Goal: Task Accomplishment & Management: Complete application form

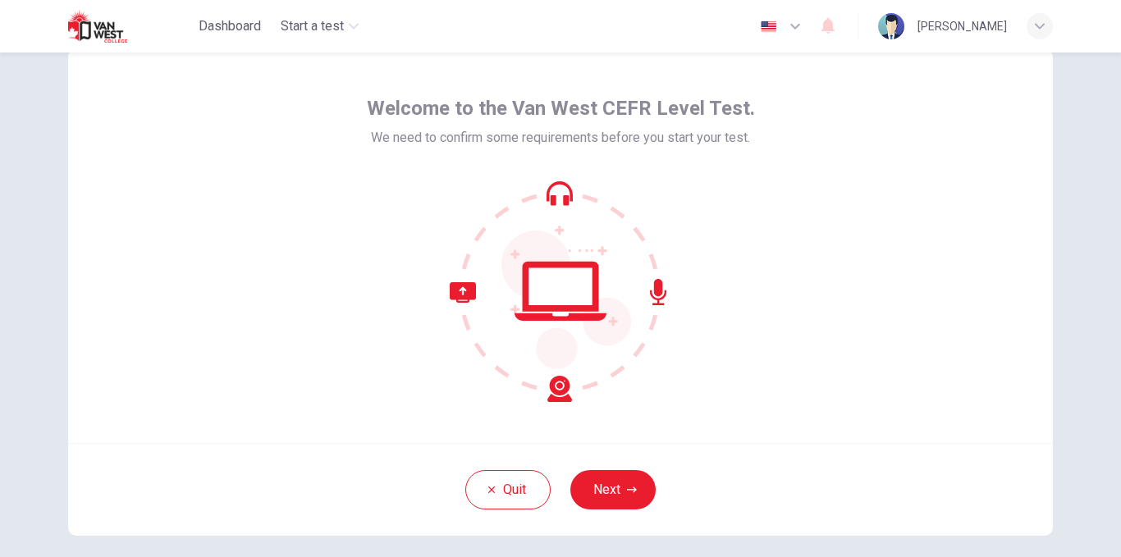
scroll to position [52, 0]
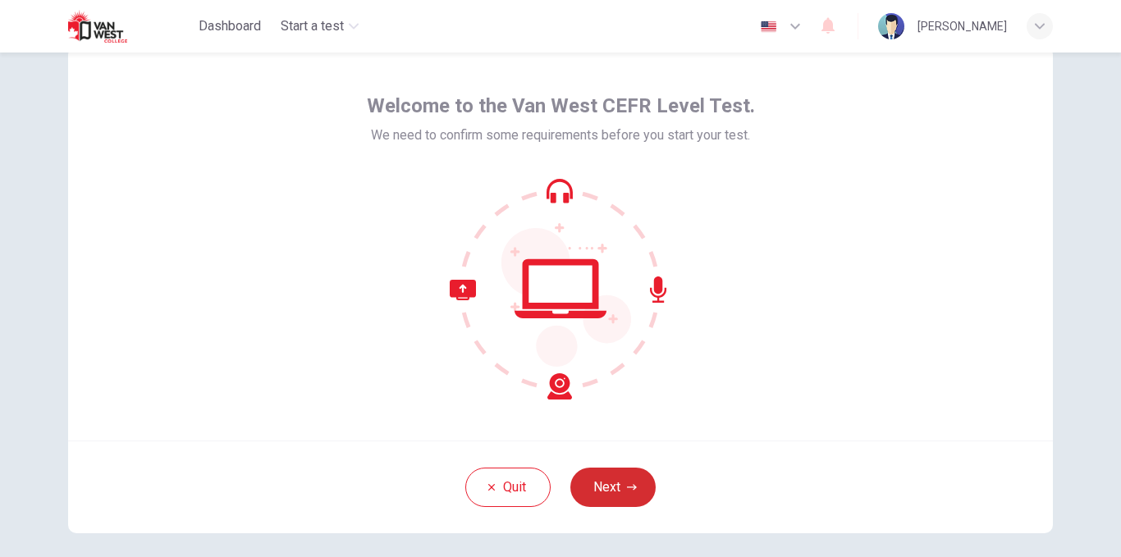
click at [604, 488] on button "Next" at bounding box center [613, 487] width 85 height 39
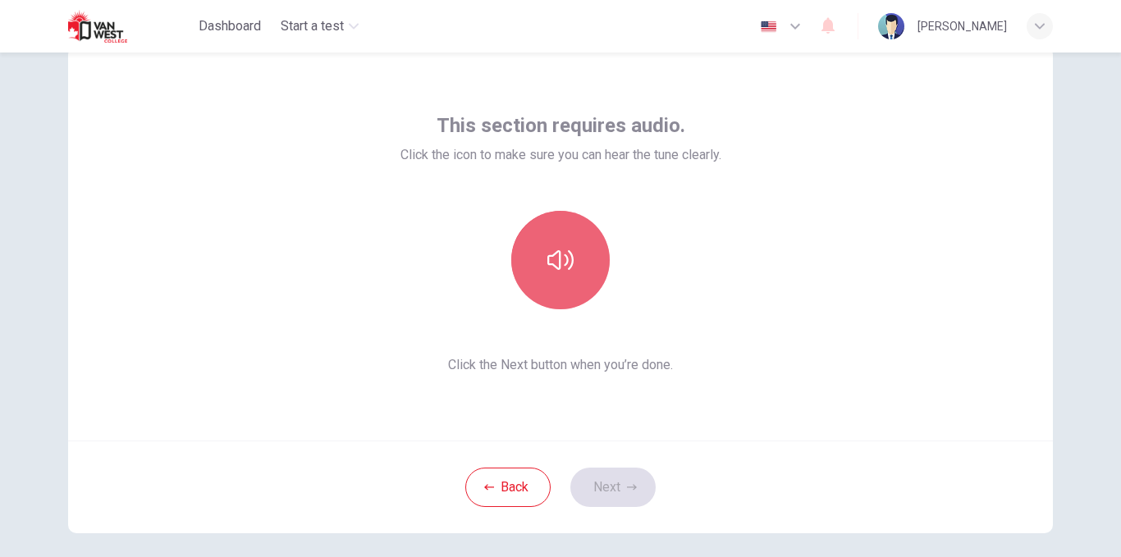
click at [560, 236] on button "button" at bounding box center [560, 260] width 99 height 99
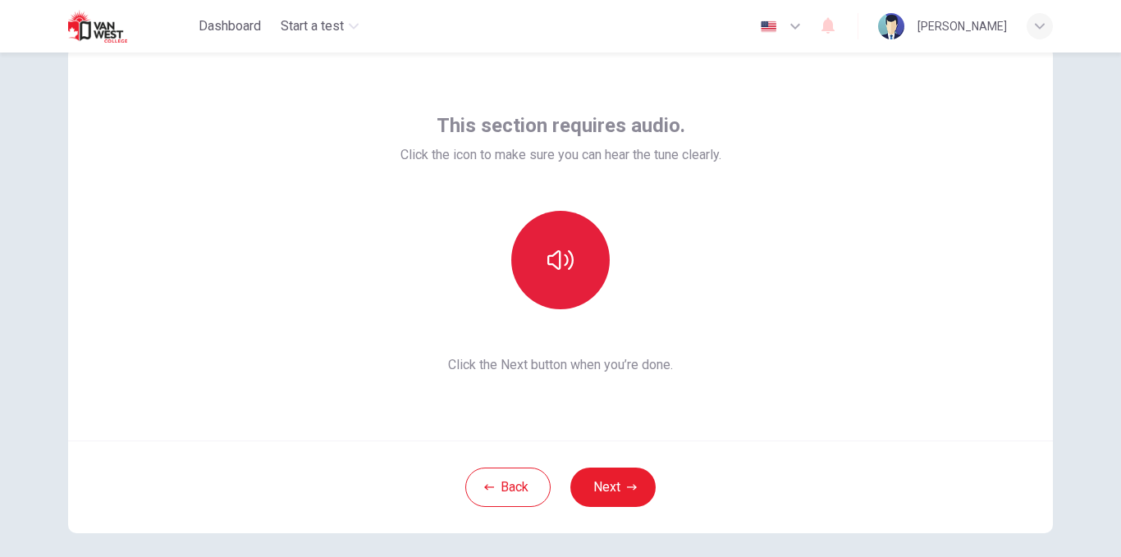
click at [538, 254] on button "button" at bounding box center [560, 260] width 99 height 99
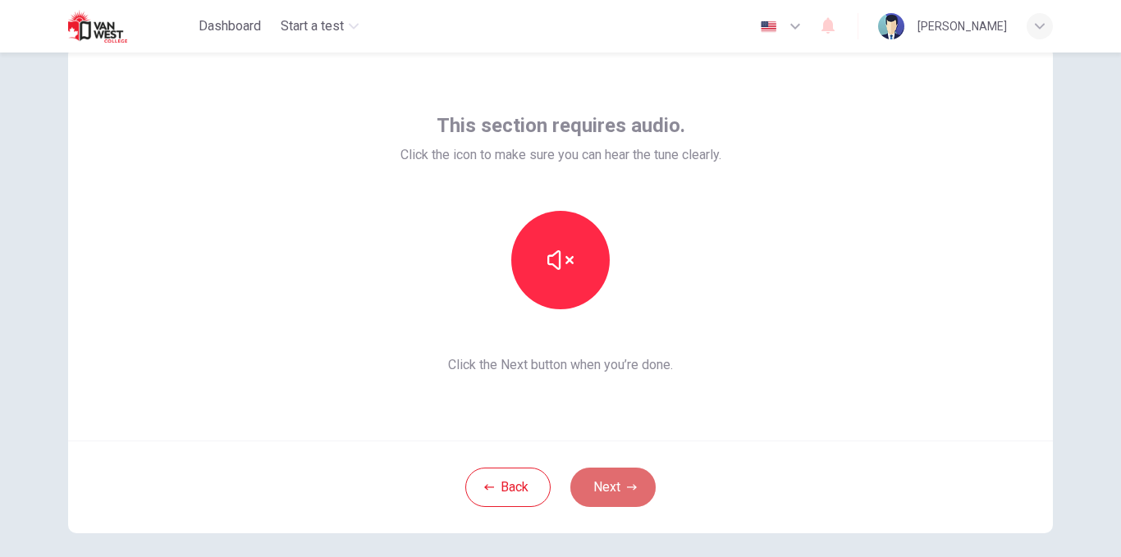
click at [594, 499] on button "Next" at bounding box center [613, 487] width 85 height 39
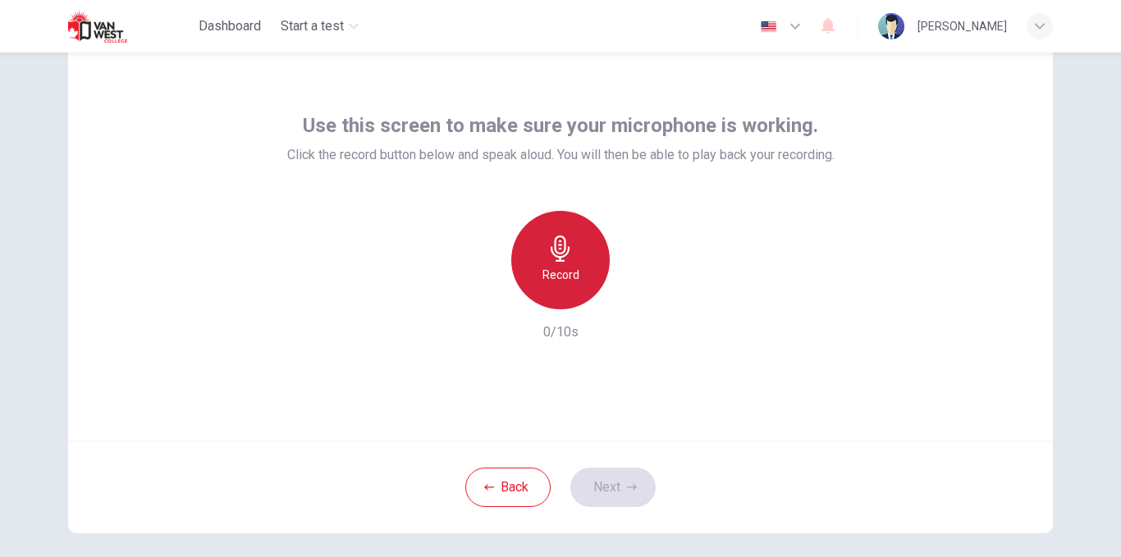
click at [536, 254] on div "Record" at bounding box center [560, 260] width 99 height 99
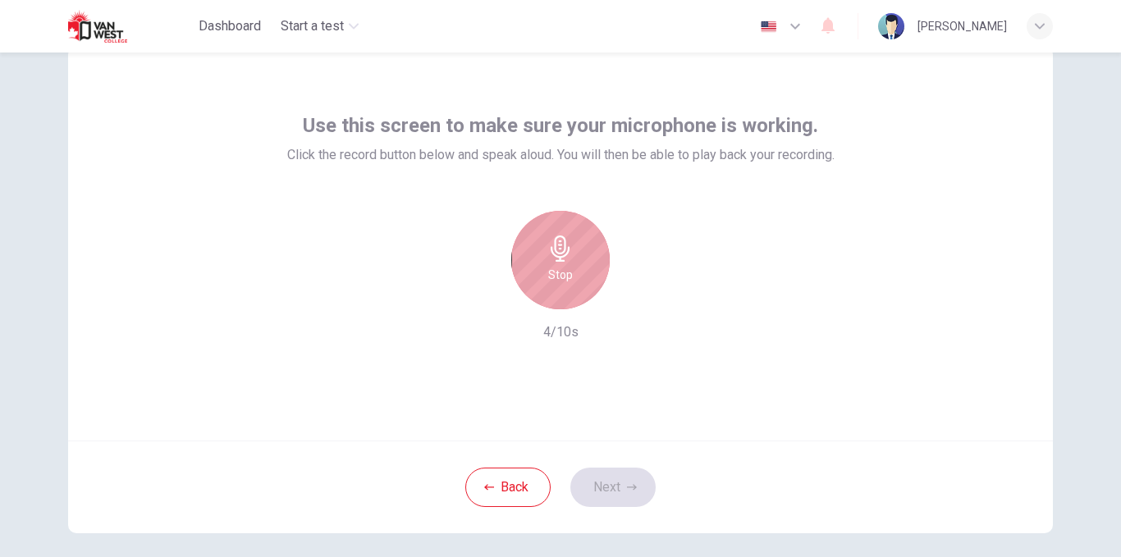
click at [536, 254] on div "Stop" at bounding box center [560, 260] width 99 height 99
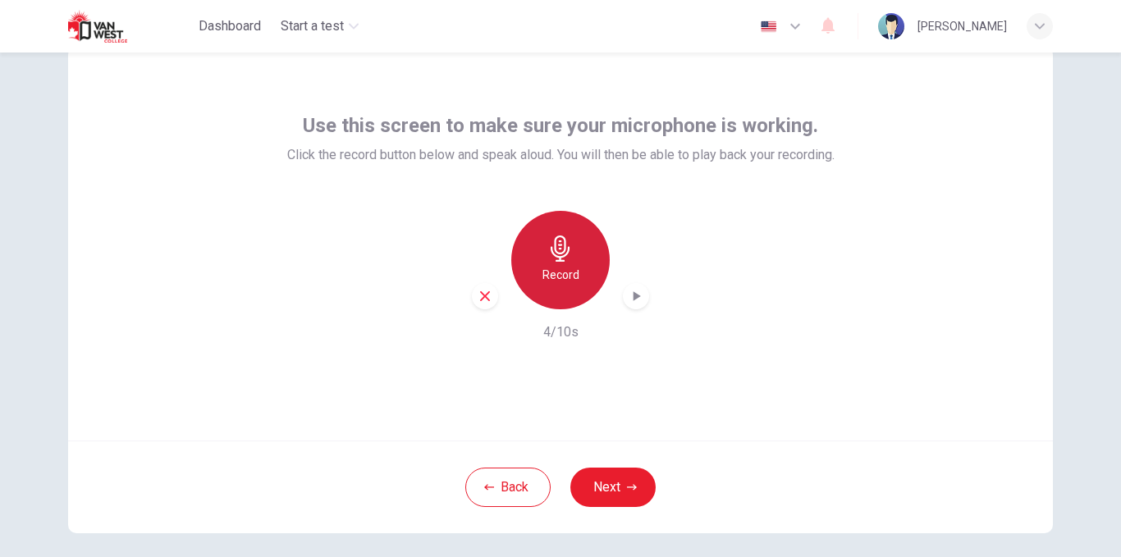
click at [536, 254] on div "Record" at bounding box center [560, 260] width 99 height 99
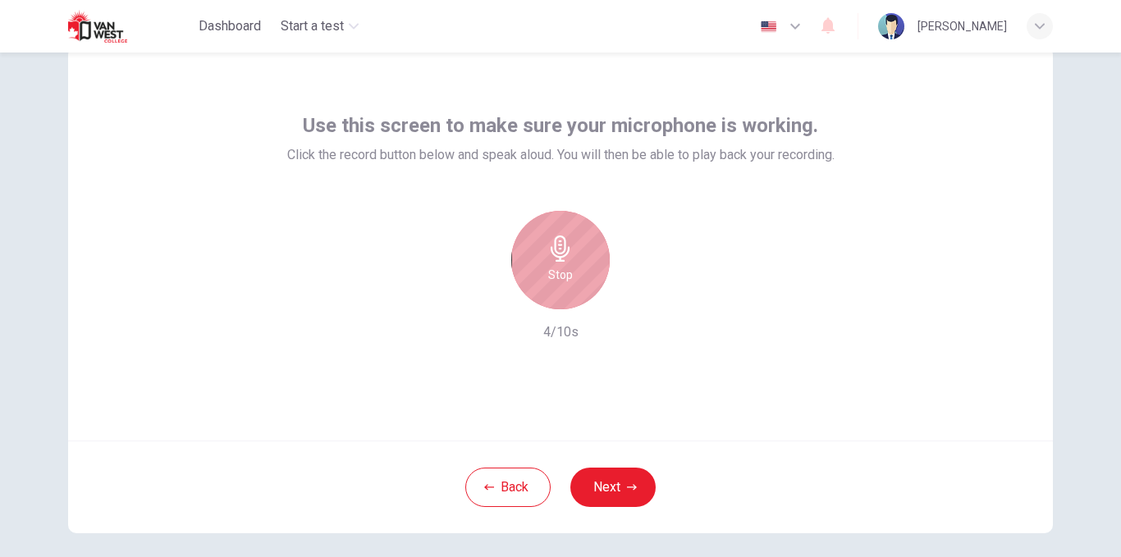
click at [536, 254] on div "Stop" at bounding box center [560, 260] width 99 height 99
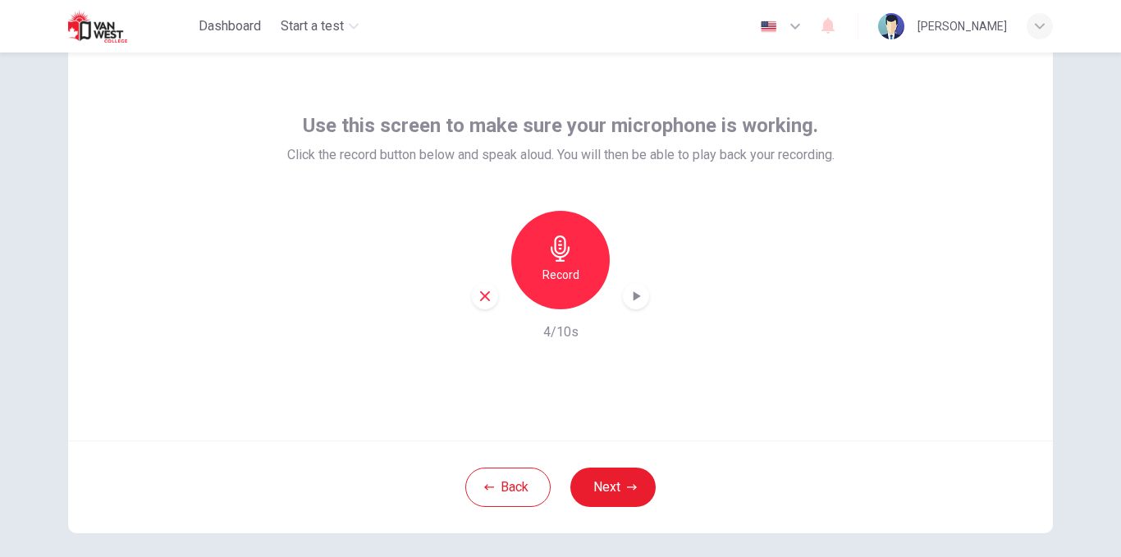
click at [628, 292] on icon "button" at bounding box center [636, 296] width 16 height 16
click at [606, 480] on button "Next" at bounding box center [613, 487] width 85 height 39
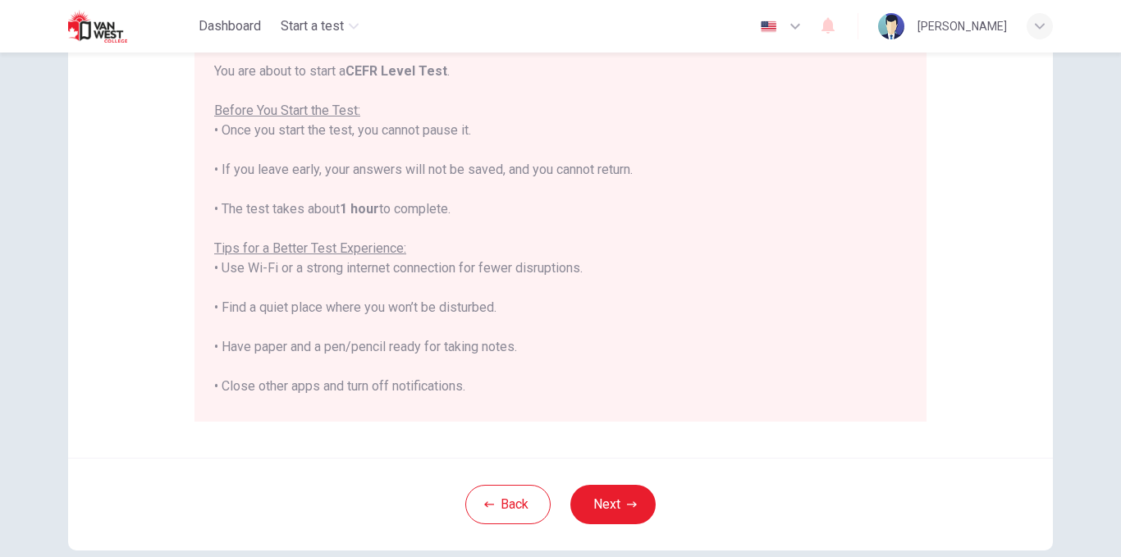
scroll to position [295, 0]
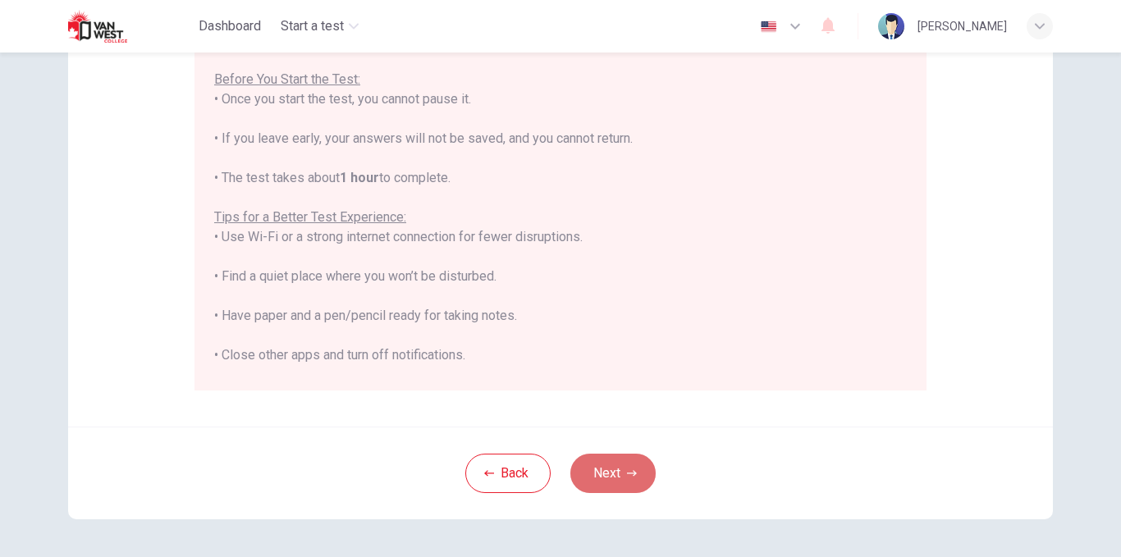
click at [610, 473] on button "Next" at bounding box center [613, 473] width 85 height 39
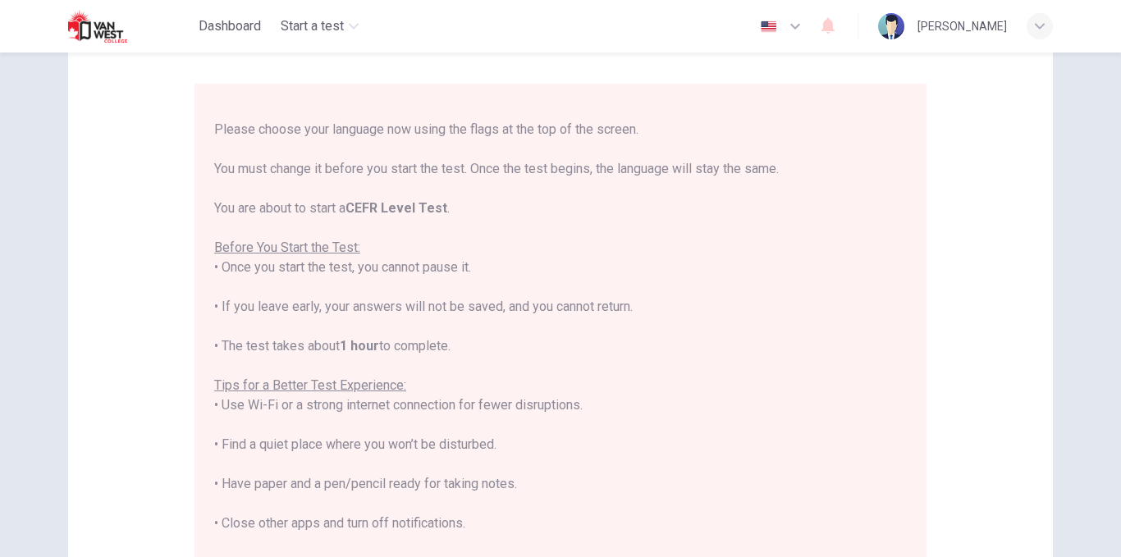
click at [610, 473] on div "Disclaimer: ****IMPORTANT: You cannot change the language during the test.**** …" at bounding box center [561, 330] width 1038 height 808
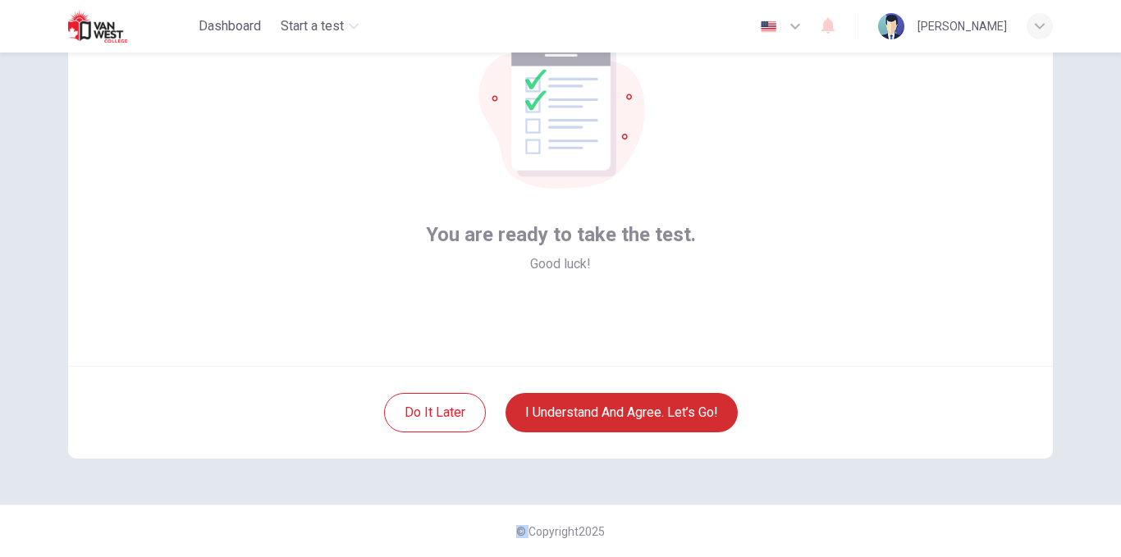
click at [653, 404] on button "I understand and agree. Let’s go!" at bounding box center [622, 412] width 232 height 39
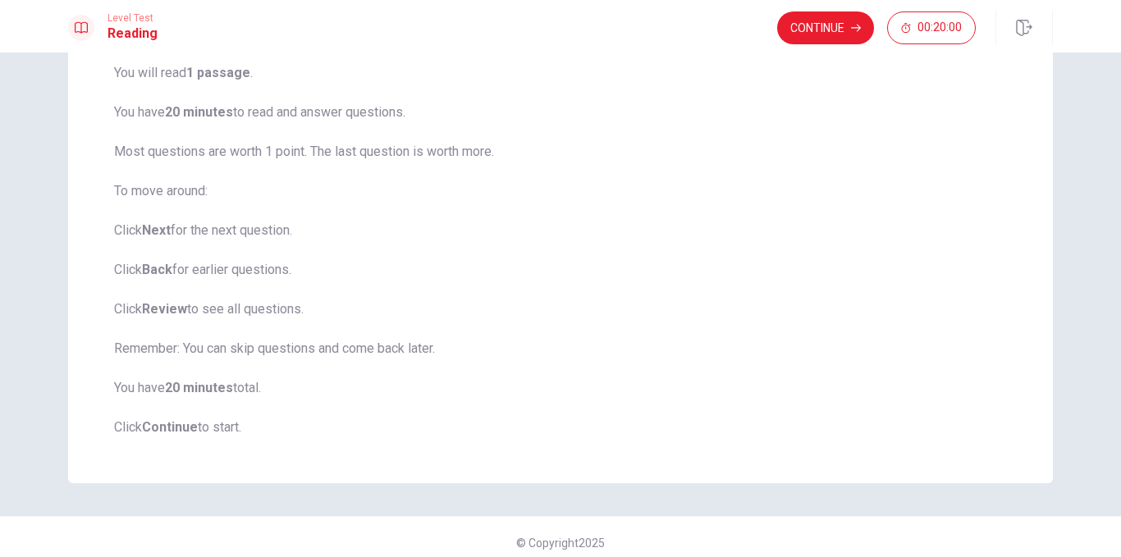
scroll to position [145, 0]
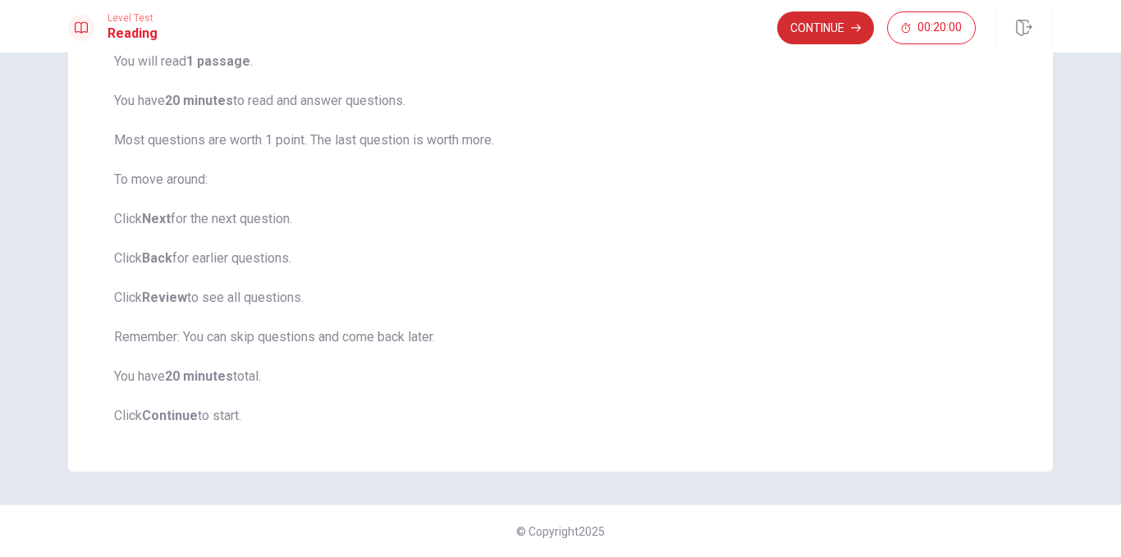
click at [834, 27] on button "Continue" at bounding box center [825, 27] width 97 height 33
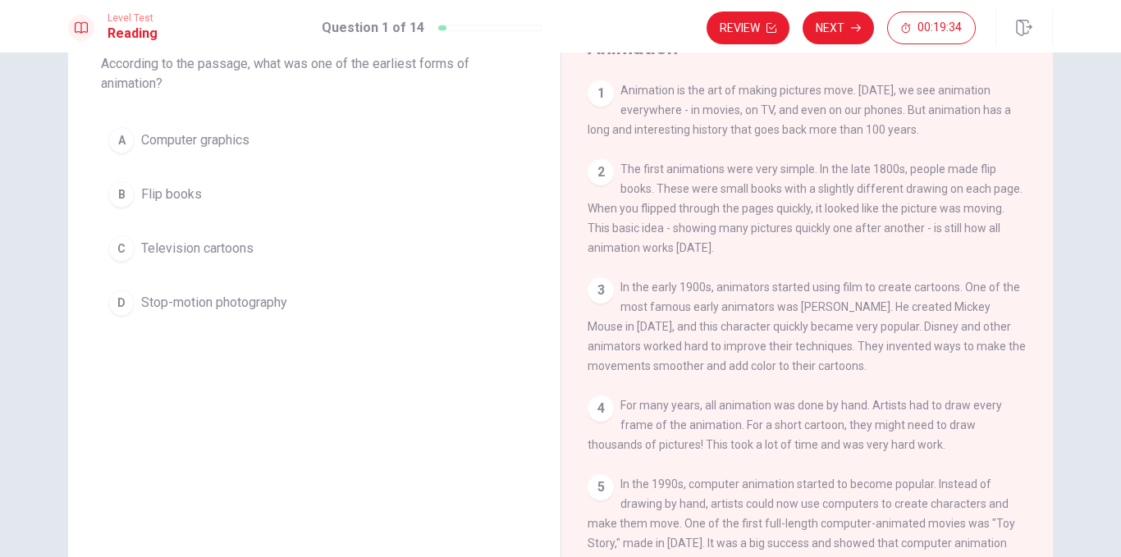
scroll to position [105, 0]
click at [149, 199] on span "Flip books" at bounding box center [171, 193] width 61 height 20
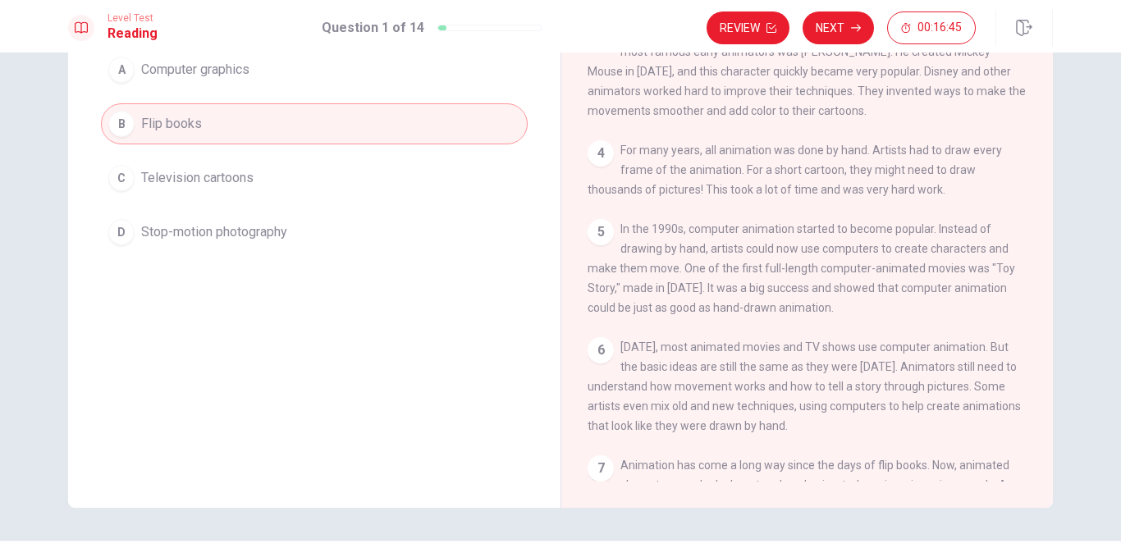
scroll to position [183, 0]
click at [827, 31] on button "Next" at bounding box center [838, 27] width 71 height 33
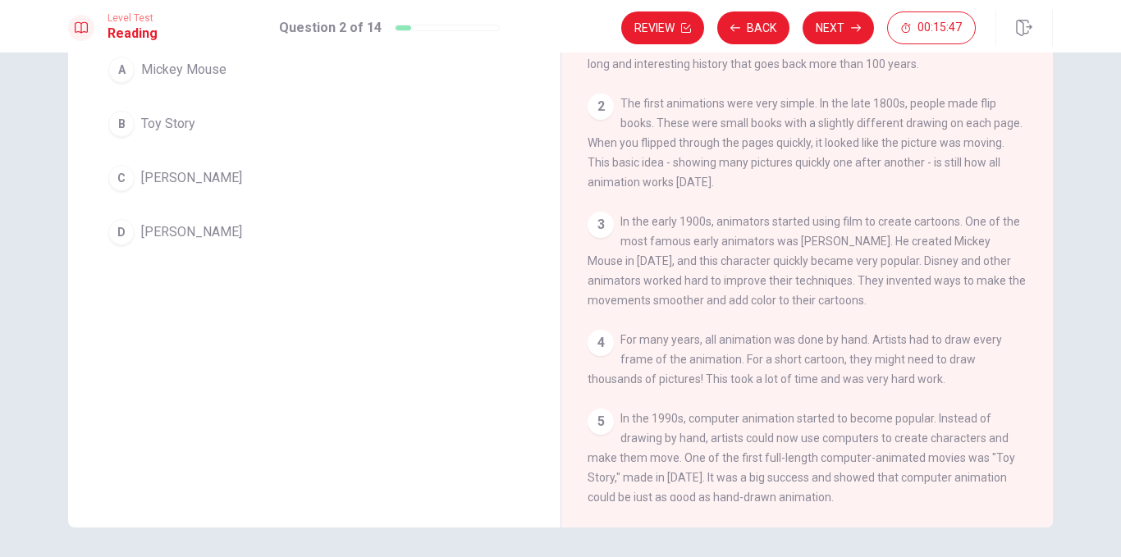
scroll to position [16, 0]
drag, startPoint x: 1112, startPoint y: 376, endPoint x: 1116, endPoint y: 285, distance: 91.2
click at [1116, 285] on div "Question 2 Who is mentioned as one of the most famous early animators? A Mickey…" at bounding box center [560, 305] width 1121 height 505
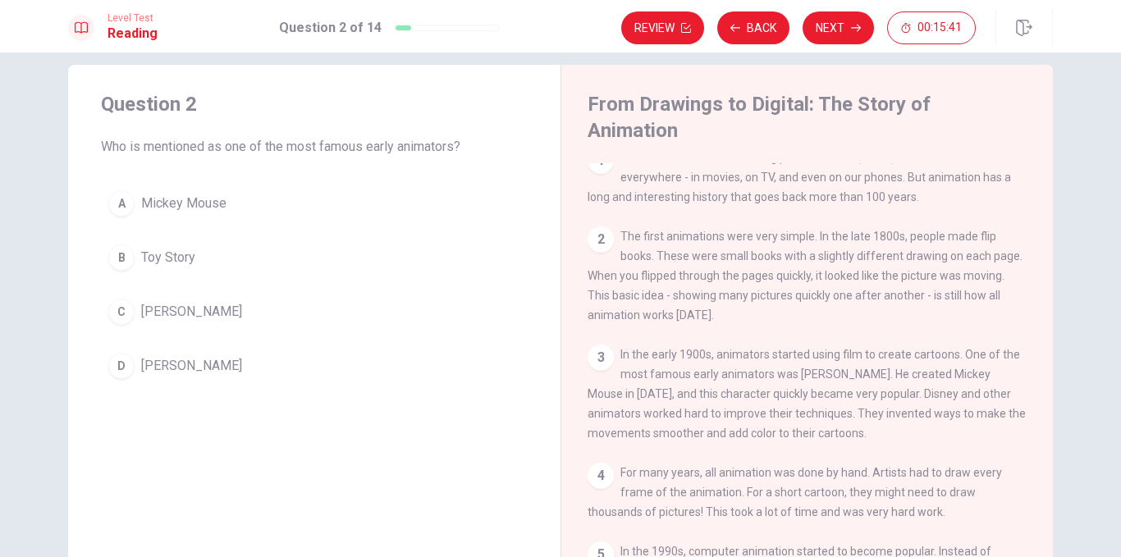
scroll to position [15, 0]
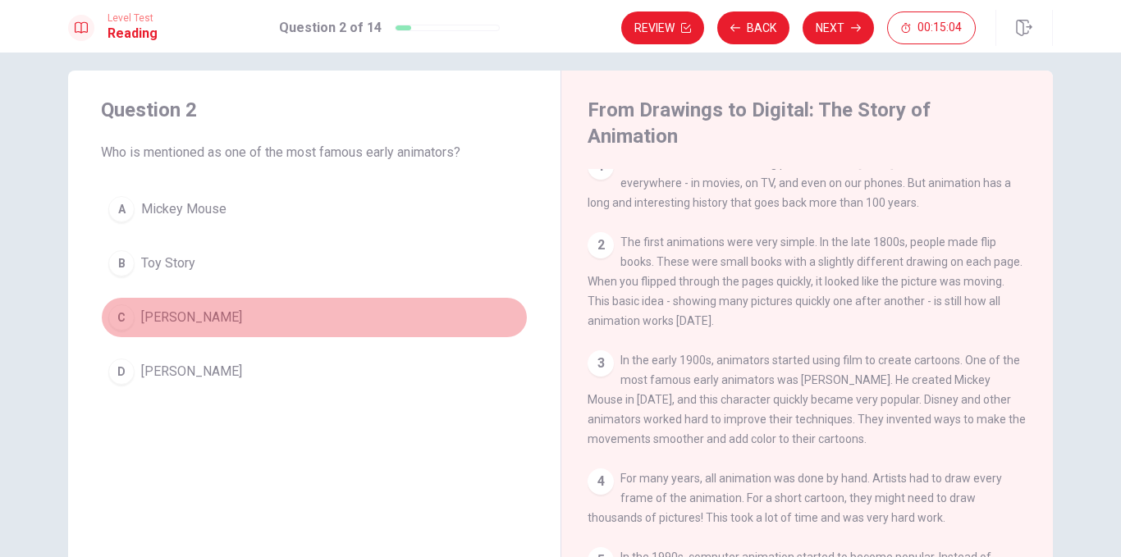
click at [185, 316] on span "[PERSON_NAME]" at bounding box center [191, 318] width 101 height 20
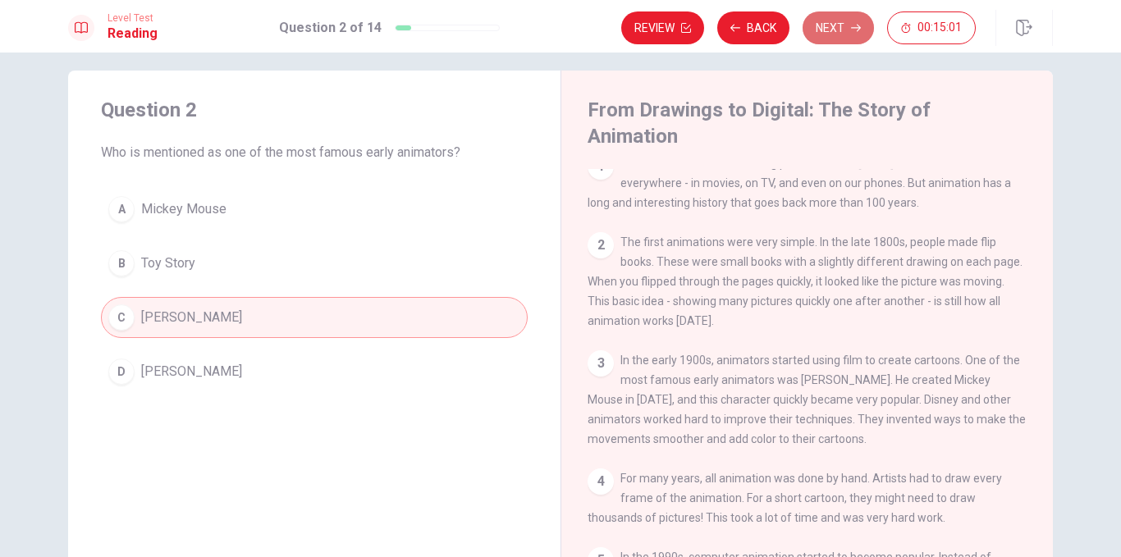
click at [826, 27] on button "Next" at bounding box center [838, 27] width 71 height 33
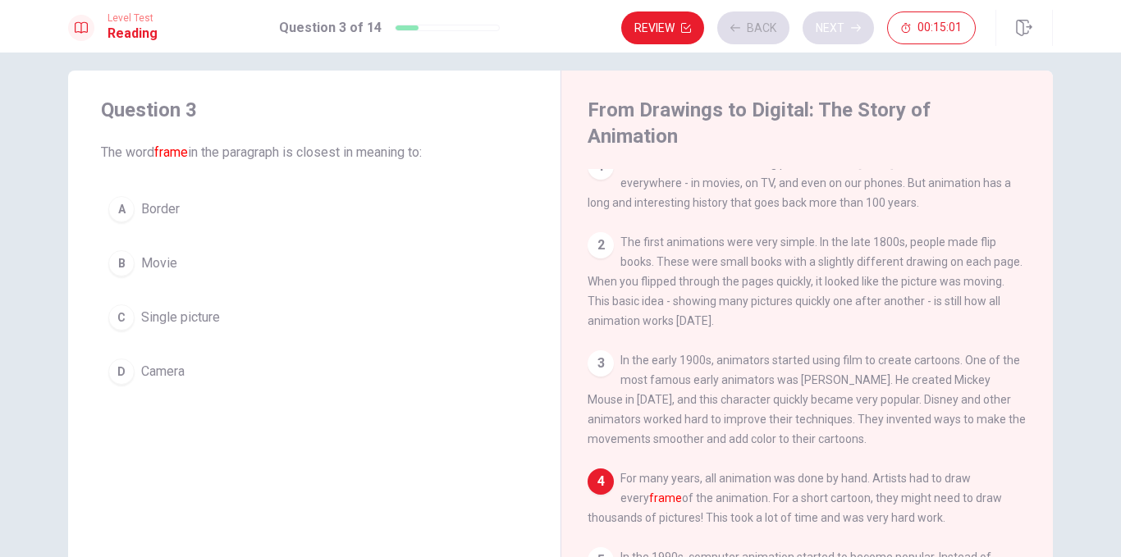
scroll to position [80, 0]
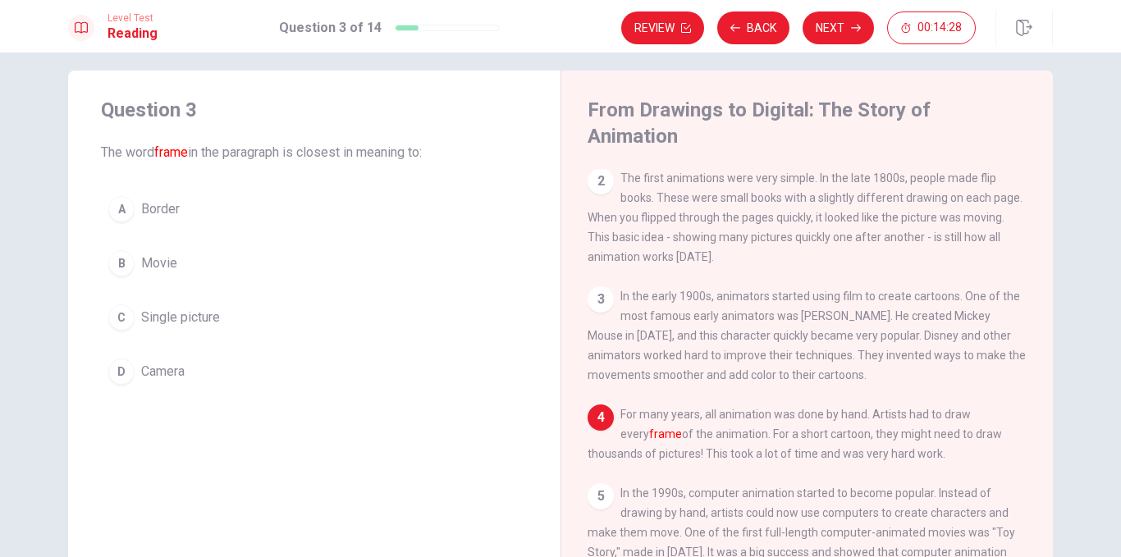
click at [154, 212] on span "Border" at bounding box center [160, 209] width 39 height 20
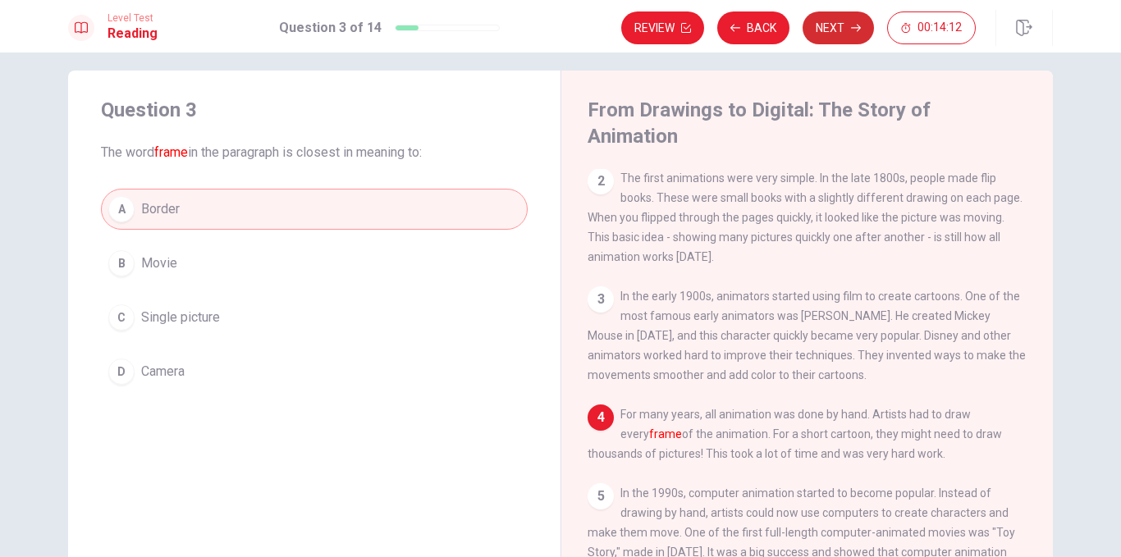
click at [823, 27] on button "Next" at bounding box center [838, 27] width 71 height 33
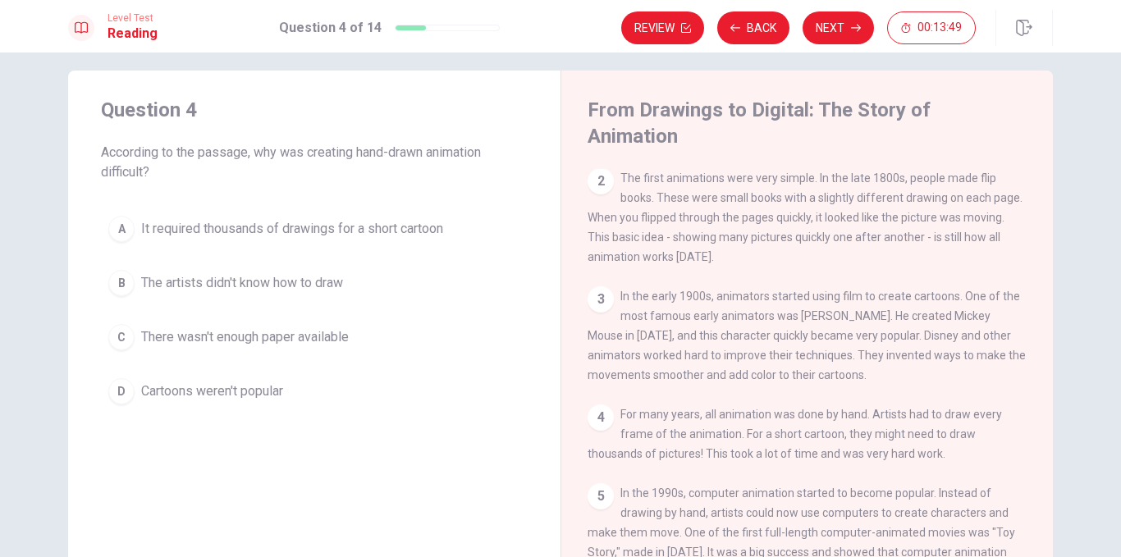
click at [246, 228] on span "It required thousands of drawings for a short cartoon" at bounding box center [292, 229] width 302 height 20
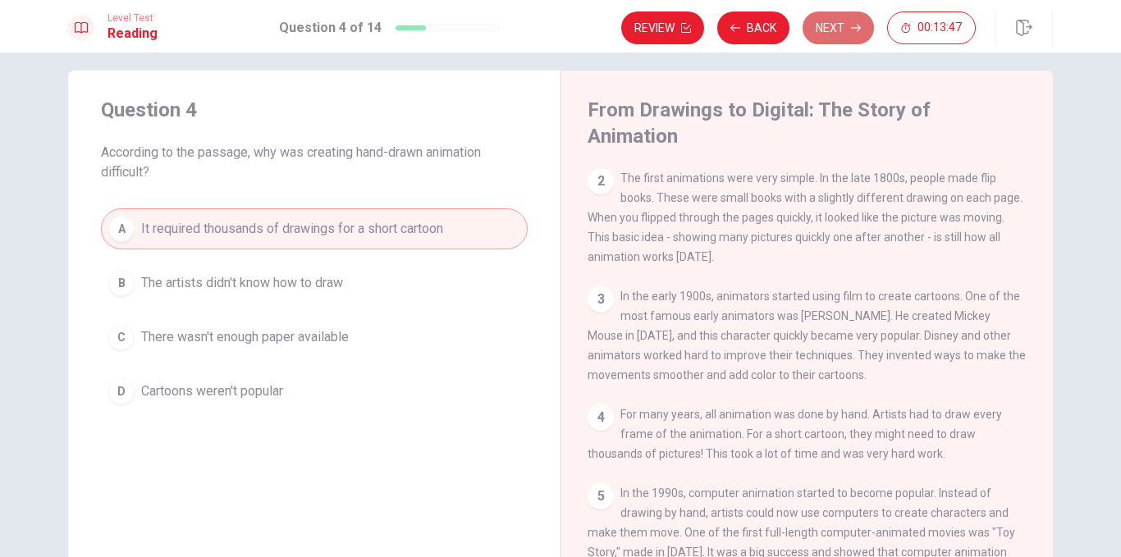
click at [830, 25] on button "Next" at bounding box center [838, 27] width 71 height 33
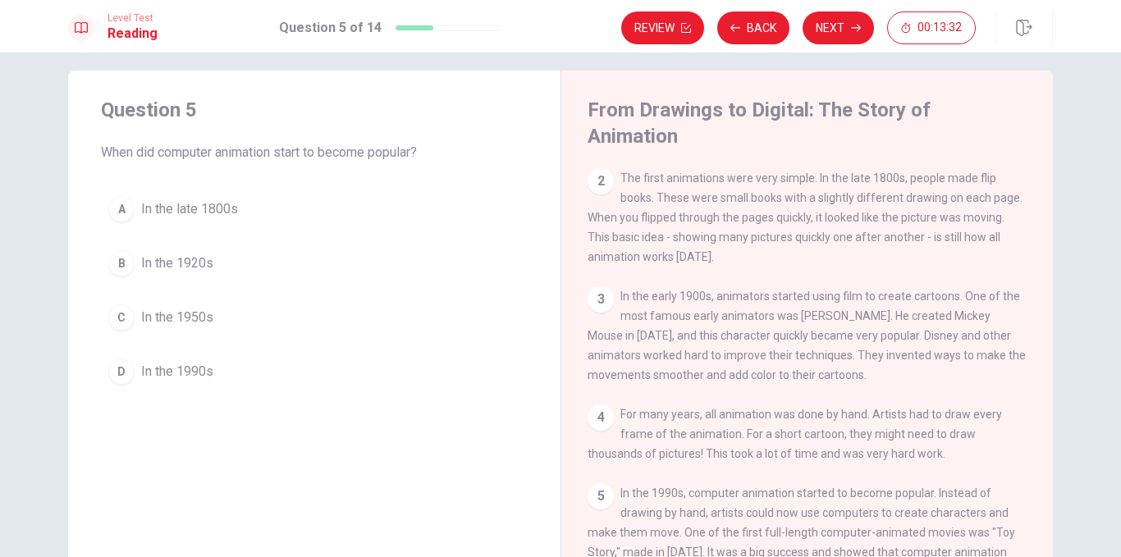
click at [189, 380] on span "In the 1990s" at bounding box center [177, 372] width 72 height 20
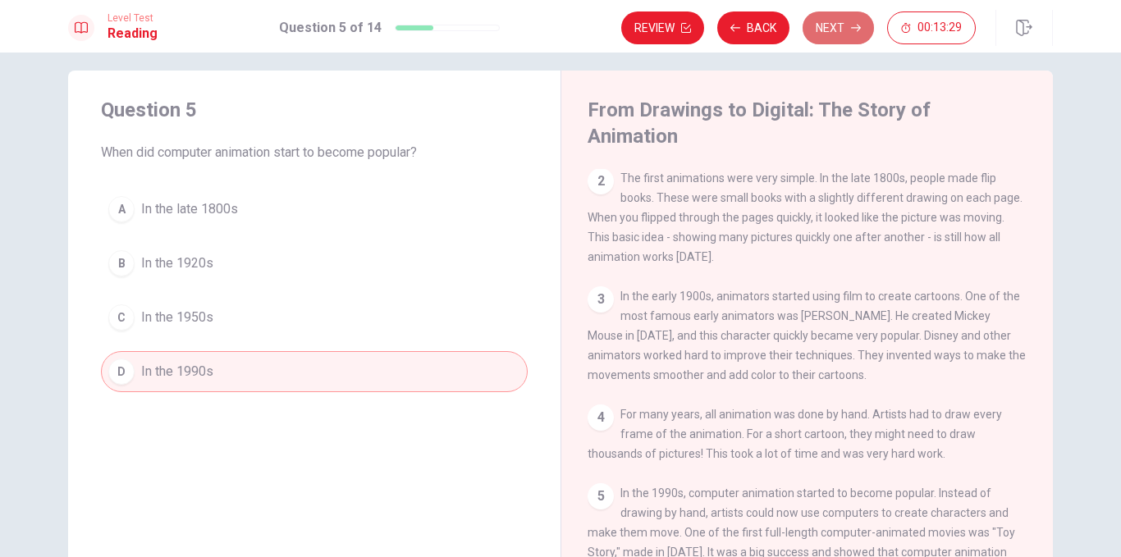
click at [825, 28] on button "Next" at bounding box center [838, 27] width 71 height 33
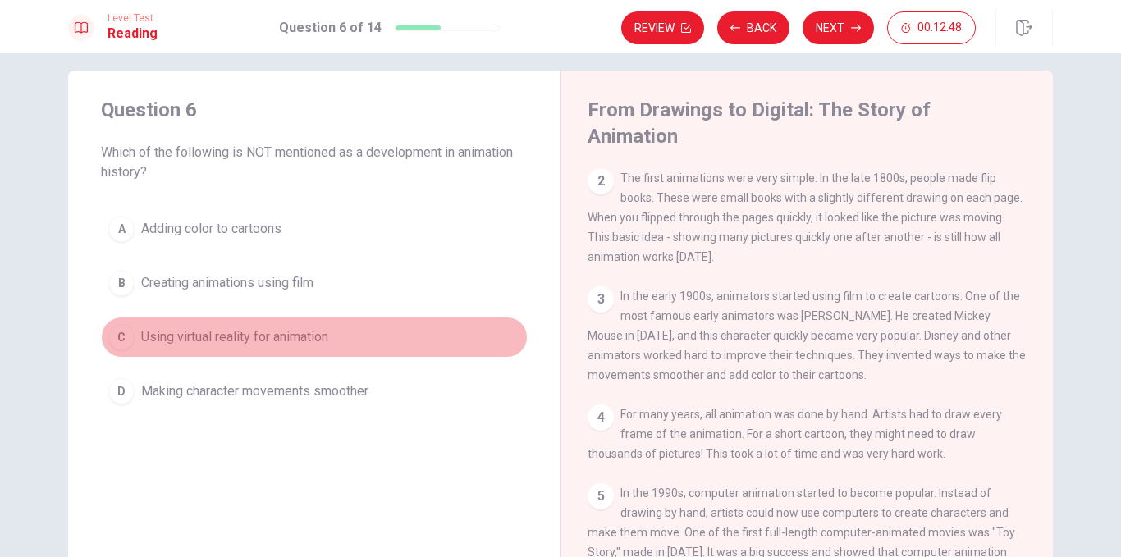
click at [224, 337] on span "Using virtual reality for animation" at bounding box center [234, 338] width 187 height 20
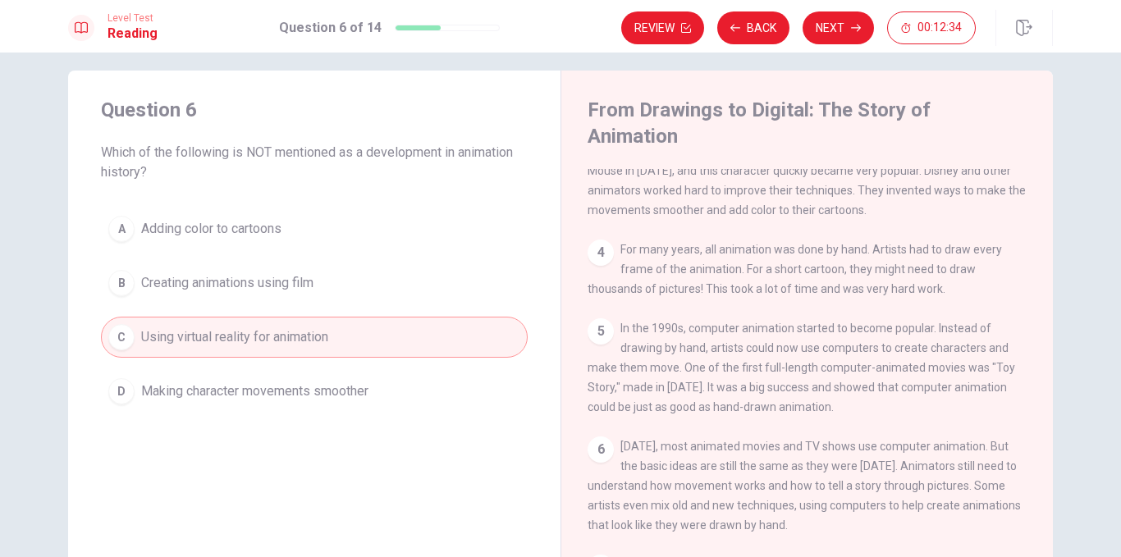
scroll to position [246, 0]
click at [834, 27] on button "Next" at bounding box center [838, 27] width 71 height 33
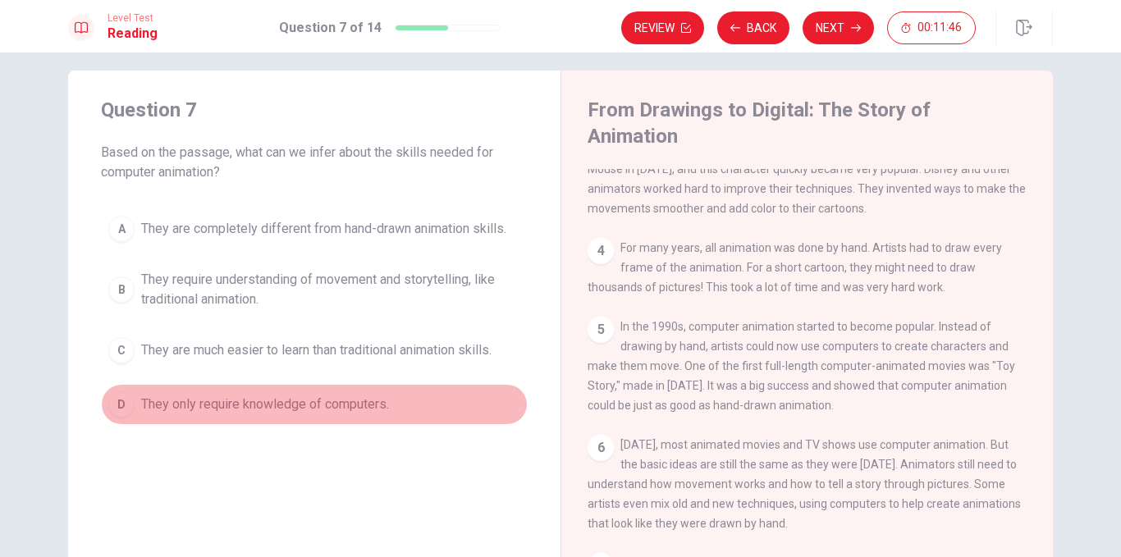
click at [300, 401] on span "They only require knowledge of computers." at bounding box center [265, 405] width 248 height 20
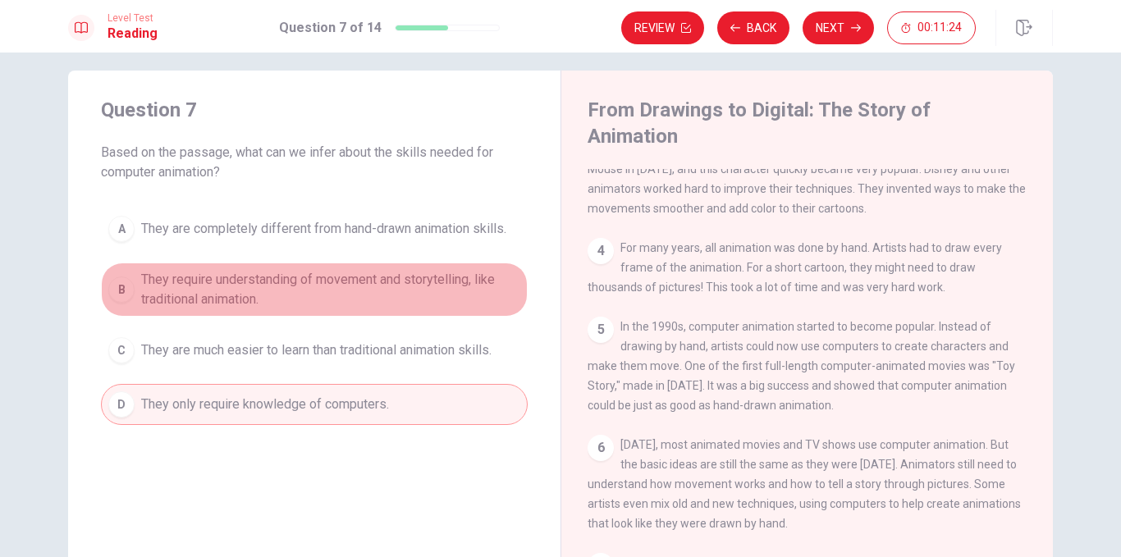
click at [364, 277] on span "They require understanding of movement and storytelling, like traditional anima…" at bounding box center [330, 289] width 379 height 39
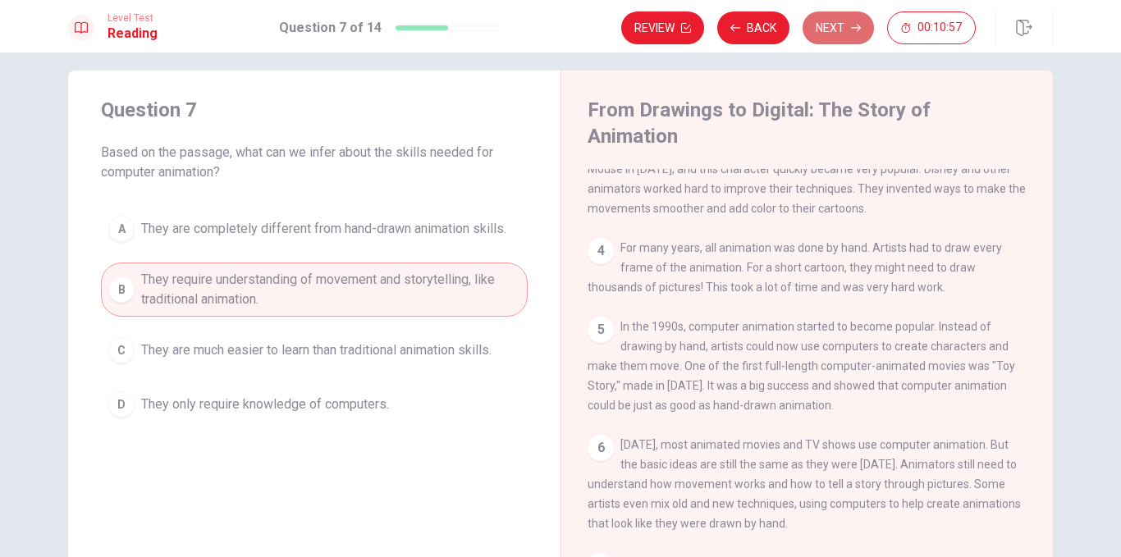
click at [825, 24] on button "Next" at bounding box center [838, 27] width 71 height 33
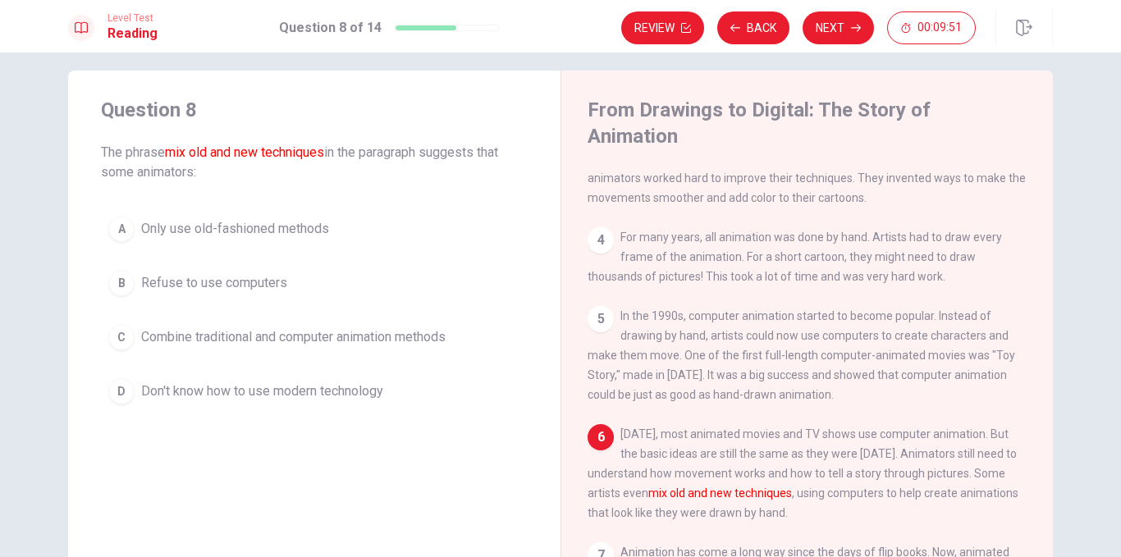
click at [212, 341] on span "Combine traditional and computer animation methods" at bounding box center [293, 338] width 305 height 20
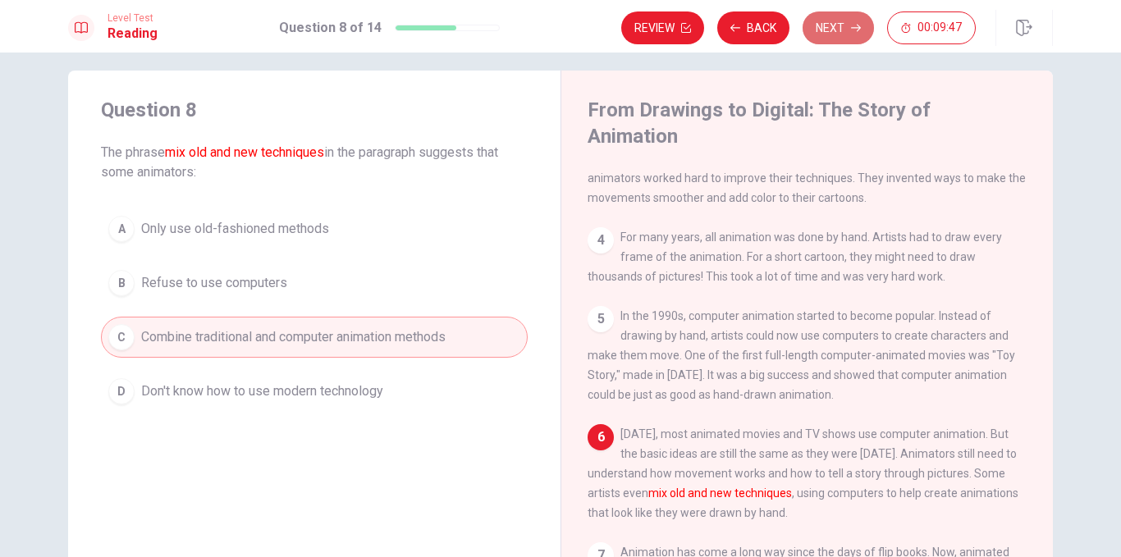
click at [823, 25] on button "Next" at bounding box center [838, 27] width 71 height 33
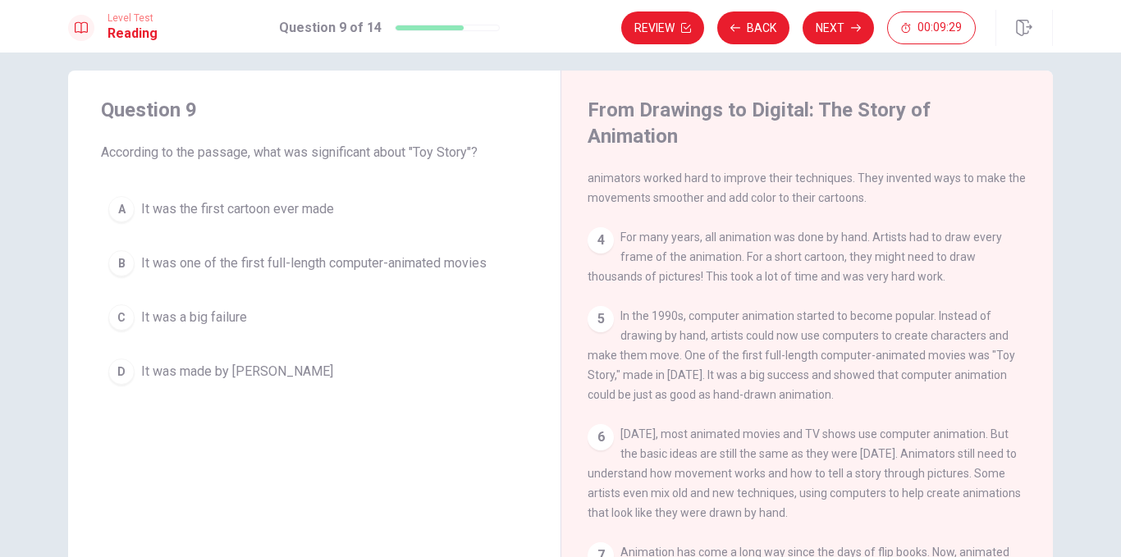
click at [314, 258] on span "It was one of the first full-length computer-animated movies" at bounding box center [314, 264] width 346 height 20
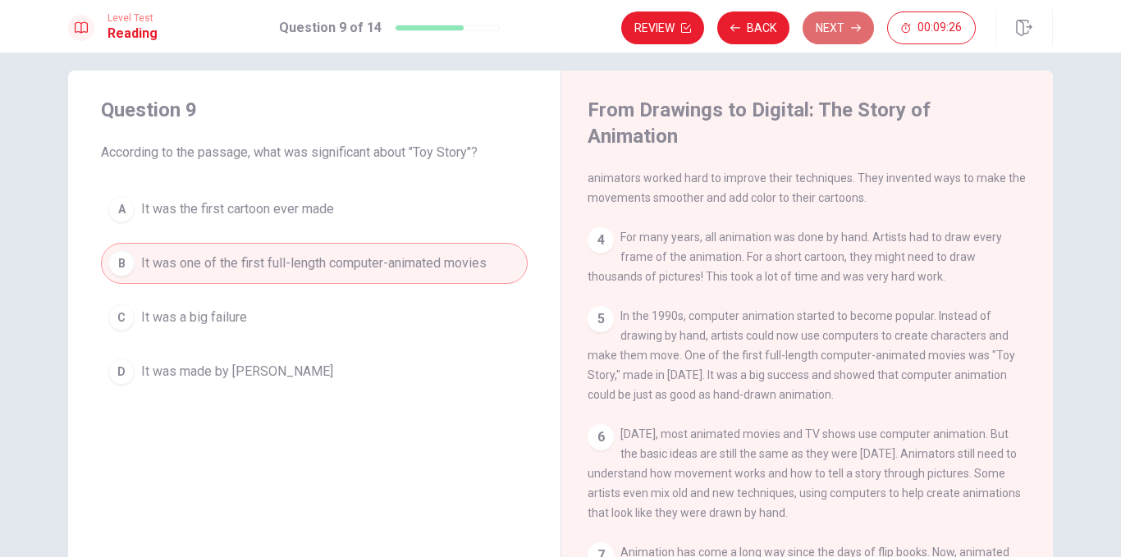
click at [841, 25] on button "Next" at bounding box center [838, 27] width 71 height 33
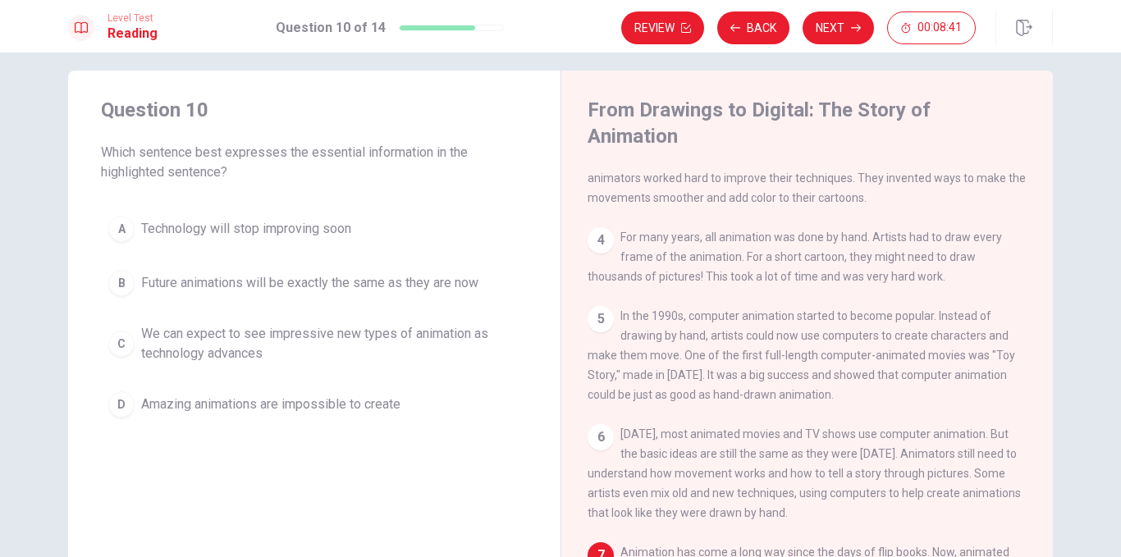
click at [298, 321] on button "C We can expect to see impressive new types of animation as technology advances" at bounding box center [314, 344] width 427 height 54
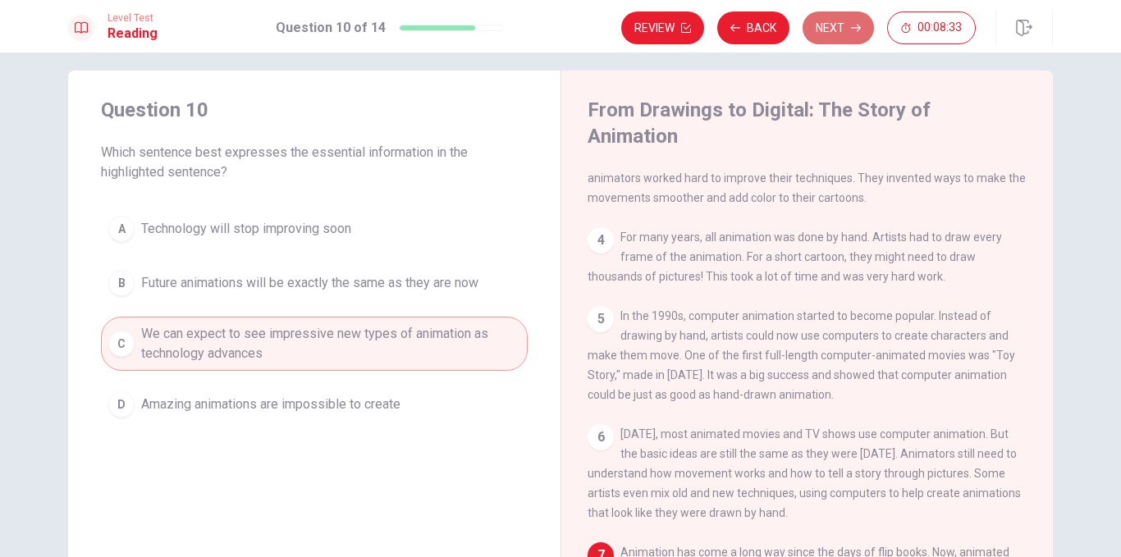
click at [811, 23] on button "Next" at bounding box center [838, 27] width 71 height 33
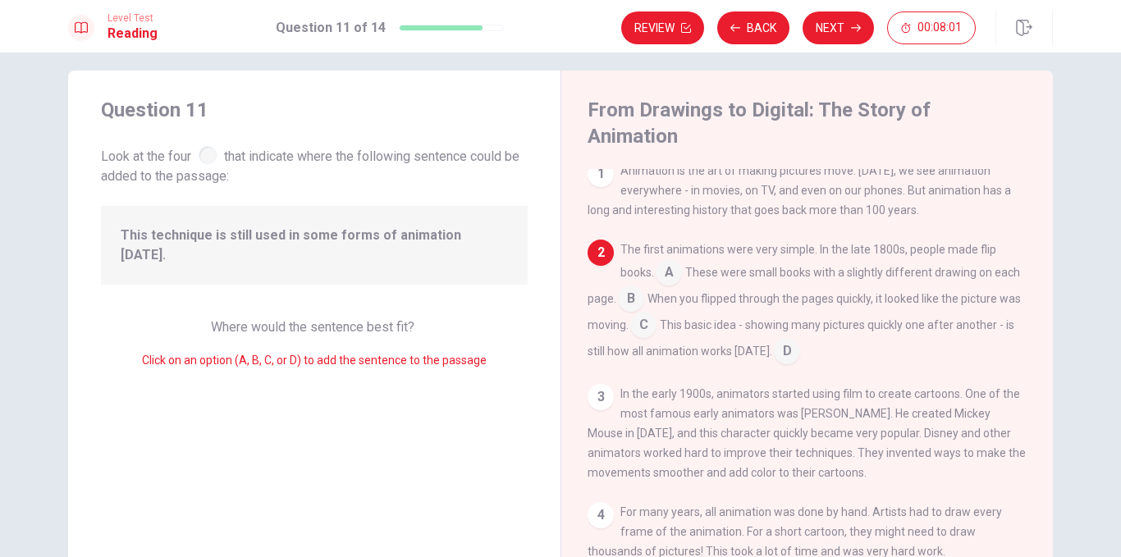
scroll to position [9, 0]
click at [657, 313] on input at bounding box center [643, 326] width 26 height 26
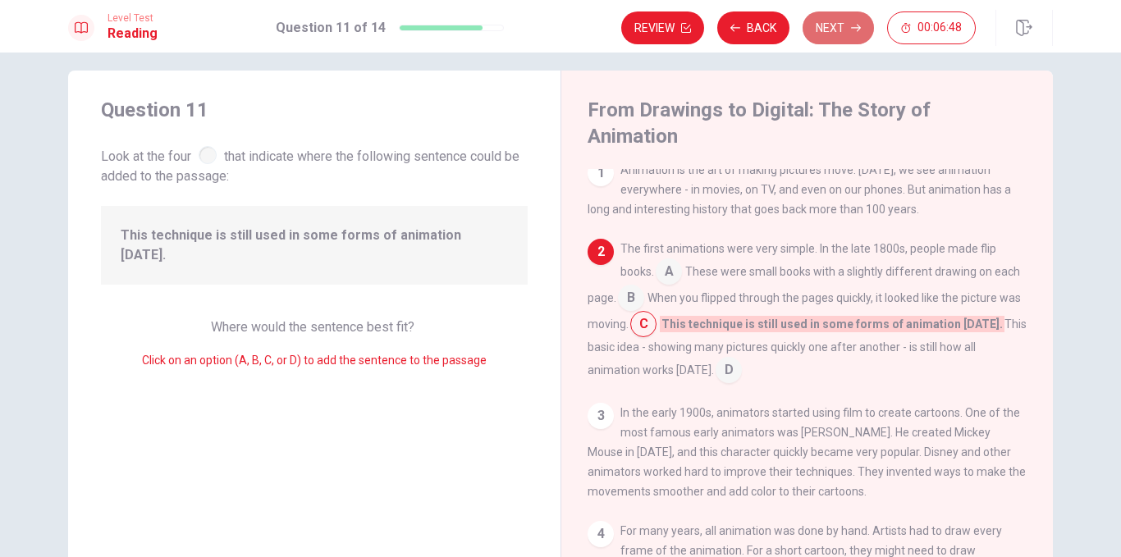
click at [831, 17] on button "Next" at bounding box center [838, 27] width 71 height 33
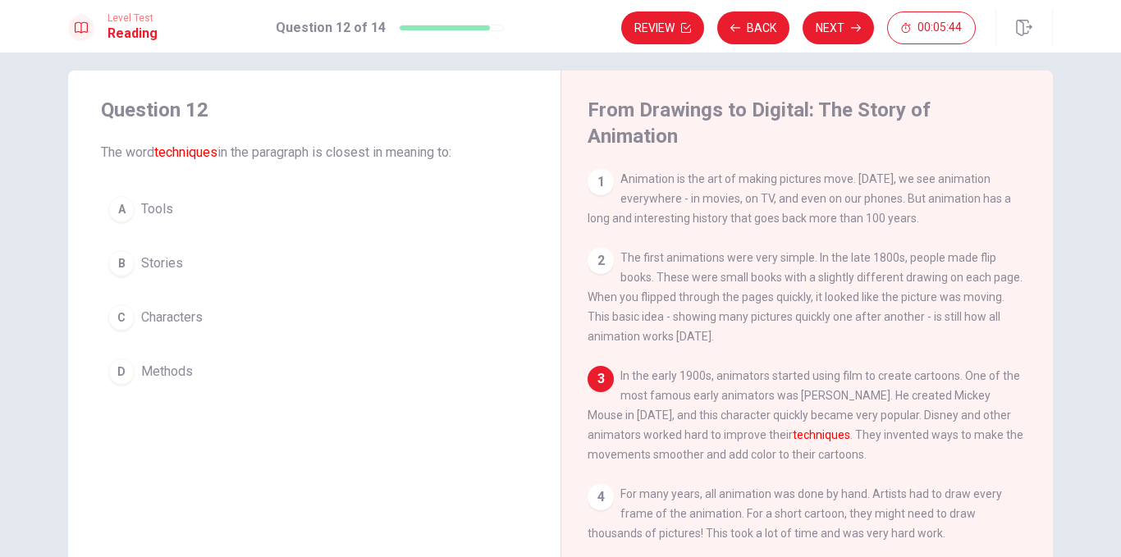
click at [185, 319] on span "Characters" at bounding box center [172, 318] width 62 height 20
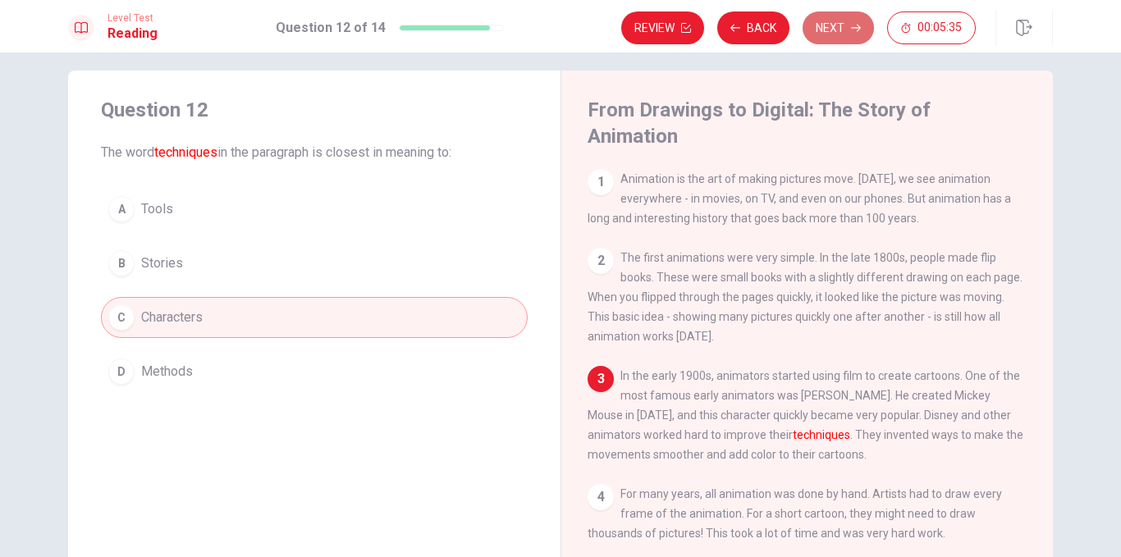
click at [825, 18] on button "Next" at bounding box center [838, 27] width 71 height 33
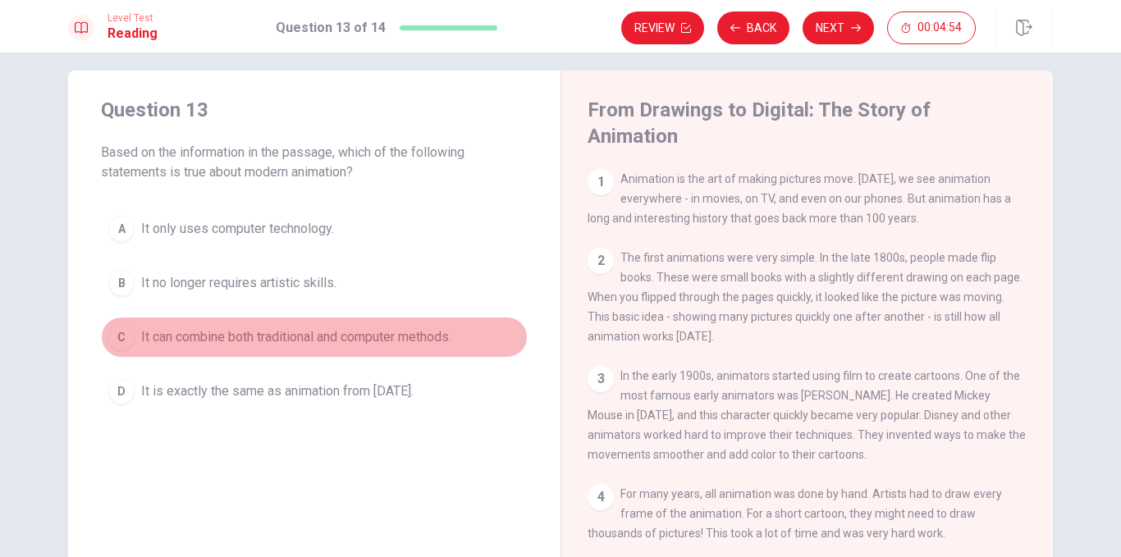
click at [194, 331] on span "It can combine both traditional and computer methods." at bounding box center [296, 338] width 310 height 20
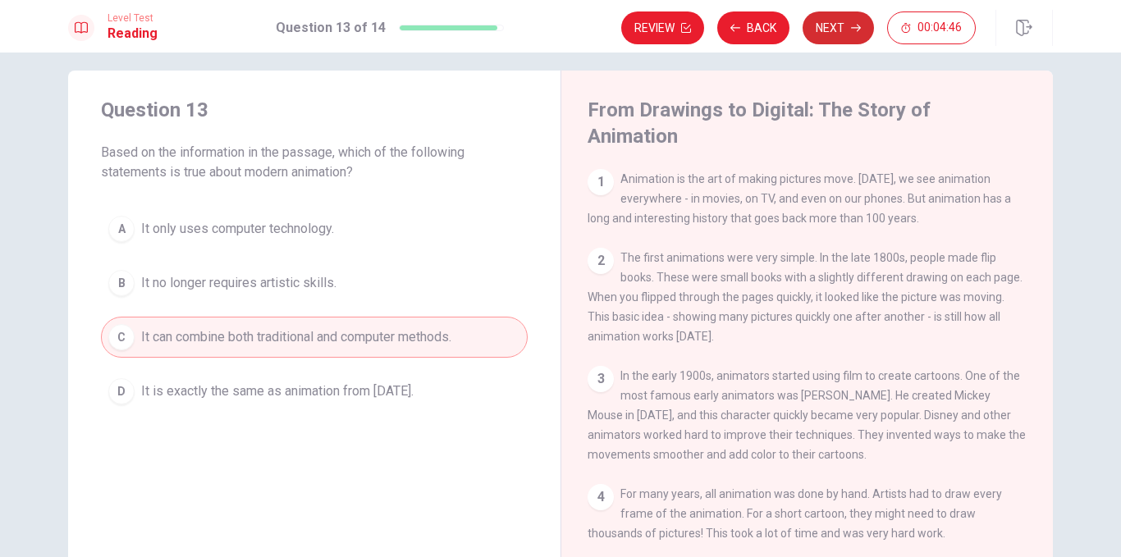
click at [819, 24] on button "Next" at bounding box center [838, 27] width 71 height 33
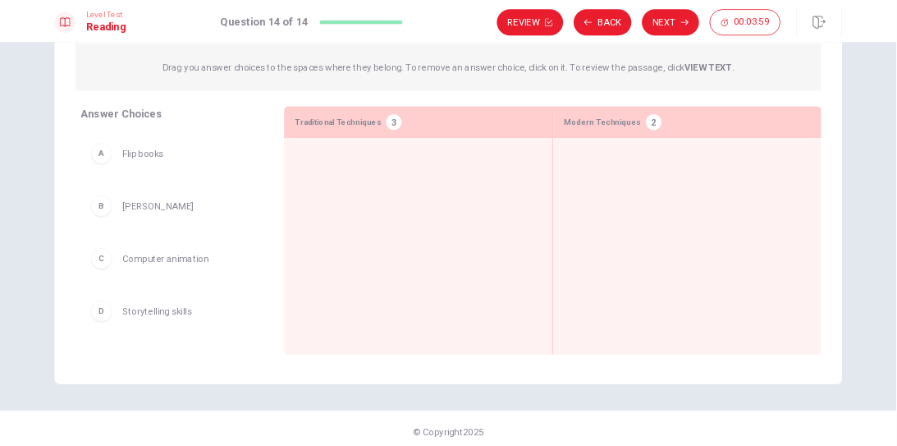
scroll to position [184, 0]
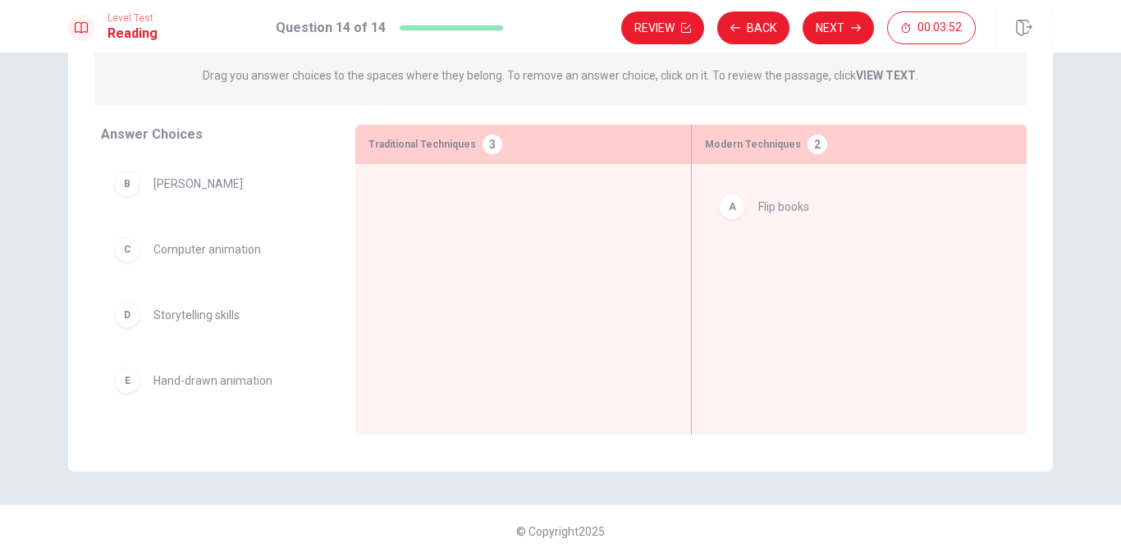
drag, startPoint x: 122, startPoint y: 190, endPoint x: 740, endPoint y: 213, distance: 618.6
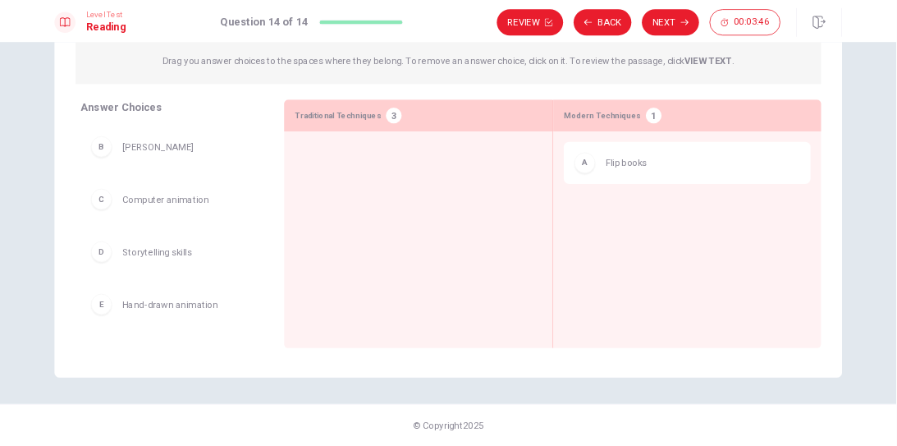
scroll to position [183, 0]
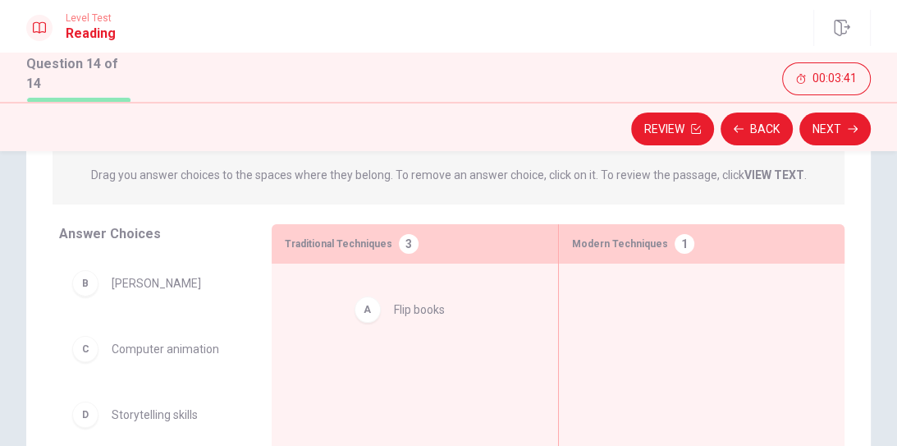
drag, startPoint x: 627, startPoint y: 309, endPoint x: 395, endPoint y: 319, distance: 232.5
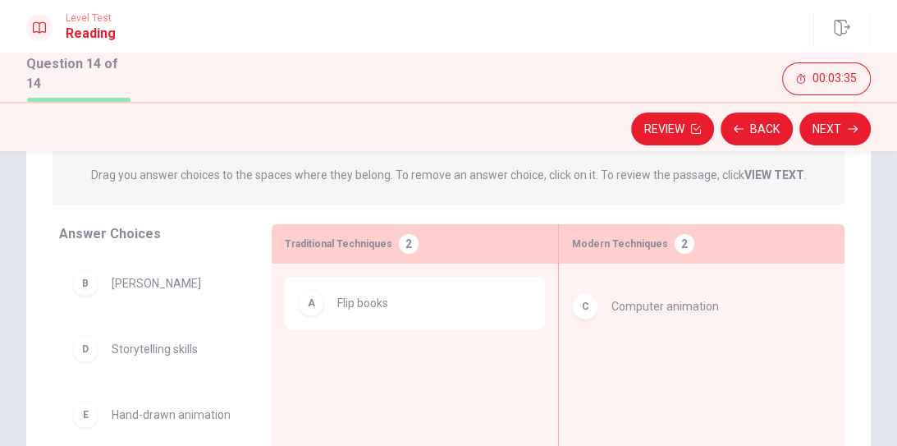
drag, startPoint x: 198, startPoint y: 358, endPoint x: 703, endPoint y: 315, distance: 506.7
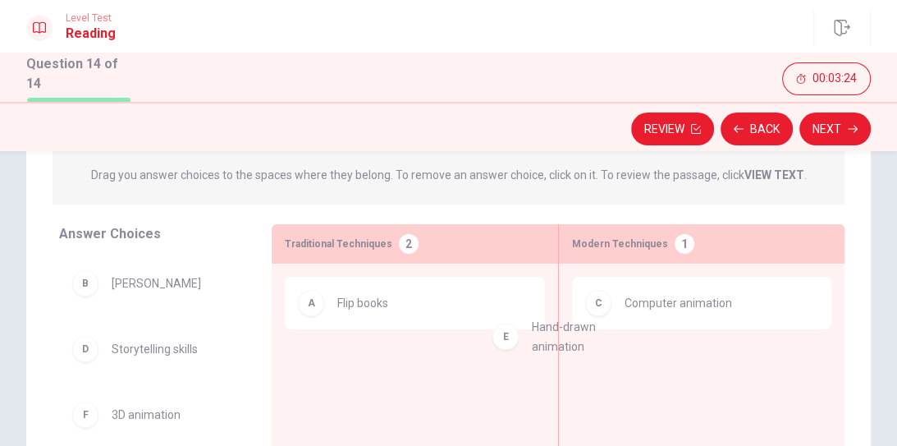
drag, startPoint x: 128, startPoint y: 423, endPoint x: 555, endPoint y: 338, distance: 435.2
drag, startPoint x: 635, startPoint y: 371, endPoint x: 356, endPoint y: 361, distance: 278.5
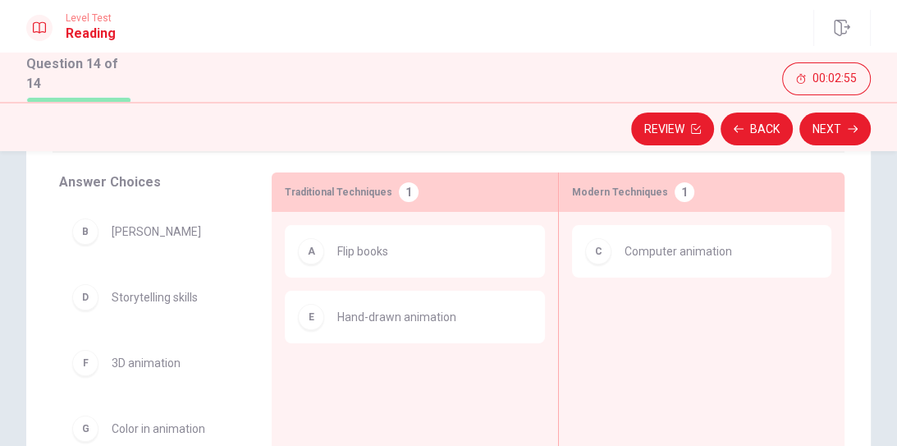
scroll to position [236, 0]
drag, startPoint x: 113, startPoint y: 364, endPoint x: 621, endPoint y: 298, distance: 512.4
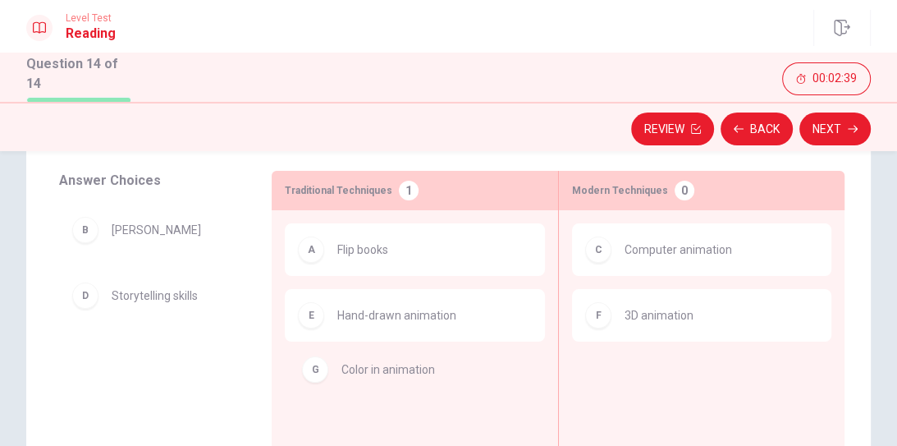
drag, startPoint x: 137, startPoint y: 369, endPoint x: 381, endPoint y: 378, distance: 243.9
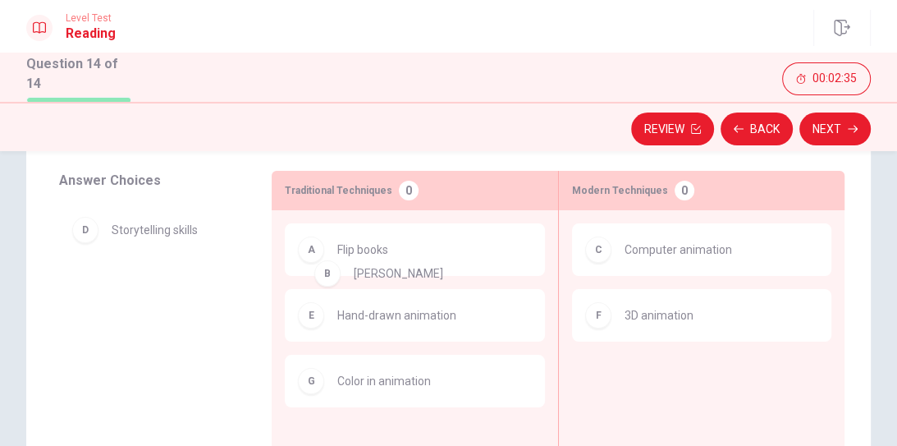
drag, startPoint x: 125, startPoint y: 234, endPoint x: 375, endPoint y: 280, distance: 254.6
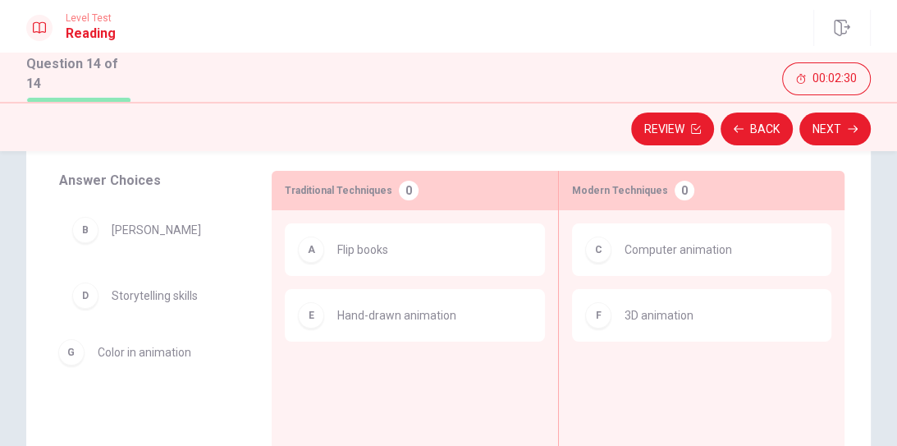
drag, startPoint x: 343, startPoint y: 381, endPoint x: 94, endPoint y: 352, distance: 251.2
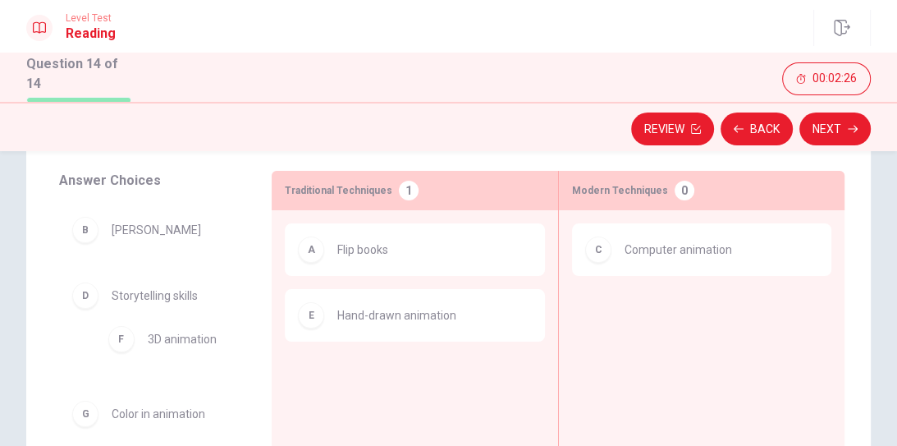
drag, startPoint x: 651, startPoint y: 309, endPoint x: 115, endPoint y: 338, distance: 536.8
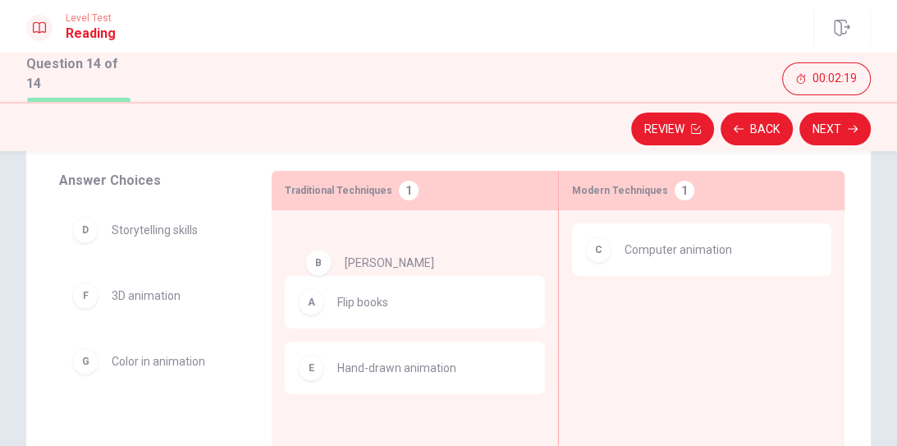
drag, startPoint x: 121, startPoint y: 226, endPoint x: 358, endPoint y: 259, distance: 239.5
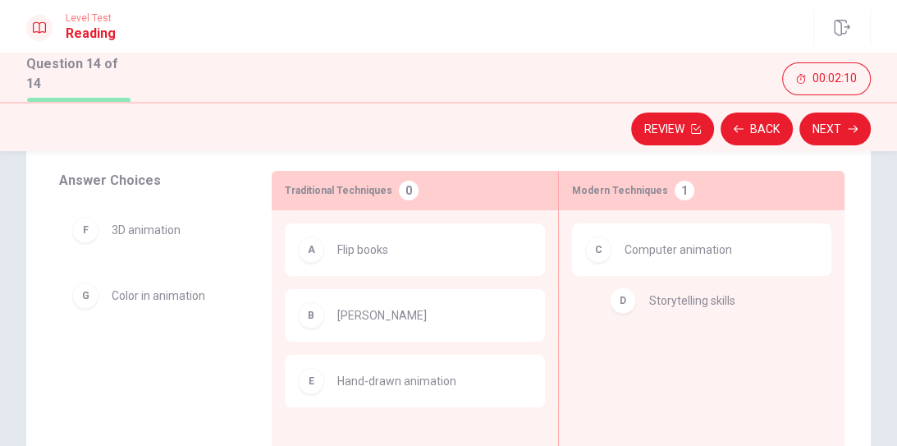
drag, startPoint x: 149, startPoint y: 236, endPoint x: 699, endPoint y: 309, distance: 554.7
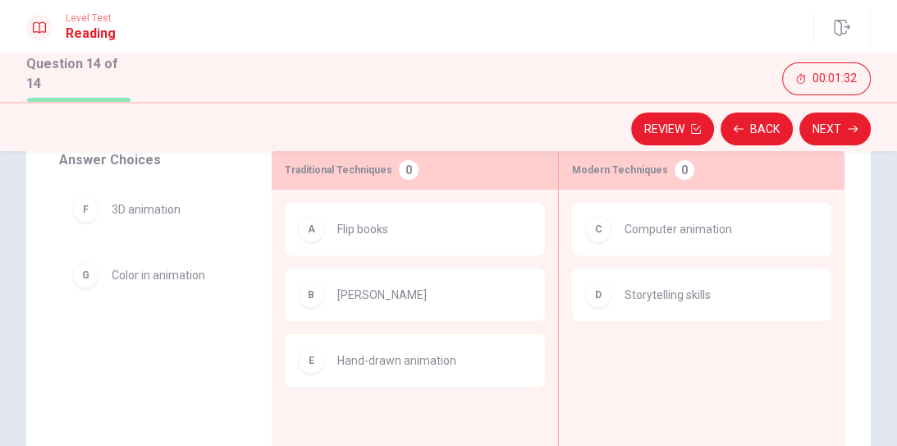
scroll to position [258, 0]
drag, startPoint x: 142, startPoint y: 279, endPoint x: 674, endPoint y: 368, distance: 539.3
drag, startPoint x: 163, startPoint y: 278, endPoint x: 681, endPoint y: 347, distance: 522.6
click at [823, 133] on button "Next" at bounding box center [835, 128] width 71 height 33
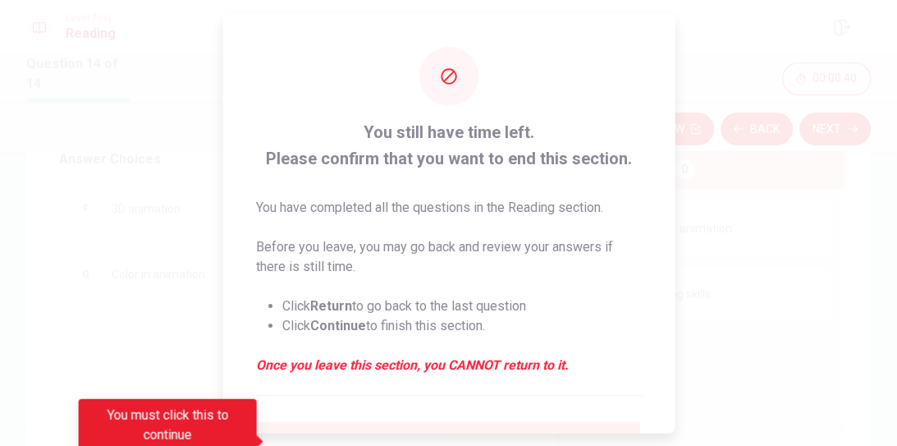
click at [365, 322] on li "Click Continue to finish this section." at bounding box center [462, 325] width 360 height 20
click at [219, 407] on div "You must click this to continue" at bounding box center [168, 425] width 178 height 53
drag, startPoint x: 607, startPoint y: 158, endPoint x: 667, endPoint y: 201, distance: 74.1
click at [667, 201] on div "You still have time left. Please confirm that you want to end this section. You…" at bounding box center [448, 300] width 452 height 575
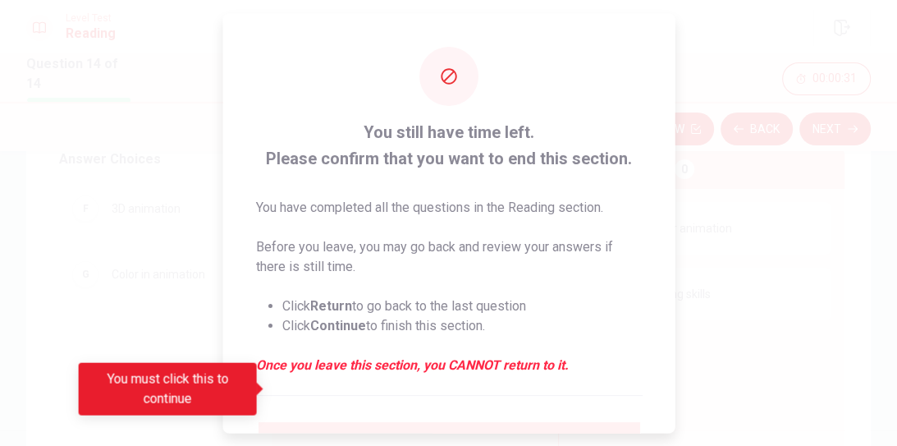
scroll to position [166, 0]
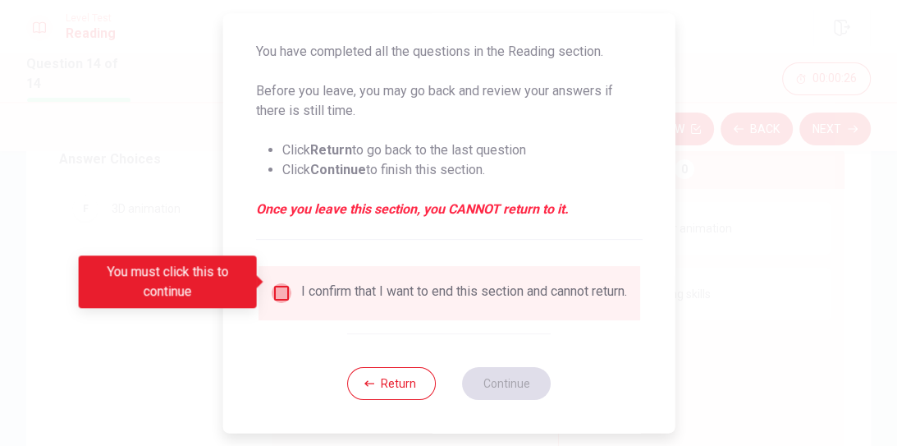
click at [280, 283] on input "You must click this to continue" at bounding box center [281, 293] width 20 height 20
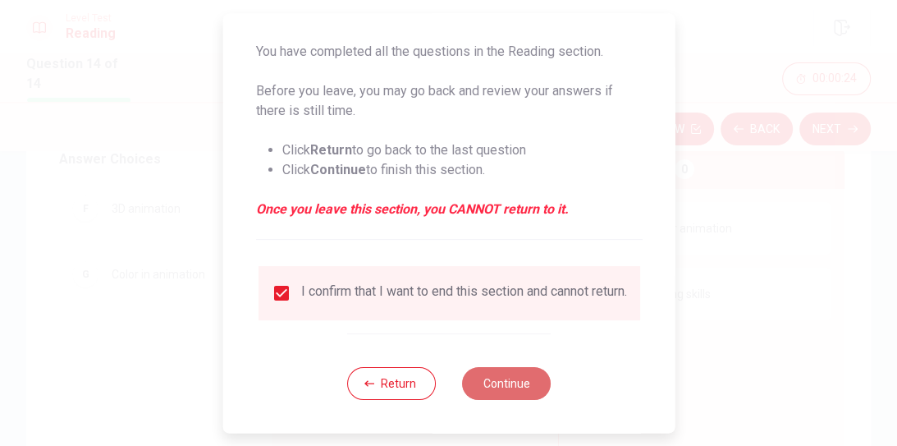
click at [491, 380] on button "Continue" at bounding box center [506, 383] width 89 height 33
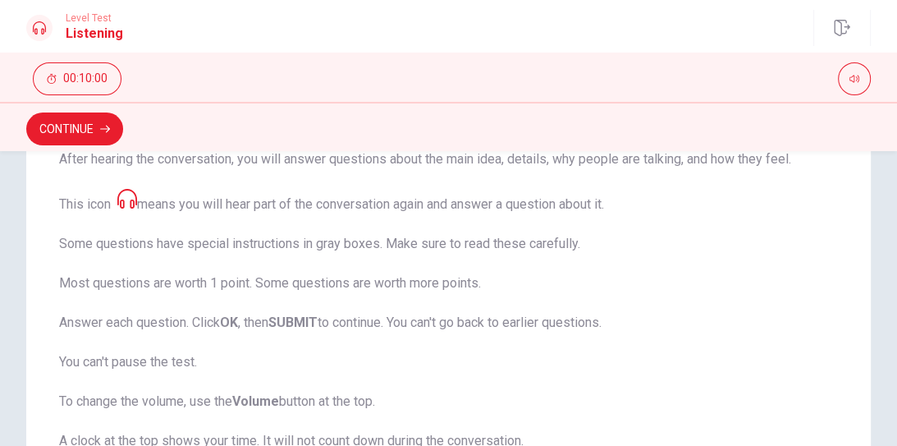
scroll to position [259, 0]
click at [847, 87] on button "button" at bounding box center [854, 78] width 33 height 33
drag, startPoint x: 856, startPoint y: 103, endPoint x: 845, endPoint y: 108, distance: 12.2
click at [845, 106] on span at bounding box center [844, 101] width 10 height 10
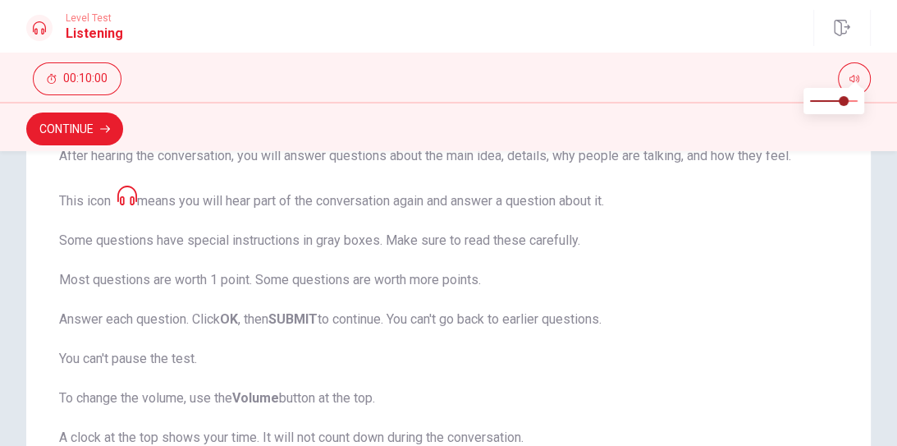
click at [130, 186] on icon at bounding box center [127, 196] width 20 height 20
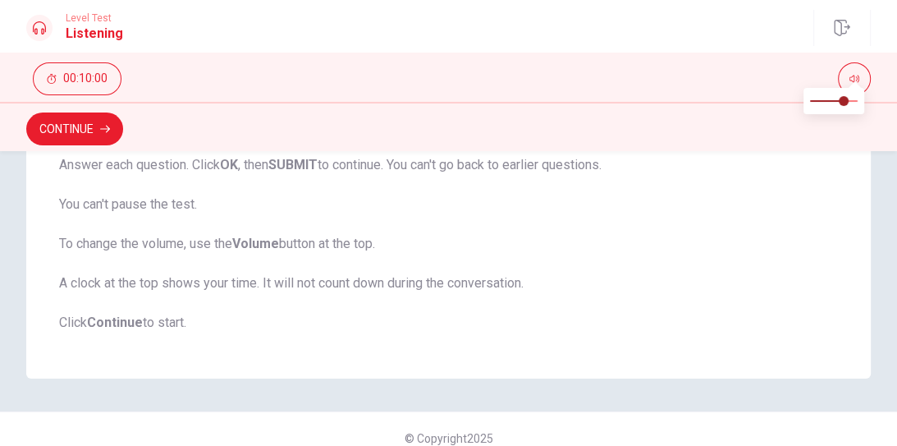
scroll to position [417, 0]
click at [79, 136] on button "Continue" at bounding box center [74, 128] width 97 height 33
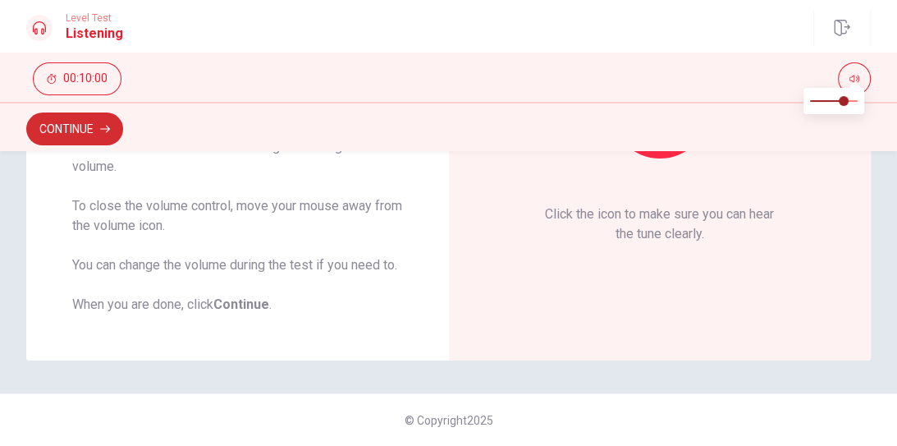
click at [100, 118] on button "Continue" at bounding box center [74, 128] width 97 height 33
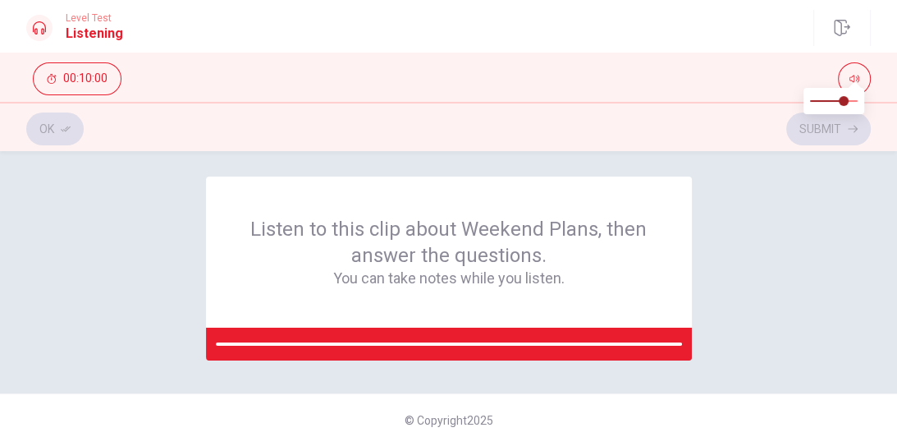
scroll to position [7, 0]
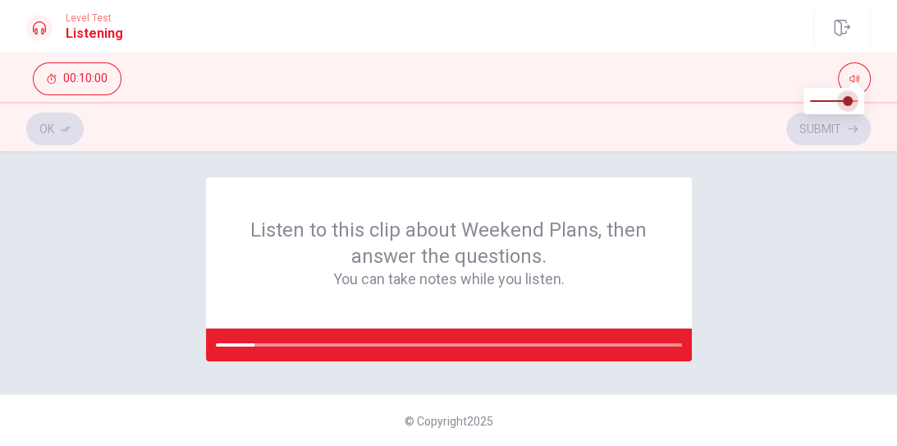
type input "0.9"
drag, startPoint x: 841, startPoint y: 99, endPoint x: 853, endPoint y: 98, distance: 12.3
click at [853, 98] on span at bounding box center [853, 101] width 10 height 10
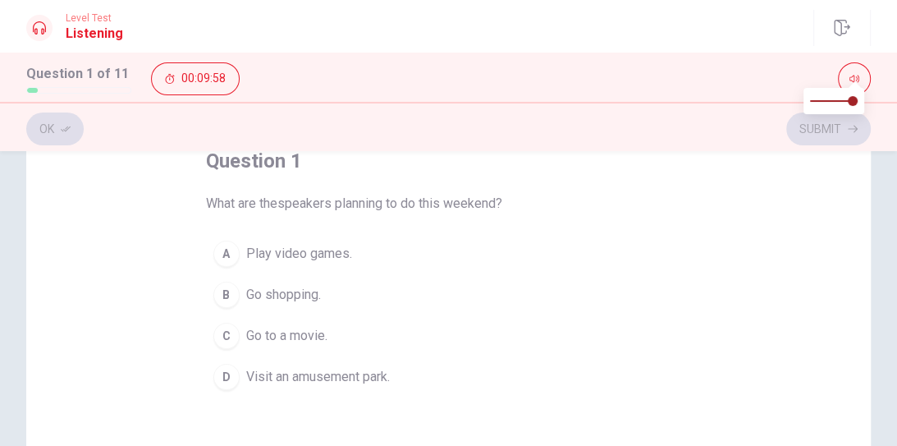
scroll to position [103, 0]
click at [292, 371] on span "Visit an amusement park." at bounding box center [318, 375] width 144 height 20
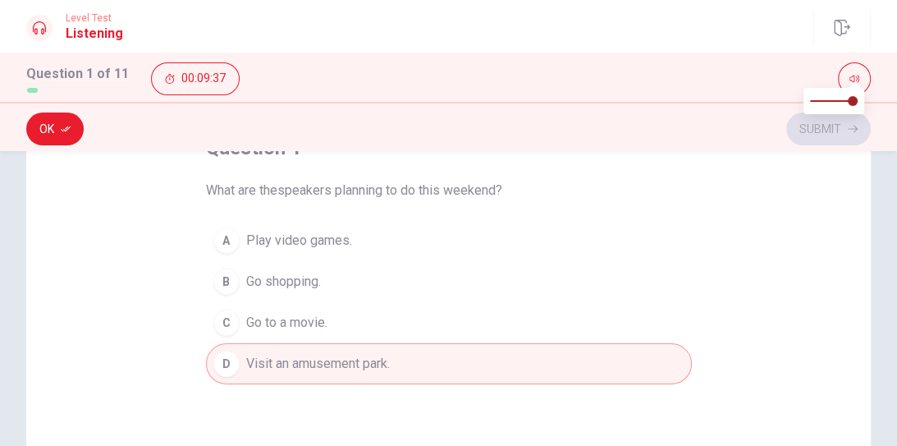
scroll to position [115, 0]
click at [47, 123] on button "Ok" at bounding box center [54, 128] width 57 height 33
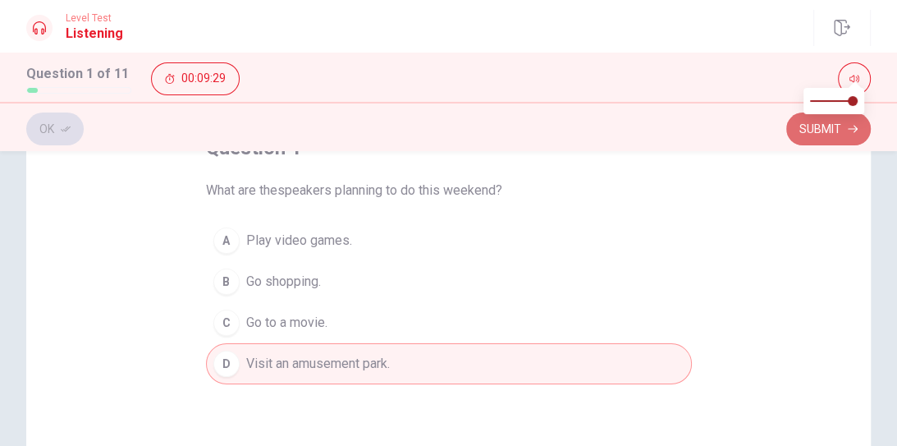
click at [822, 128] on button "Submit" at bounding box center [828, 128] width 85 height 33
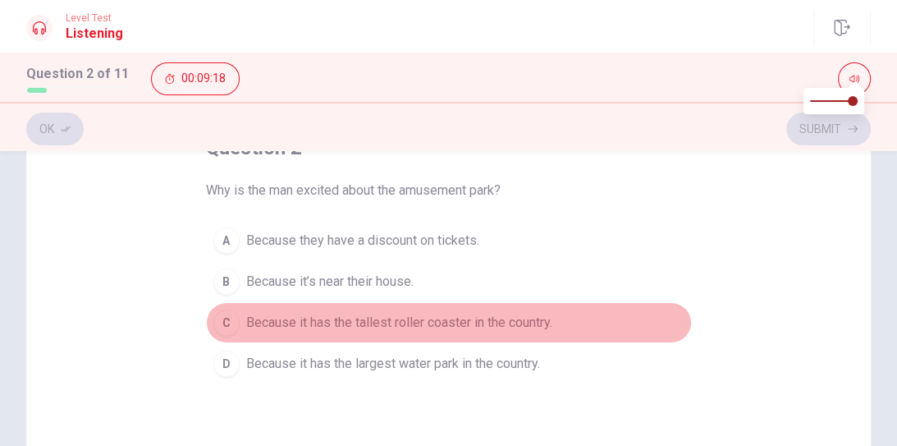
click at [253, 314] on span "Because it has the tallest roller coaster in the country." at bounding box center [399, 323] width 306 height 20
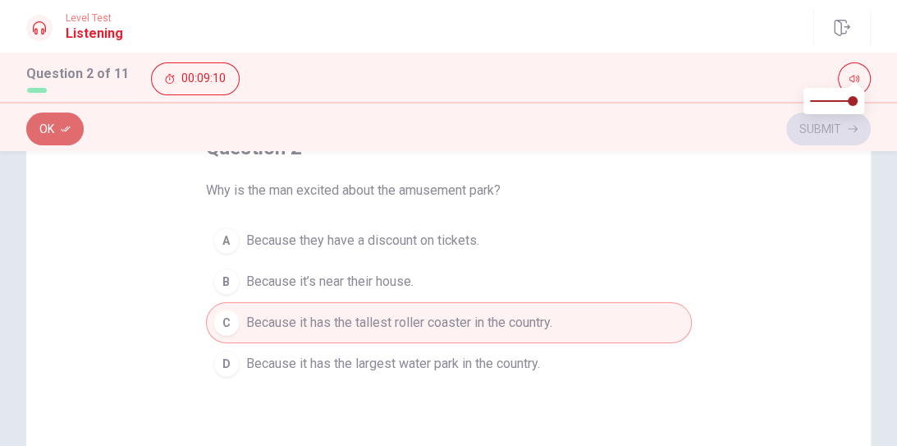
click at [56, 135] on button "Ok" at bounding box center [54, 128] width 57 height 33
click at [817, 125] on button "Submit" at bounding box center [828, 128] width 85 height 33
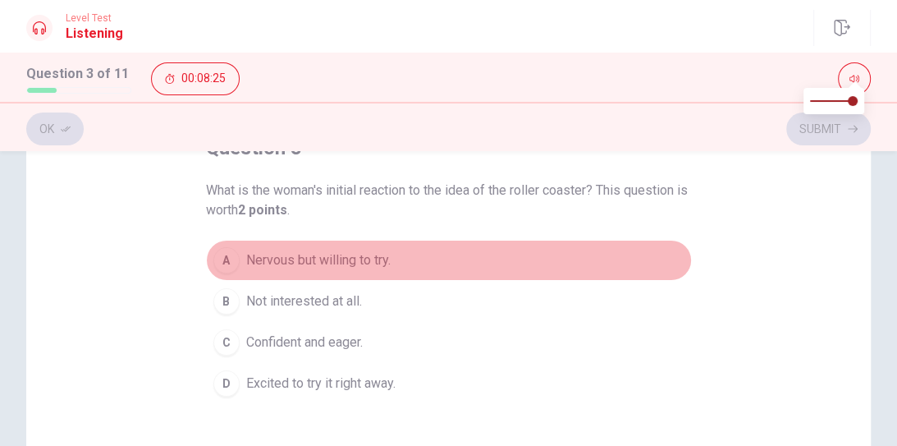
click at [322, 259] on span "Nervous but willing to try." at bounding box center [318, 260] width 144 height 20
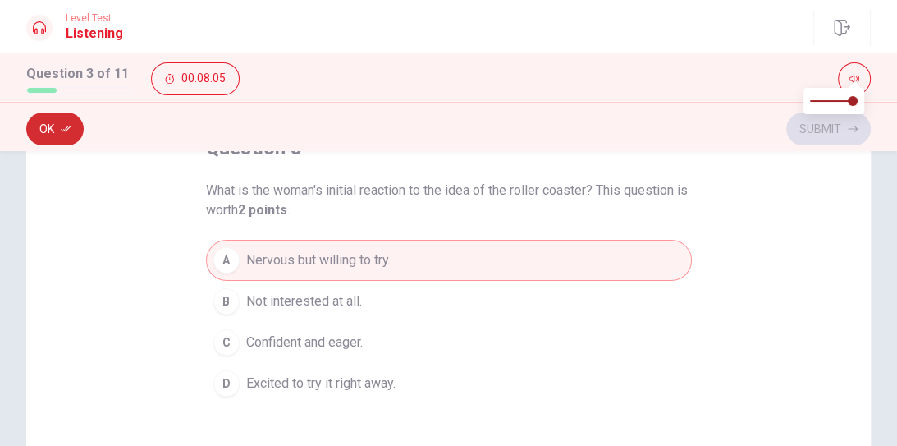
click at [51, 125] on button "Ok" at bounding box center [54, 128] width 57 height 33
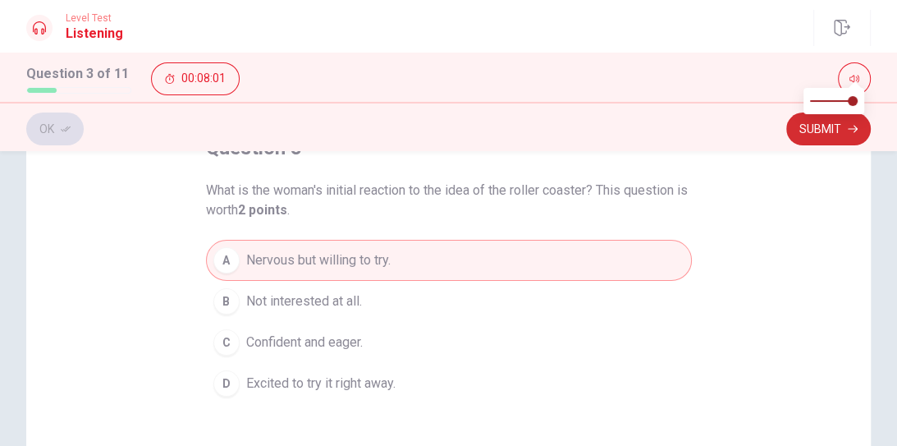
click at [800, 131] on button "Submit" at bounding box center [828, 128] width 85 height 33
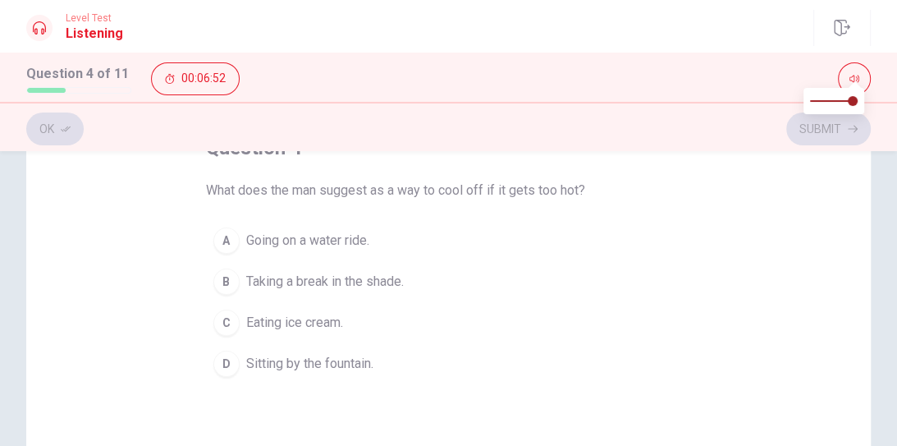
click at [347, 282] on span "Taking a break in the shade." at bounding box center [325, 282] width 158 height 20
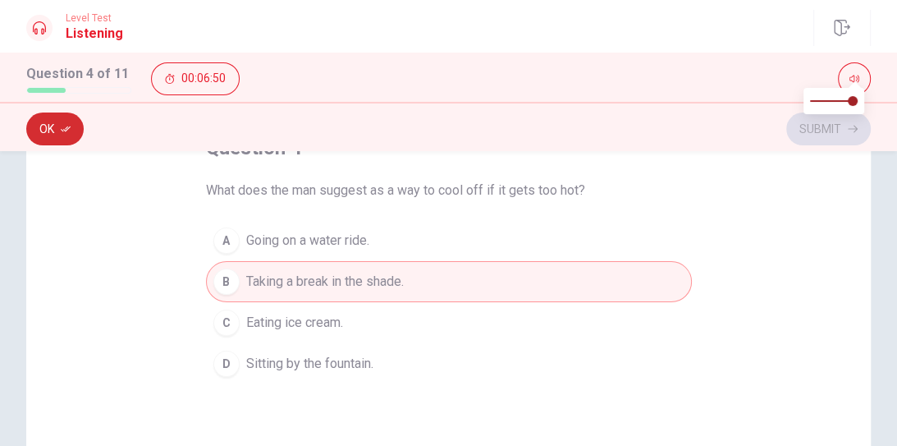
click at [46, 118] on button "Ok" at bounding box center [54, 128] width 57 height 33
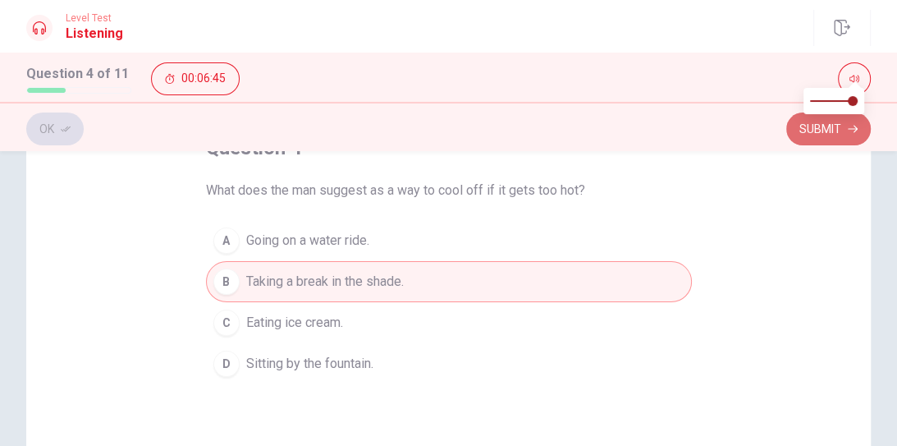
click at [824, 133] on button "Submit" at bounding box center [828, 128] width 85 height 33
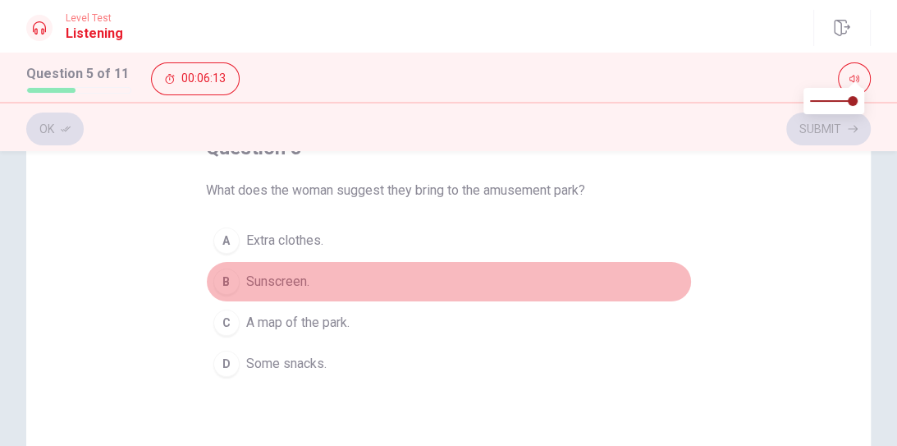
click at [285, 277] on span "Sunscreen." at bounding box center [277, 282] width 63 height 20
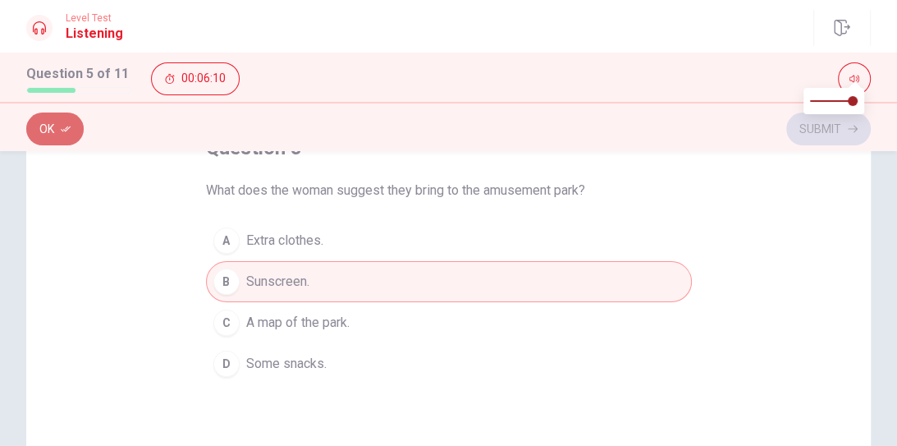
click at [62, 128] on icon "button" at bounding box center [66, 129] width 10 height 10
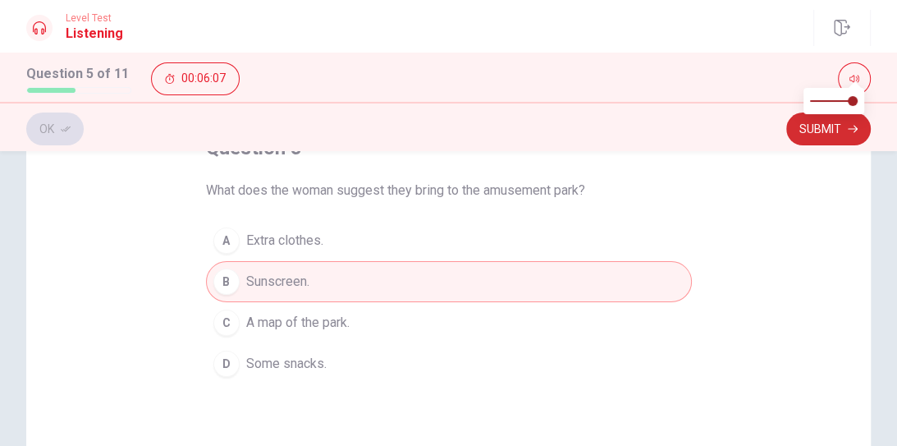
click at [821, 126] on button "Submit" at bounding box center [828, 128] width 85 height 33
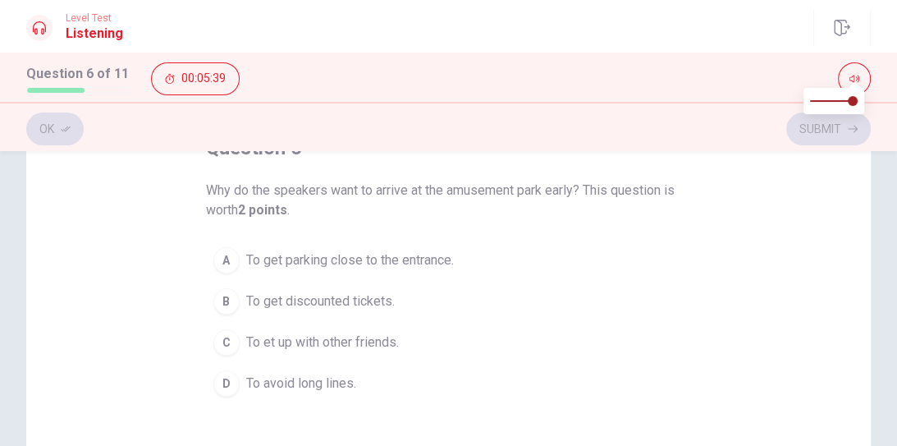
click at [414, 253] on span "To get parking close to the entrance." at bounding box center [350, 260] width 208 height 20
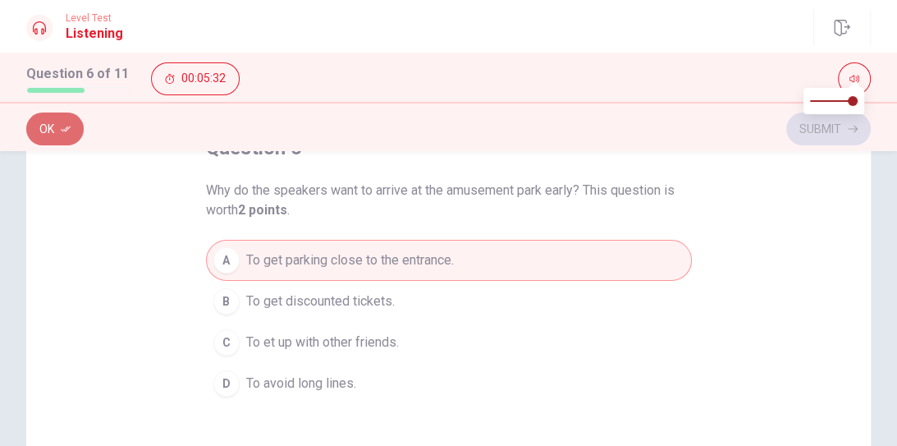
click at [44, 125] on button "Ok" at bounding box center [54, 128] width 57 height 33
click at [825, 132] on button "Submit" at bounding box center [828, 128] width 85 height 33
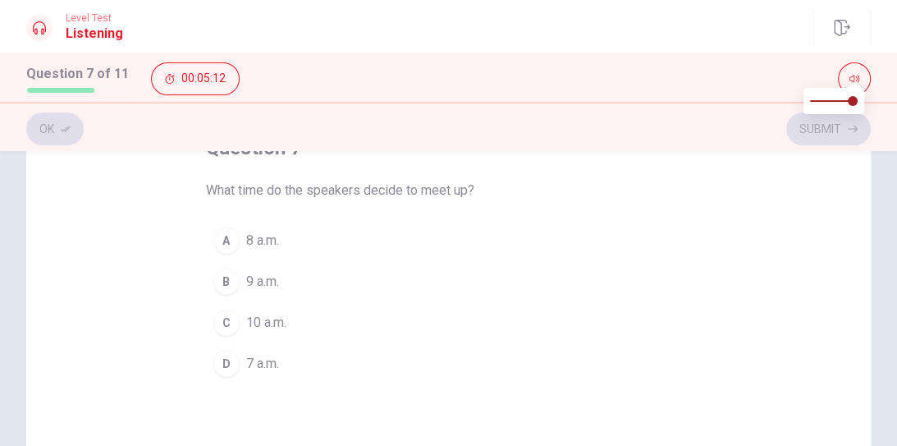
click at [248, 285] on span "9 a.m." at bounding box center [262, 282] width 33 height 20
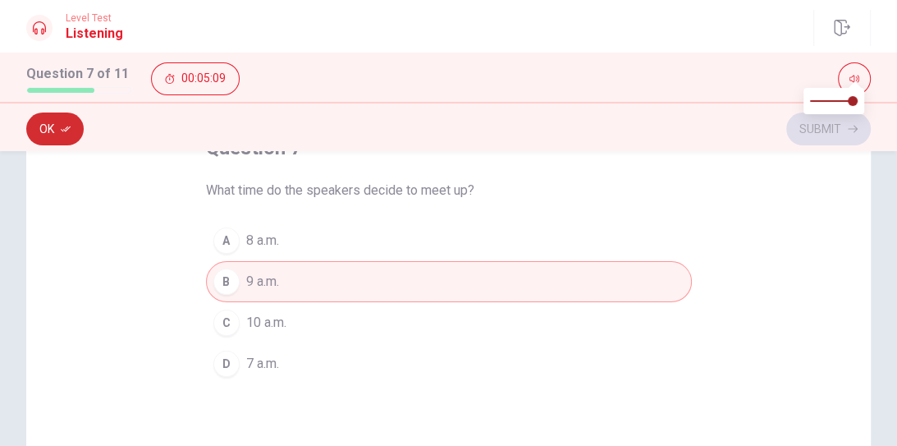
click at [47, 128] on button "Ok" at bounding box center [54, 128] width 57 height 33
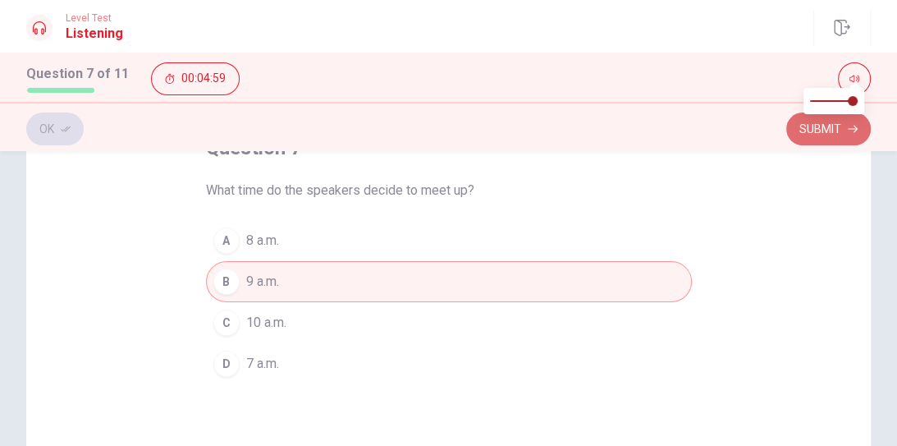
click at [816, 131] on button "Submit" at bounding box center [828, 128] width 85 height 33
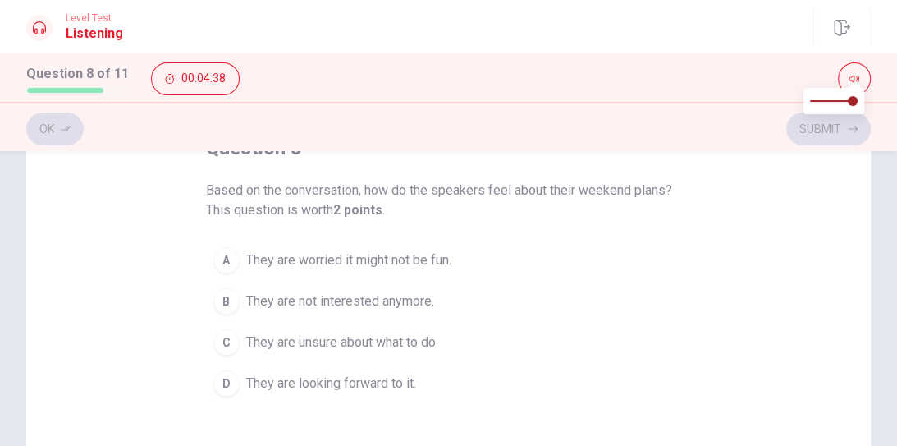
click at [319, 381] on span "They are looking forward to it." at bounding box center [331, 384] width 170 height 20
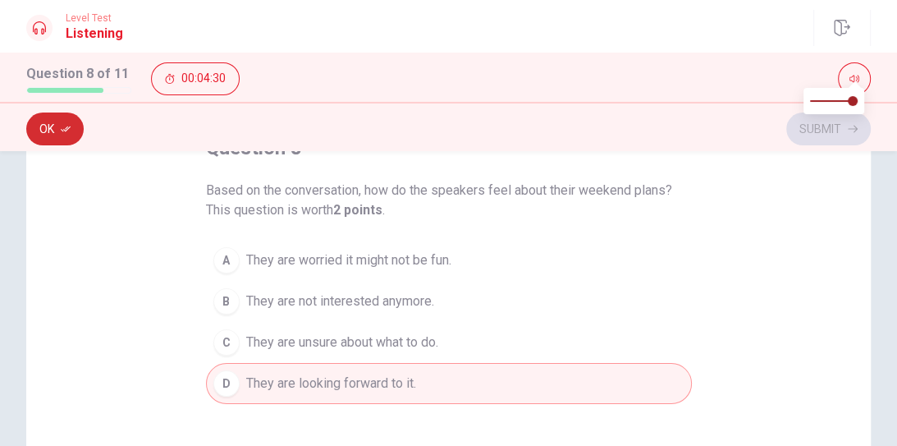
click at [45, 120] on button "Ok" at bounding box center [54, 128] width 57 height 33
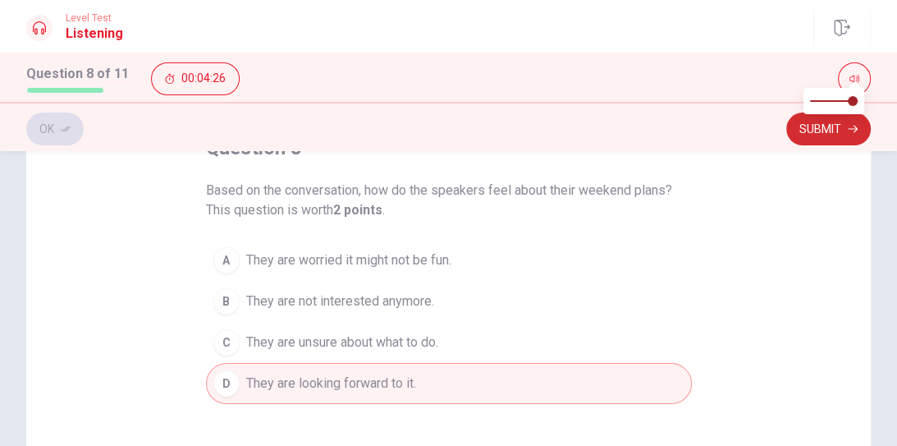
click at [801, 128] on button "Submit" at bounding box center [828, 128] width 85 height 33
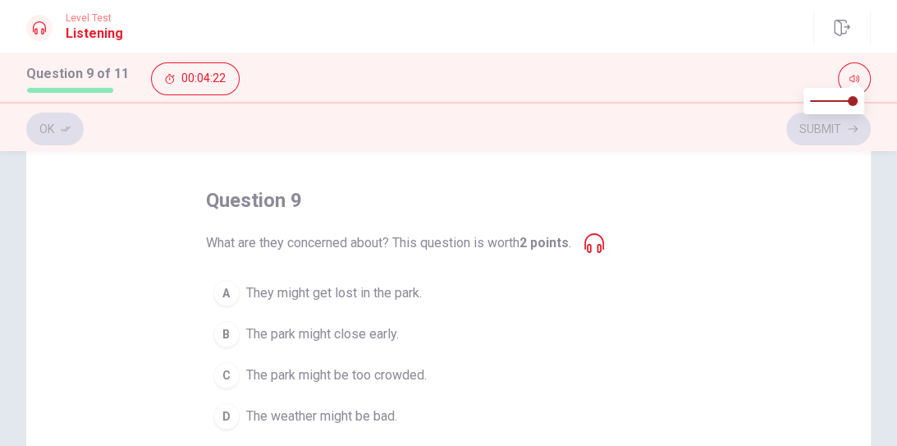
scroll to position [139, 0]
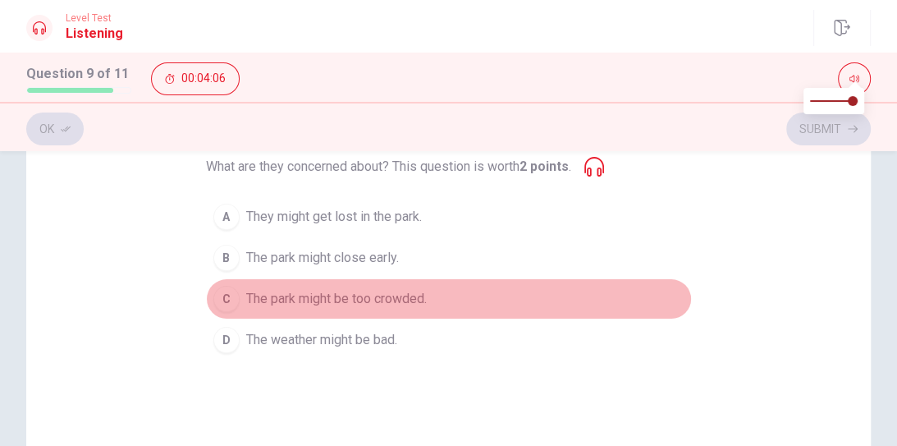
click at [410, 296] on span "The park might be too crowded." at bounding box center [336, 299] width 181 height 20
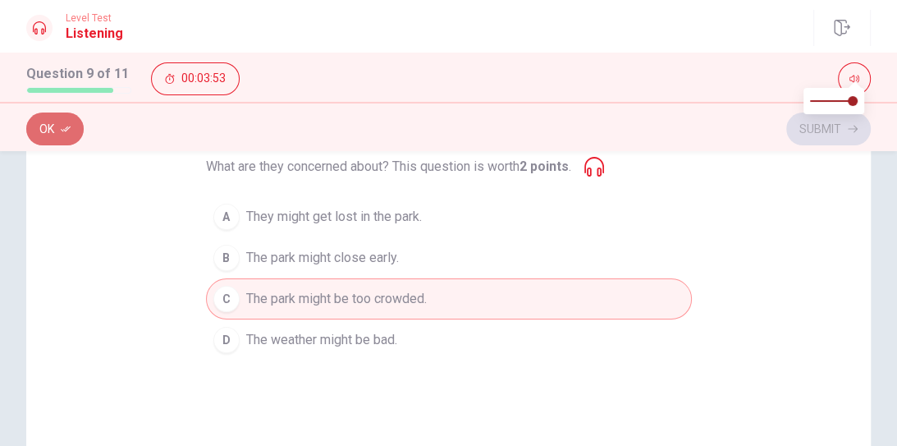
click at [62, 125] on icon "button" at bounding box center [66, 129] width 10 height 10
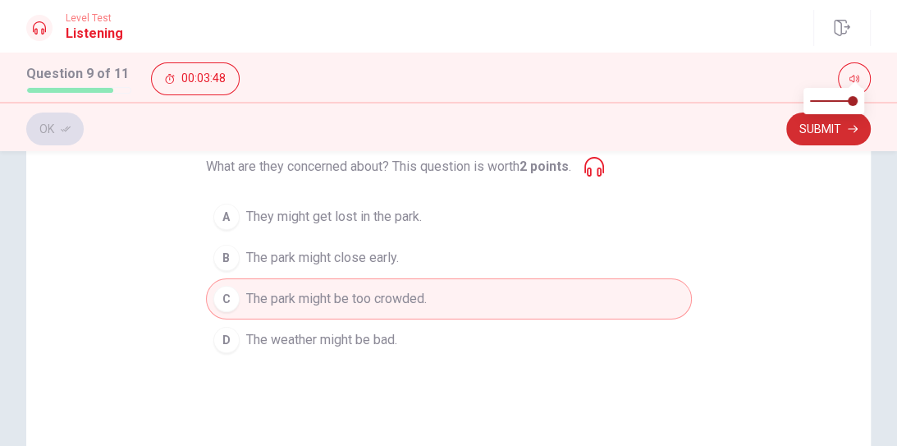
click at [818, 122] on button "Submit" at bounding box center [828, 128] width 85 height 33
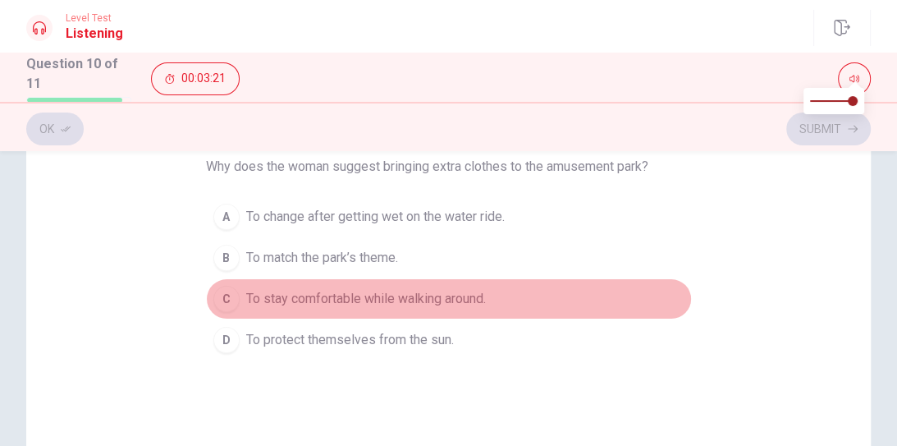
click at [378, 296] on span "To stay comfortable while walking around." at bounding box center [366, 299] width 240 height 20
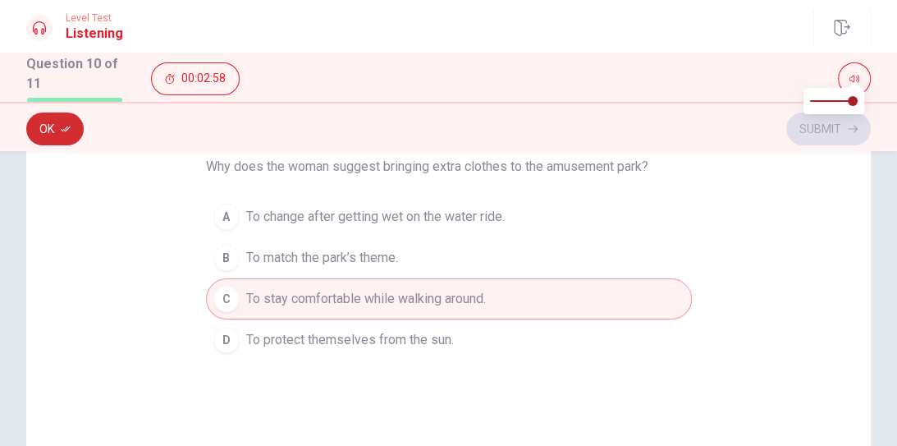
click at [56, 121] on button "Ok" at bounding box center [54, 128] width 57 height 33
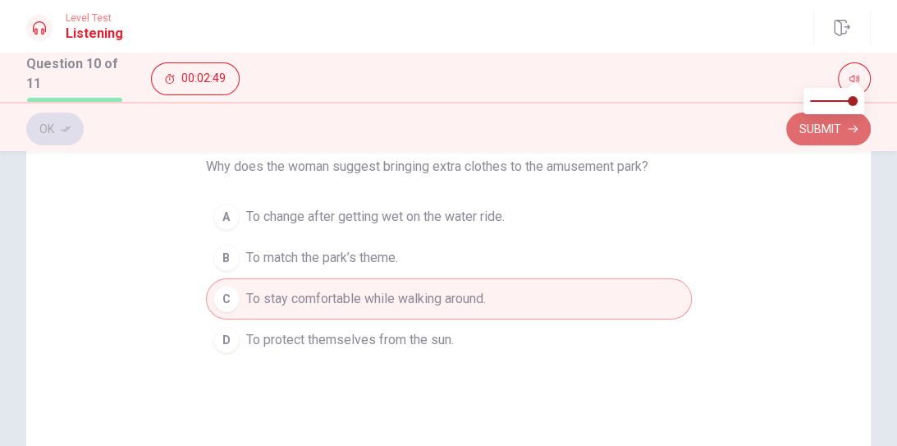
click at [830, 132] on button "Submit" at bounding box center [828, 128] width 85 height 33
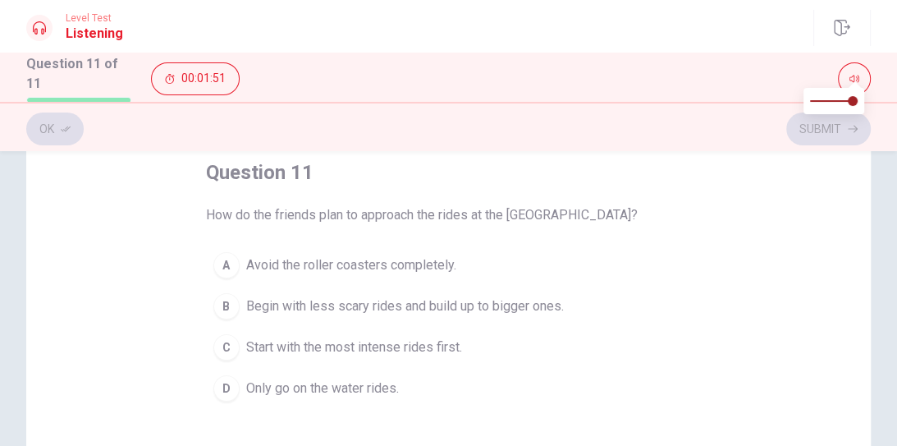
scroll to position [88, 0]
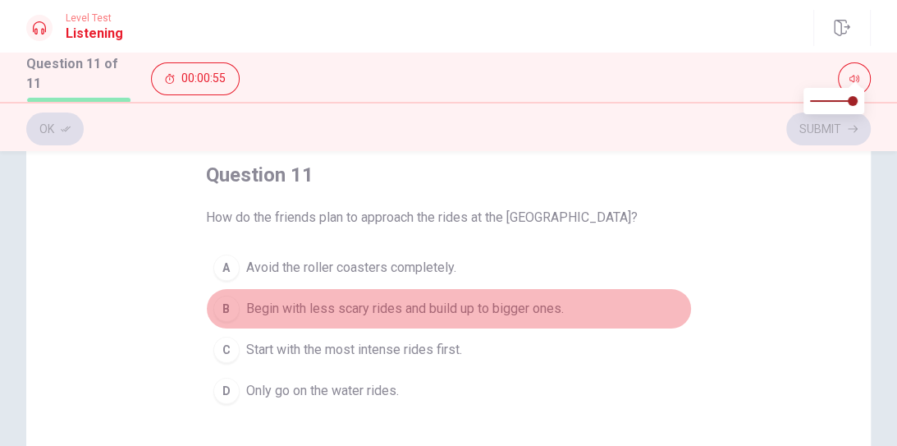
click at [443, 304] on span "Begin with less scary rides and build up to bigger ones." at bounding box center [405, 309] width 318 height 20
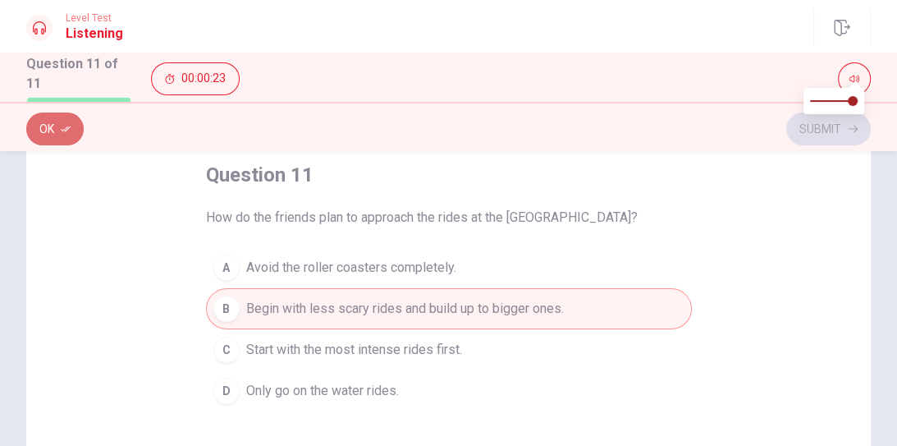
click at [56, 121] on button "Ok" at bounding box center [54, 128] width 57 height 33
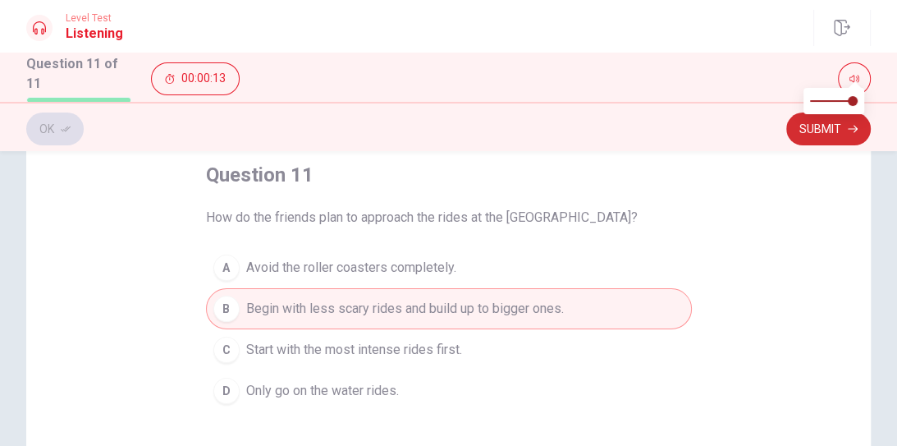
click at [846, 122] on button "Submit" at bounding box center [828, 128] width 85 height 33
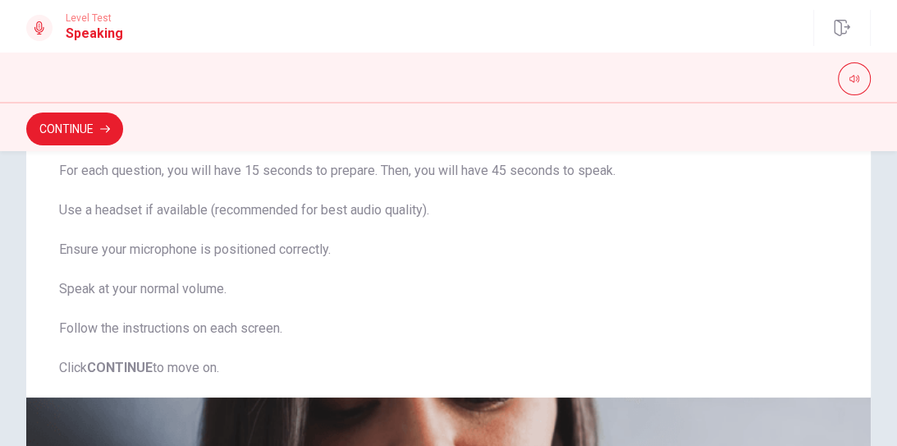
scroll to position [0, 0]
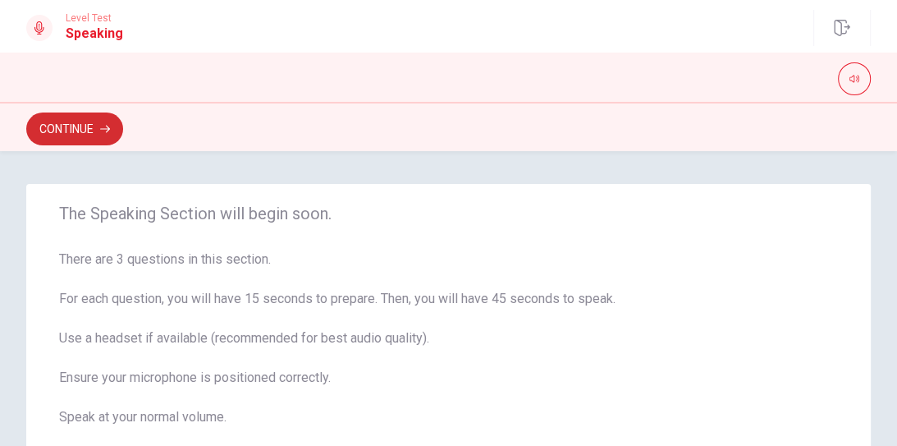
click at [73, 124] on button "Continue" at bounding box center [74, 128] width 97 height 33
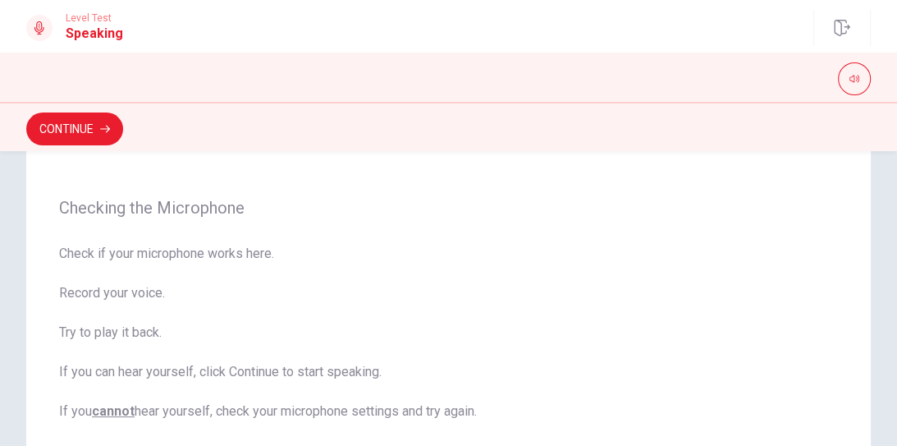
scroll to position [112, 0]
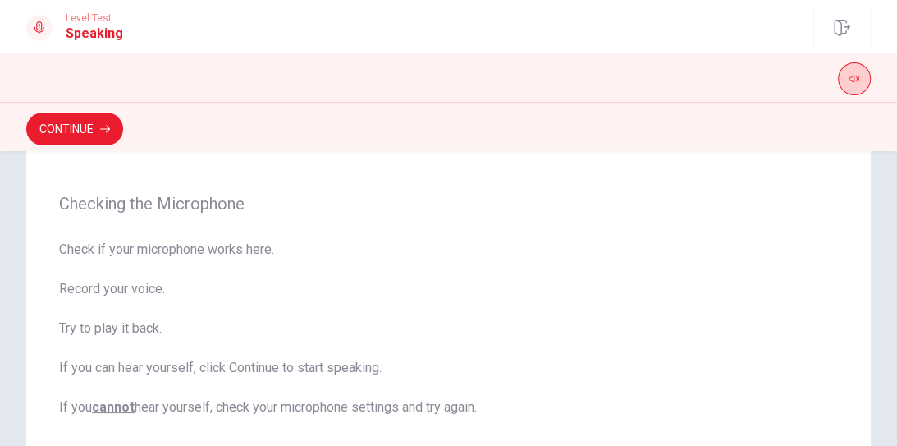
click at [854, 79] on icon "button" at bounding box center [855, 79] width 10 height 10
click at [752, 177] on div "Checking the Microphone Check if your microphone works here. Record your voice.…" at bounding box center [448, 305] width 845 height 466
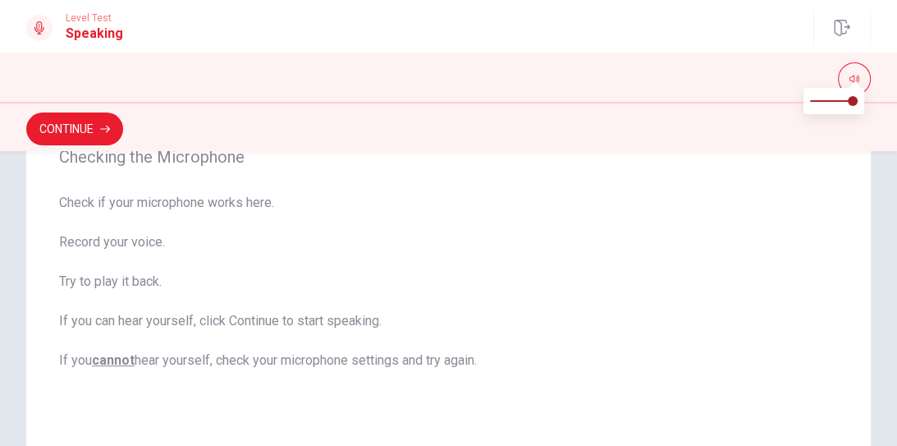
scroll to position [539, 0]
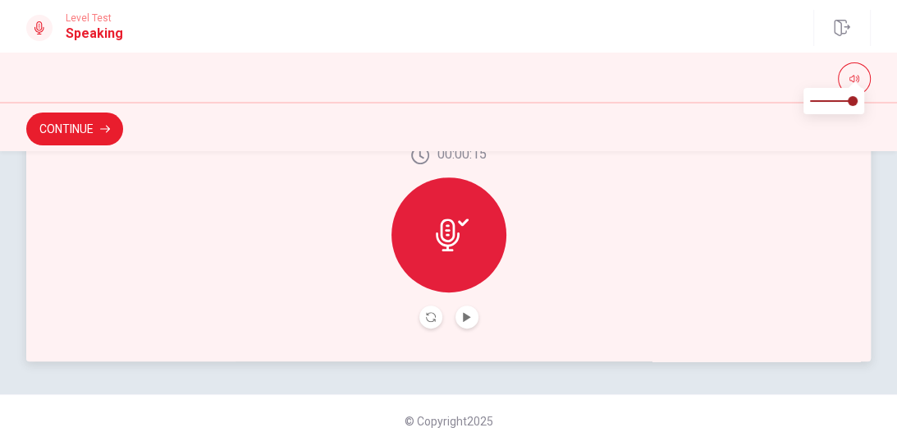
click at [441, 217] on div at bounding box center [449, 234] width 115 height 115
click at [461, 227] on icon at bounding box center [452, 234] width 33 height 33
click at [465, 315] on icon "Play Audio" at bounding box center [466, 317] width 7 height 10
click at [465, 315] on icon "Pause Audio" at bounding box center [466, 317] width 8 height 10
click at [436, 222] on icon at bounding box center [452, 234] width 33 height 33
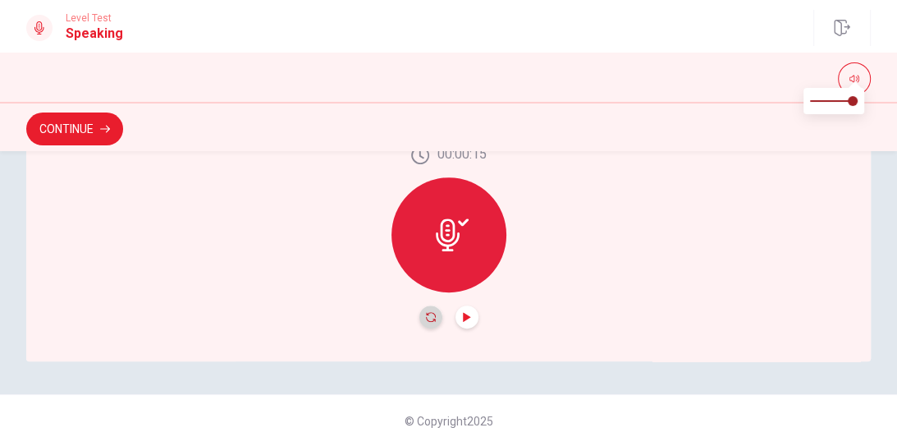
click at [426, 313] on icon "Record Again" at bounding box center [431, 317] width 10 height 10
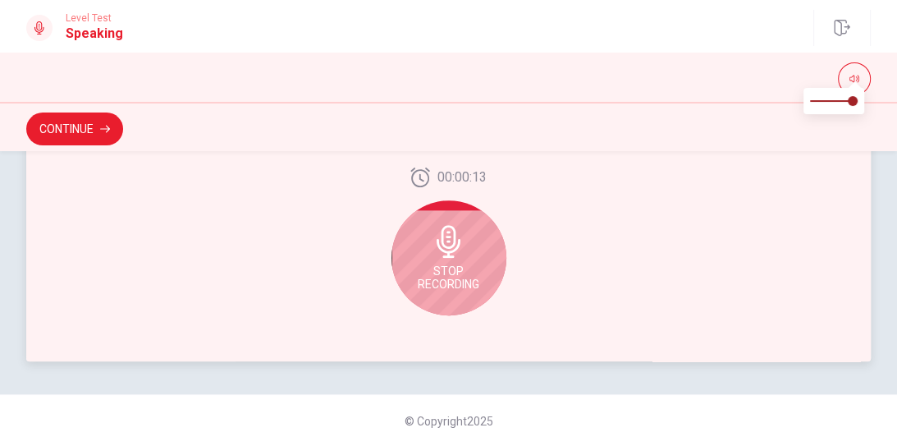
click at [447, 241] on icon at bounding box center [449, 241] width 33 height 33
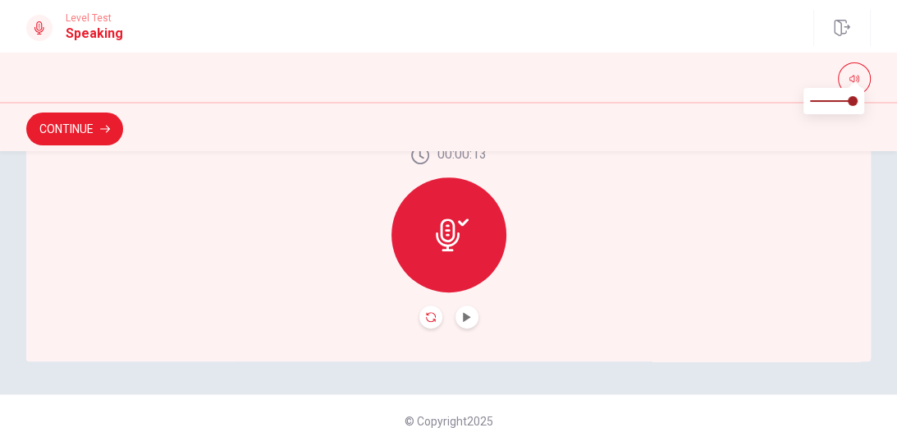
click at [429, 312] on icon "Record Again" at bounding box center [431, 317] width 10 height 10
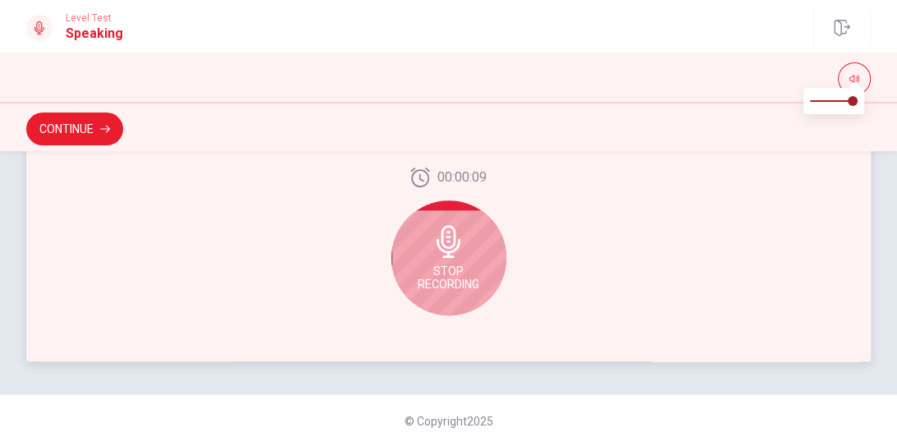
click at [439, 265] on span "Stop Recording" at bounding box center [449, 277] width 62 height 26
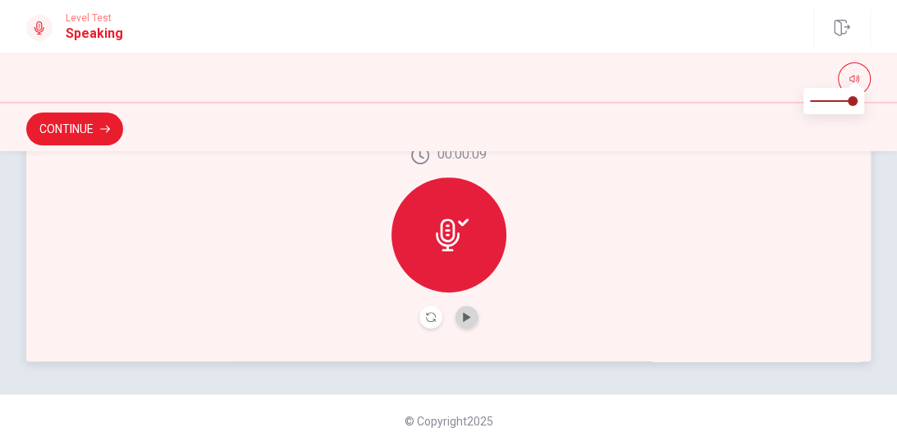
click at [465, 309] on button "Play Audio" at bounding box center [467, 316] width 23 height 23
click at [515, 257] on div "00:00:09" at bounding box center [448, 237] width 845 height 250
click at [57, 121] on button "Continue" at bounding box center [74, 128] width 97 height 33
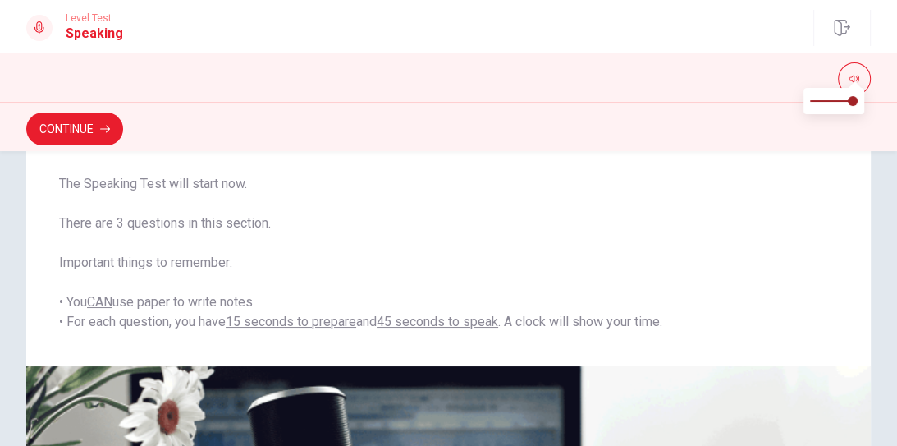
scroll to position [121, 0]
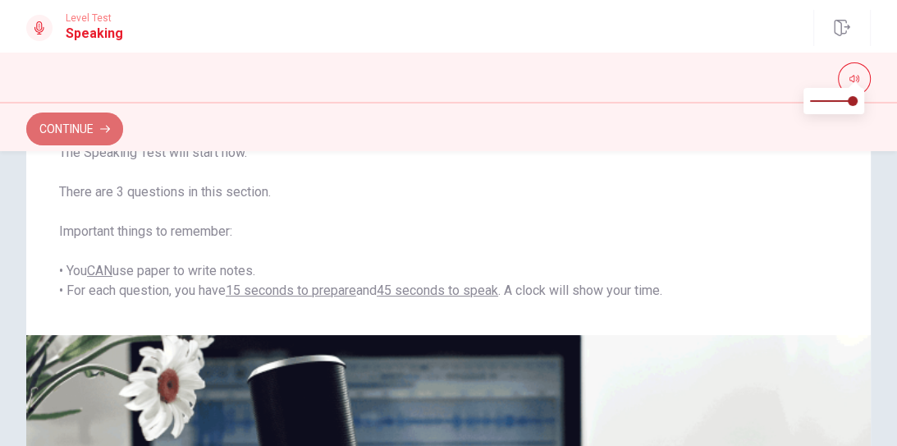
click at [40, 125] on button "Continue" at bounding box center [74, 128] width 97 height 33
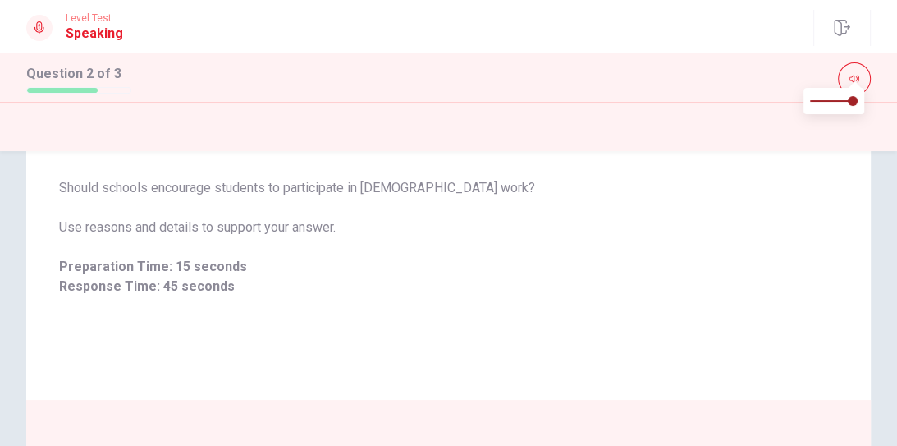
scroll to position [106, 0]
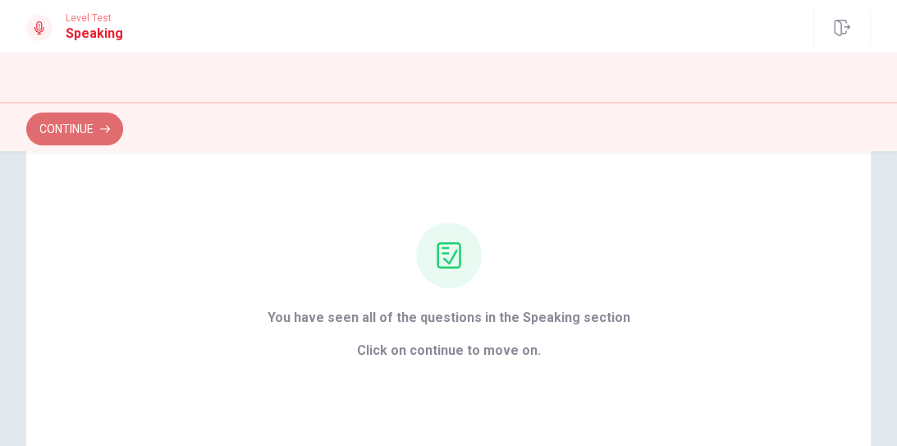
click at [85, 118] on button "Continue" at bounding box center [74, 128] width 97 height 33
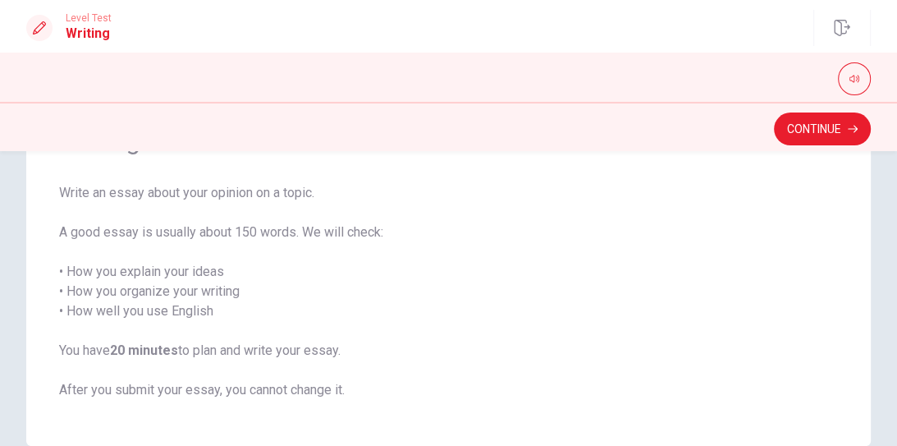
drag, startPoint x: 889, startPoint y: 346, endPoint x: 882, endPoint y: 319, distance: 28.9
click at [882, 319] on div "Writing Section Directions Write an essay about your opinion on a topic. A good…" at bounding box center [448, 262] width 897 height 368
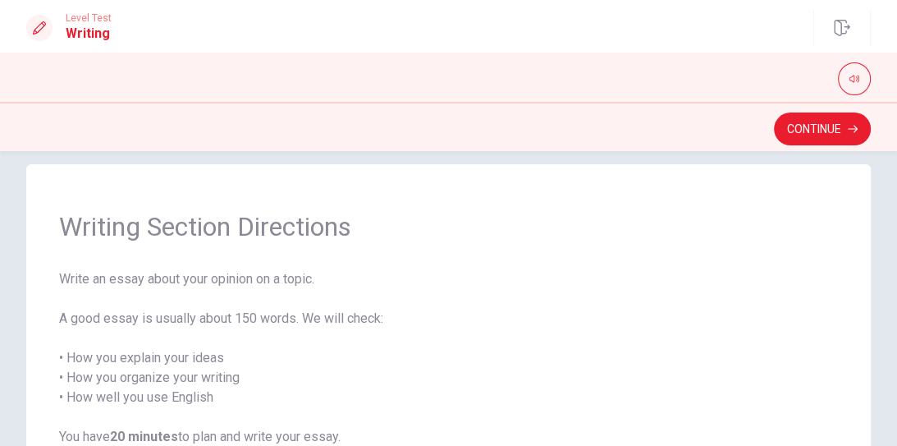
scroll to position [0, 0]
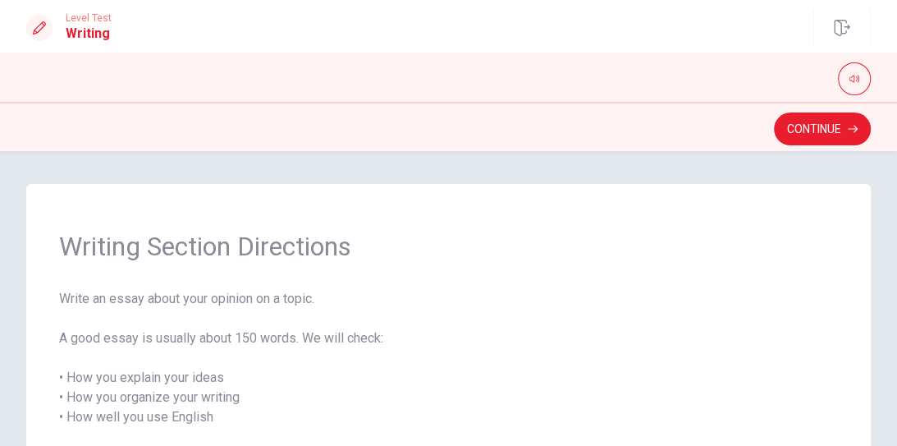
click at [892, 233] on div "Writing Section Directions Write an essay about your opinion on a topic. A good…" at bounding box center [448, 298] width 897 height 295
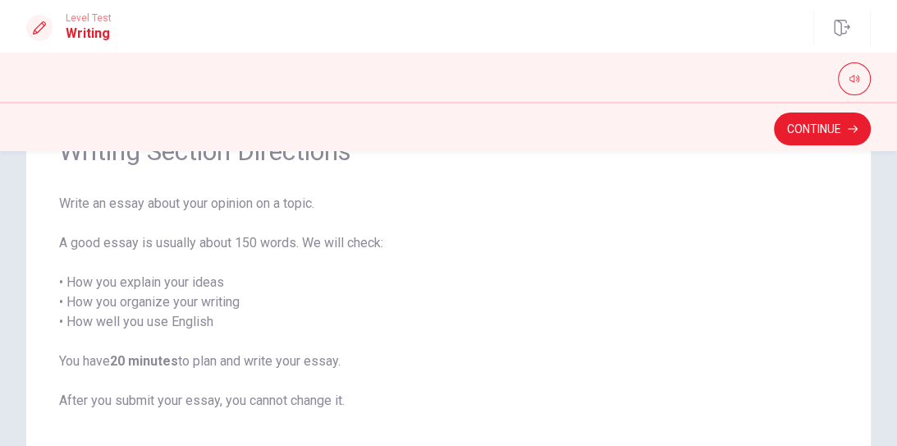
scroll to position [99, 0]
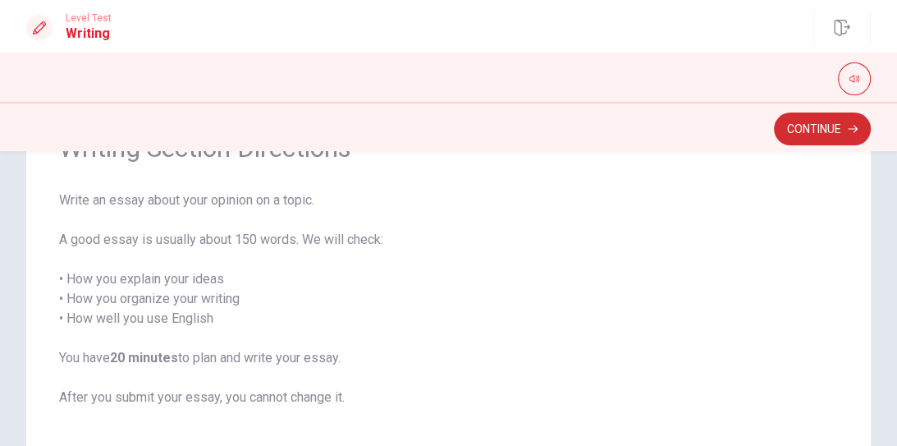
click at [814, 128] on button "Continue" at bounding box center [822, 128] width 97 height 33
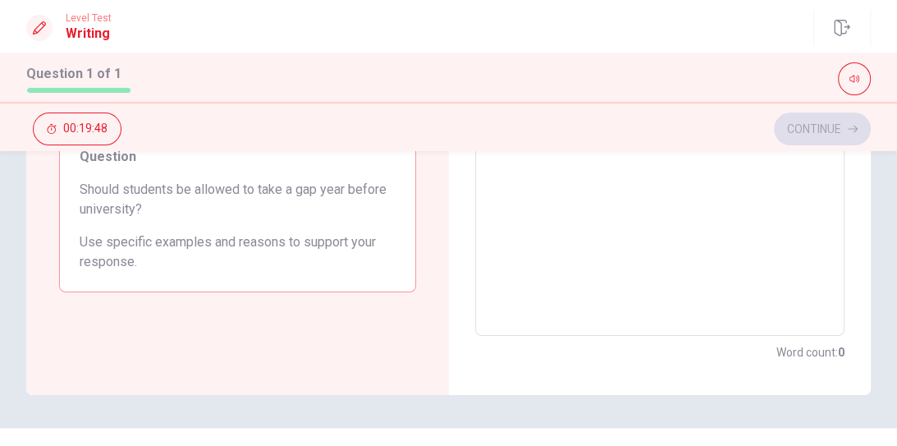
scroll to position [330, 0]
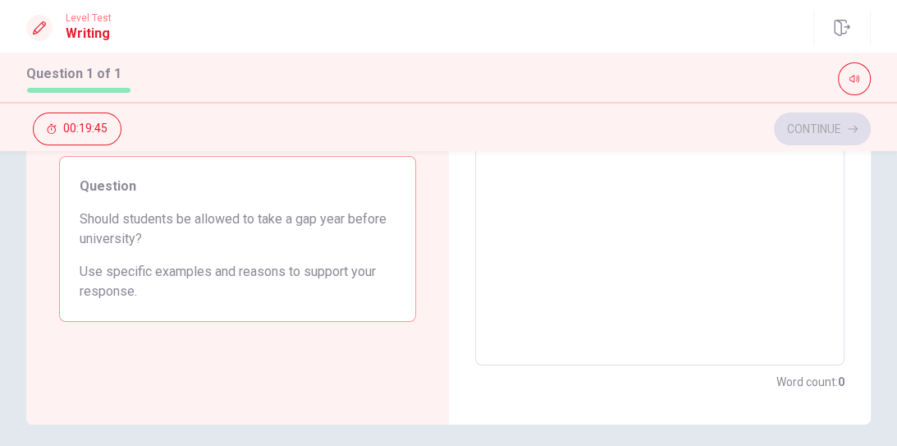
click at [509, 183] on textarea at bounding box center [660, 138] width 347 height 427
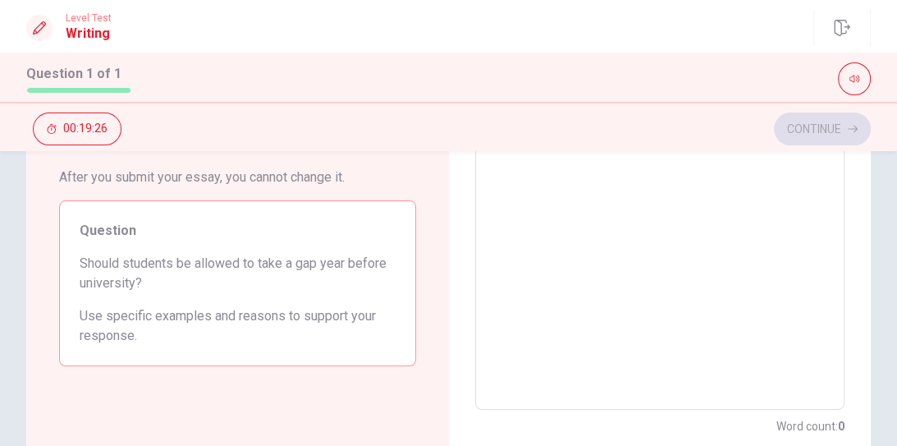
scroll to position [283, 0]
click at [552, 237] on textarea at bounding box center [660, 185] width 347 height 427
click at [516, 166] on textarea at bounding box center [660, 185] width 347 height 427
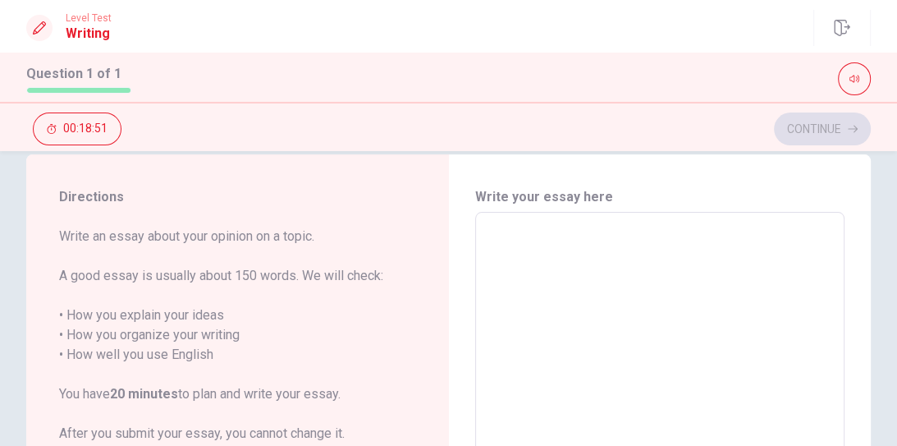
scroll to position [3, 0]
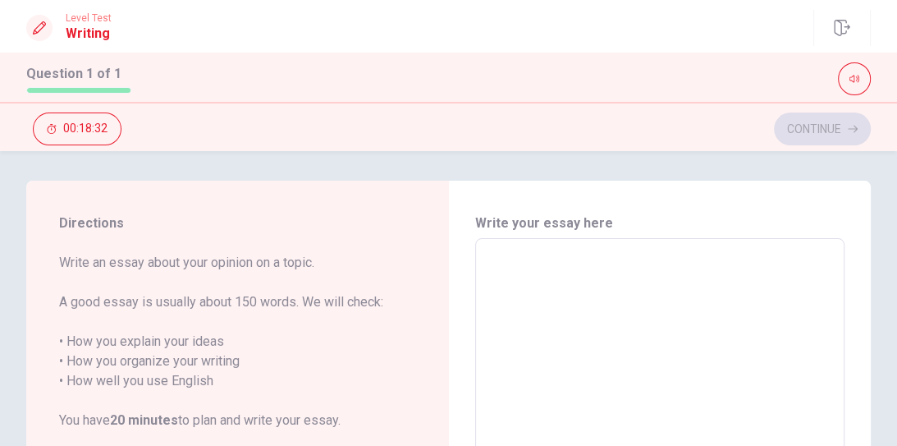
type textarea "i"
type textarea "x"
type textarea "it"
type textarea "x"
type textarea "ith"
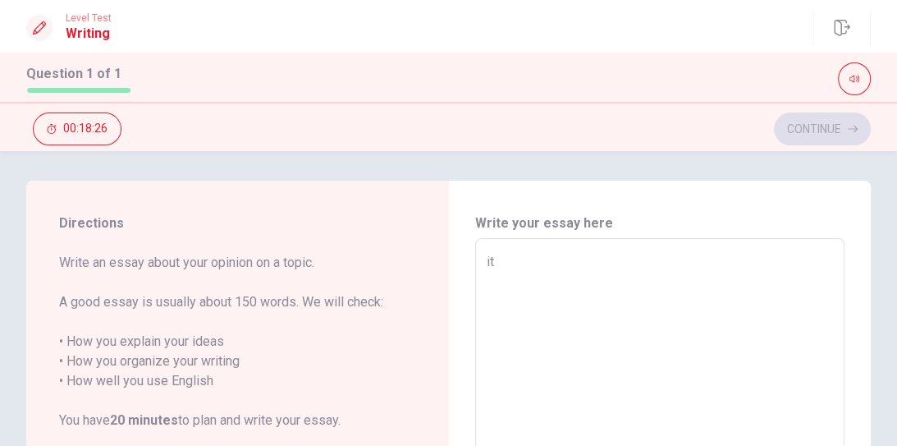
type textarea "x"
type textarea "ithi"
type textarea "x"
type textarea "ithin"
type textarea "x"
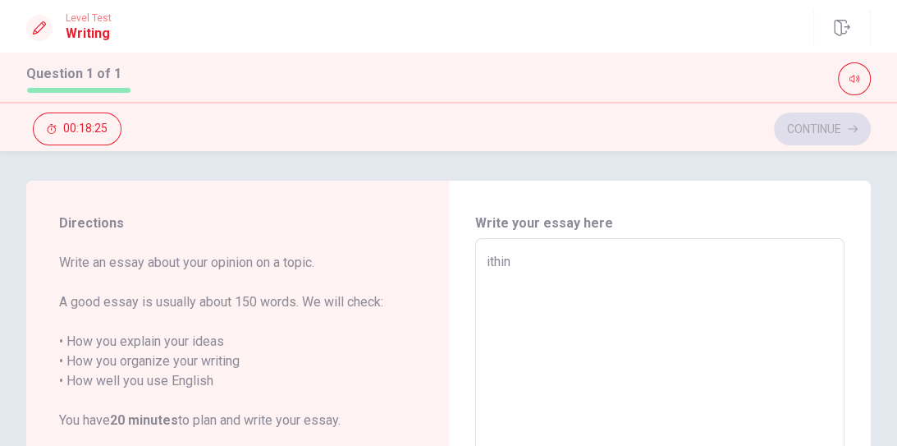
type textarea "ithink"
type textarea "x"
type textarea "ithink"
type textarea "x"
type textarea "ithink"
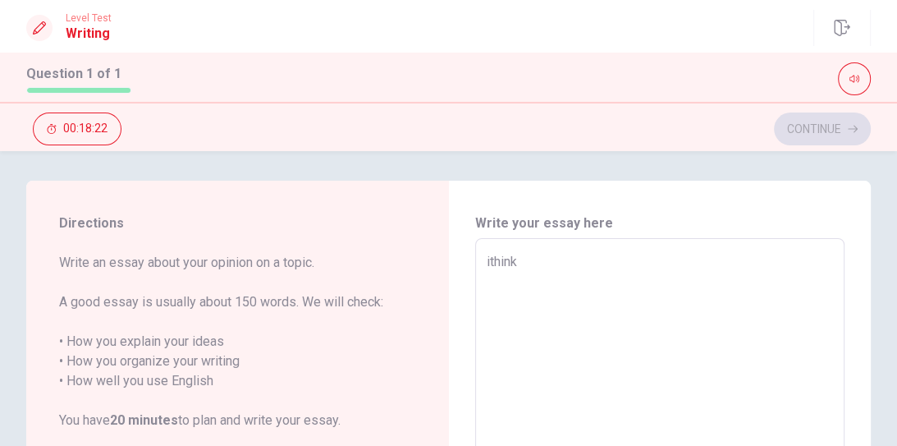
type textarea "x"
type textarea "i think"
type textarea "x"
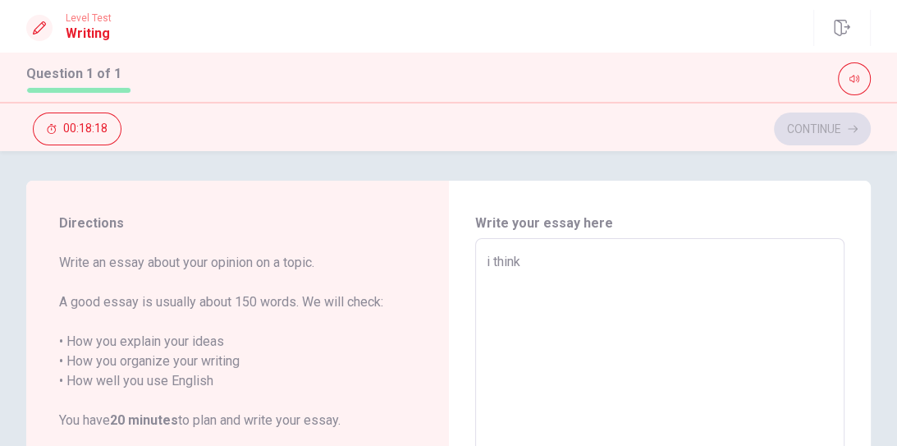
type textarea "i think"
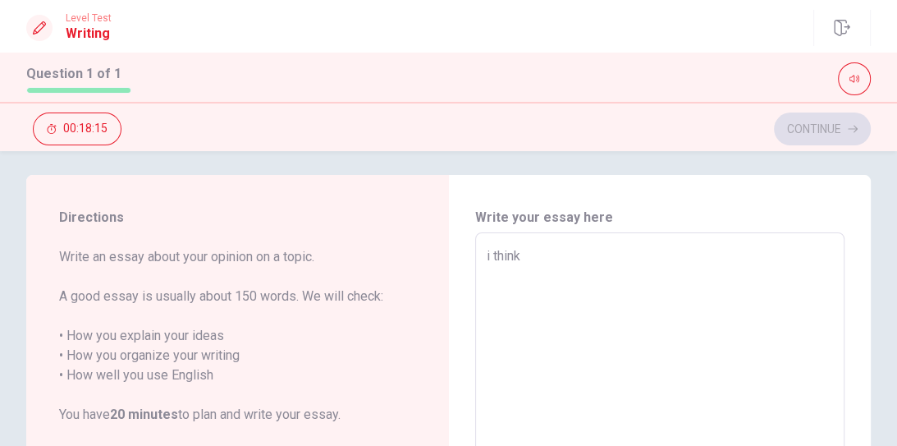
scroll to position [0, 0]
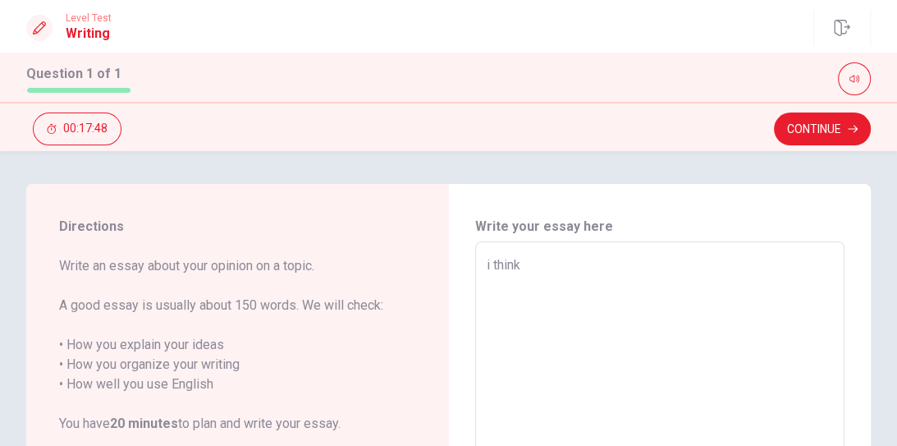
type textarea "x"
type textarea "i think s"
type textarea "x"
type textarea "i think st"
type textarea "x"
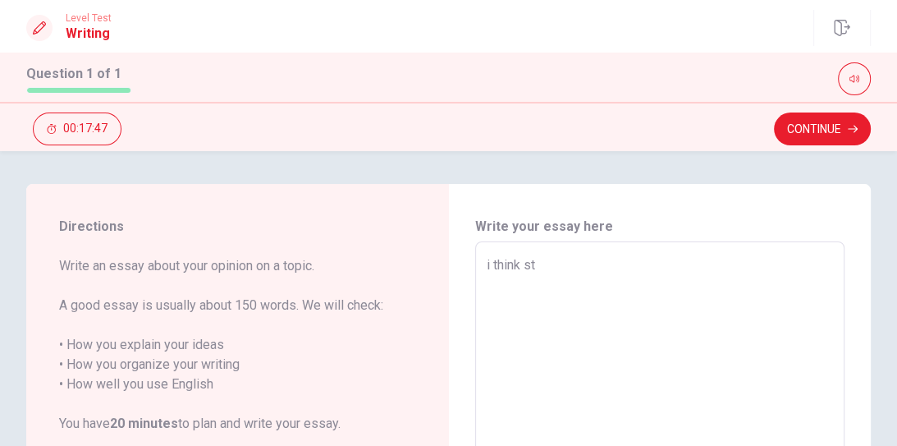
type textarea "i think stu"
type textarea "x"
type textarea "i think stud"
type textarea "x"
type textarea "i think stude"
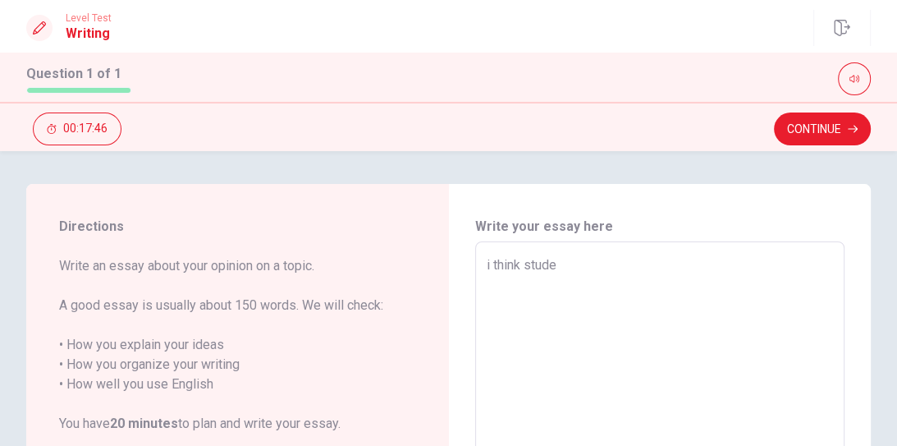
type textarea "x"
type textarea "i think studen"
type textarea "x"
type textarea "i think student"
type textarea "x"
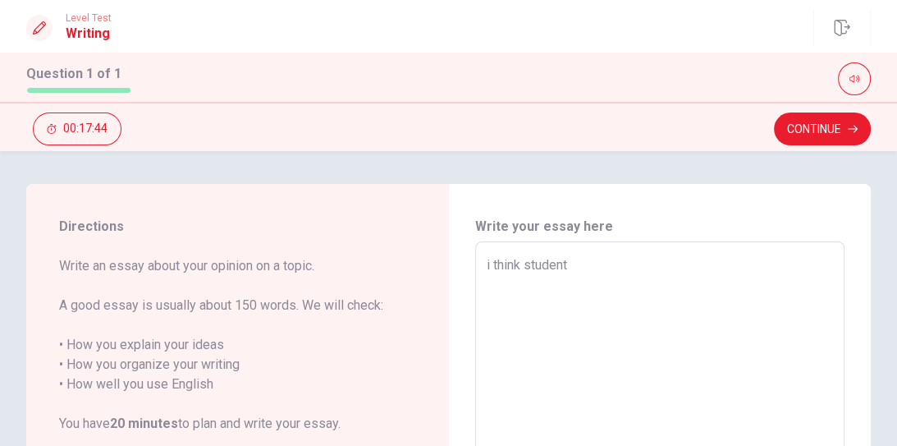
type textarea "i think students"
type textarea "x"
type textarea "i think students"
type textarea "x"
type textarea "i think students s"
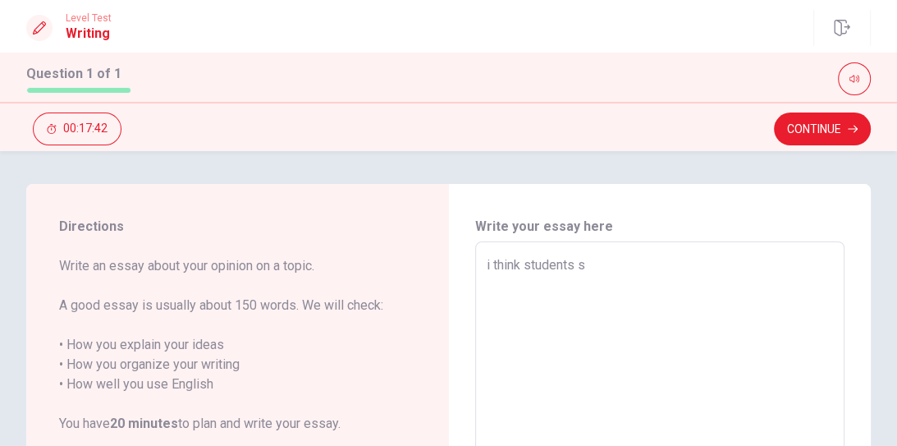
type textarea "x"
type textarea "i think students sy"
type textarea "x"
type textarea "i think students s"
type textarea "x"
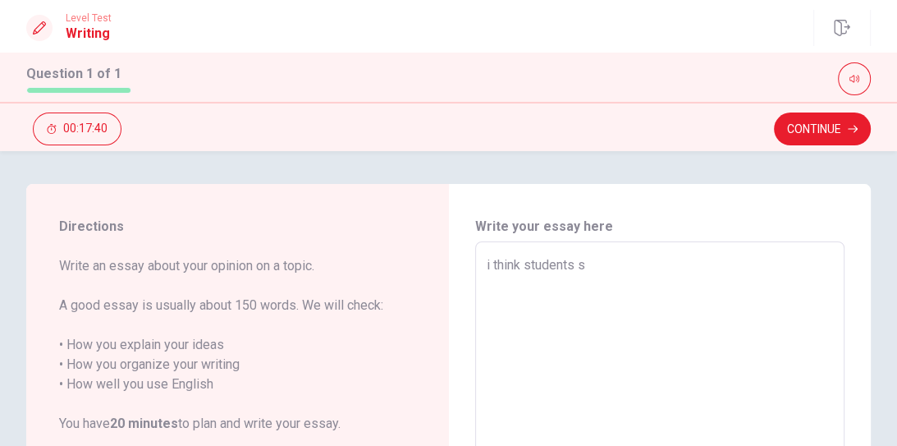
type textarea "i think students sh"
type textarea "x"
type textarea "i think students [PERSON_NAME]"
type textarea "x"
type textarea "i think students sh"
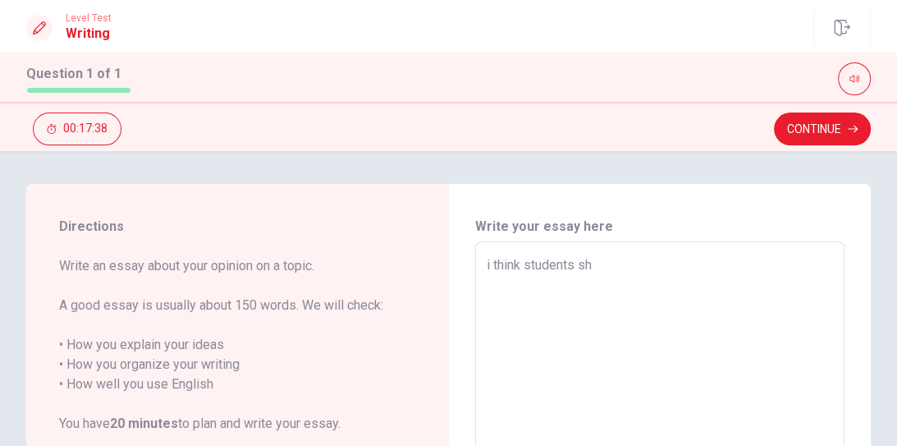
type textarea "x"
type textarea "i think students sho"
type textarea "x"
type textarea "i think students shou"
type textarea "x"
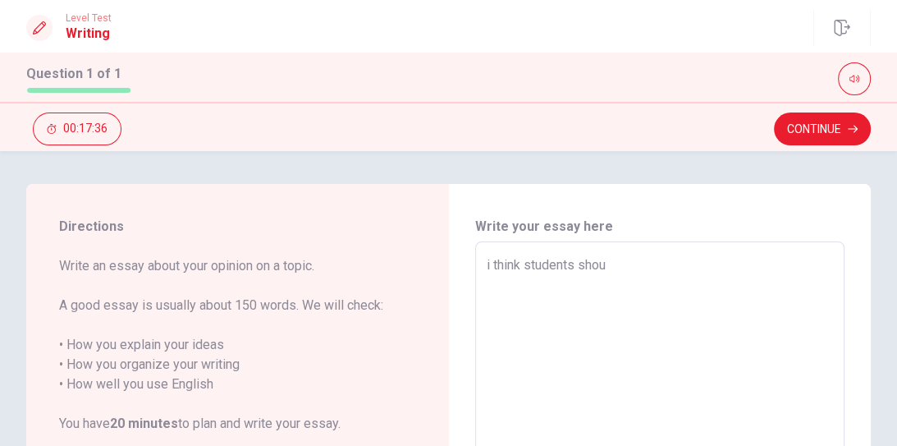
type textarea "i think students shoul"
type textarea "x"
type textarea "i think students should"
type textarea "x"
type textarea "i think students shouldt"
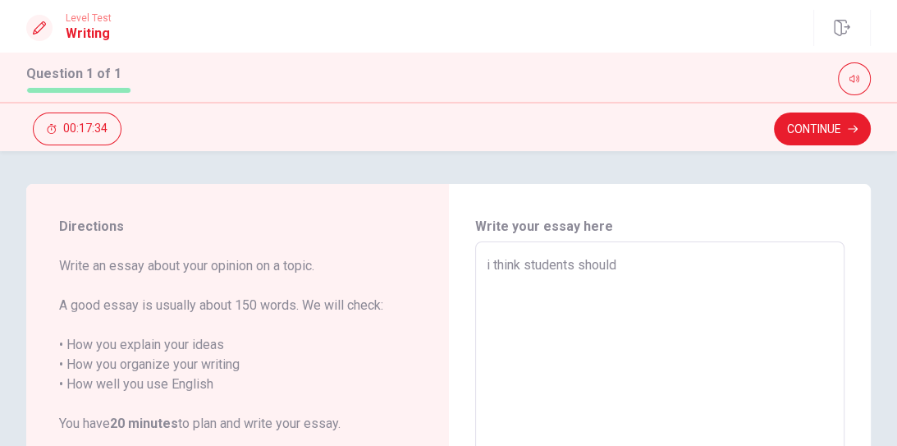
type textarea "x"
type textarea "i think students shouldta"
type textarea "x"
type textarea "i think students shouldtak"
type textarea "x"
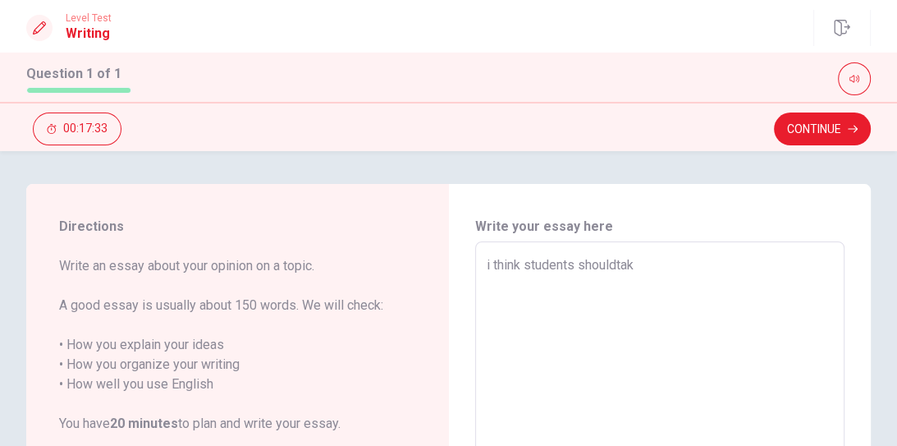
type textarea "i think students shouldtake"
type textarea "x"
type textarea "i think students shouldtakea"
type textarea "x"
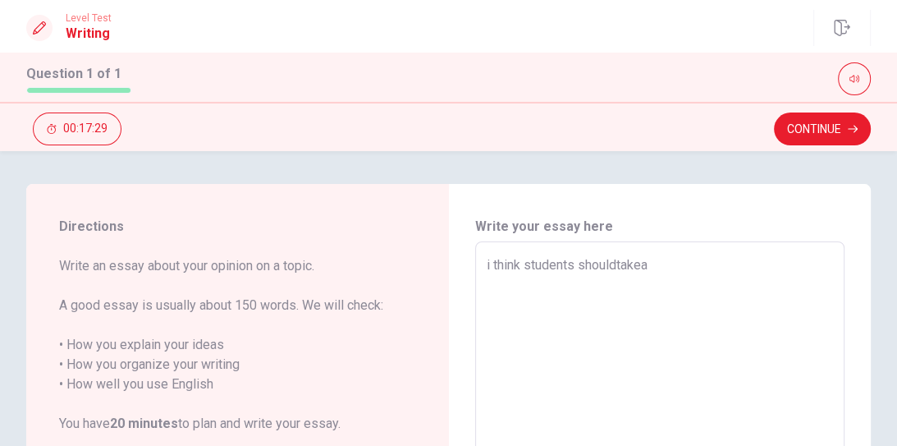
type textarea "i think students should takea"
type textarea "x"
type textarea "i think students should take a"
type textarea "x"
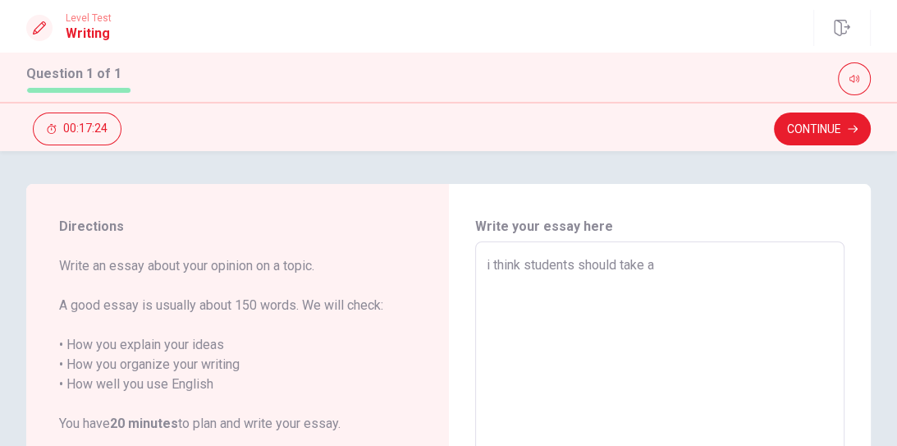
type textarea "i think students should take a"
type textarea "x"
type textarea "i think students should take a g"
type textarea "x"
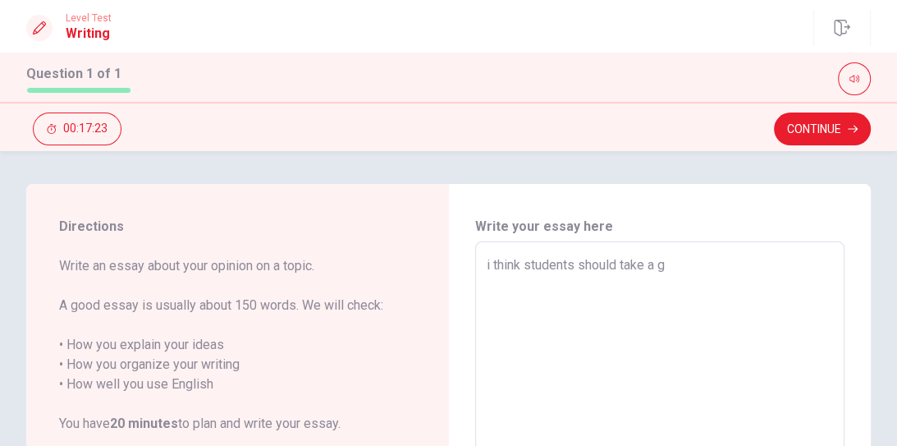
type textarea "i think students should take a ga"
type textarea "x"
type textarea "i think students should take a gap"
type textarea "x"
type textarea "i think students should take a gap"
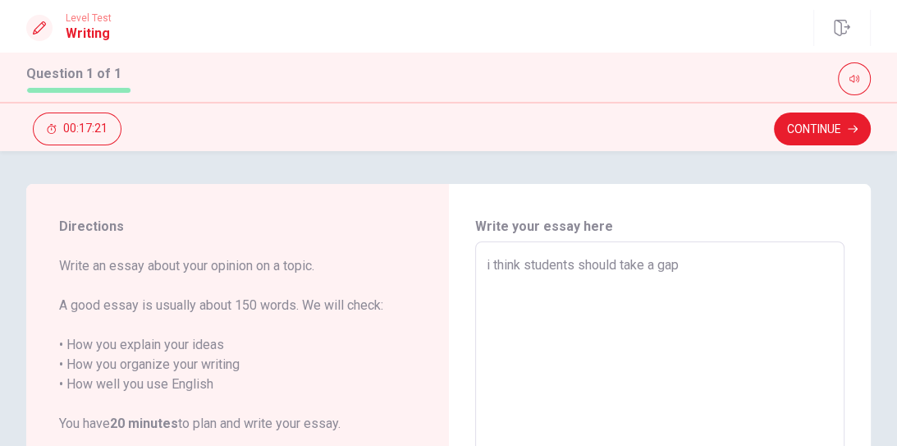
type textarea "x"
type textarea "i think students should take a gap y"
type textarea "x"
type textarea "i think students should take a gap ye"
type textarea "x"
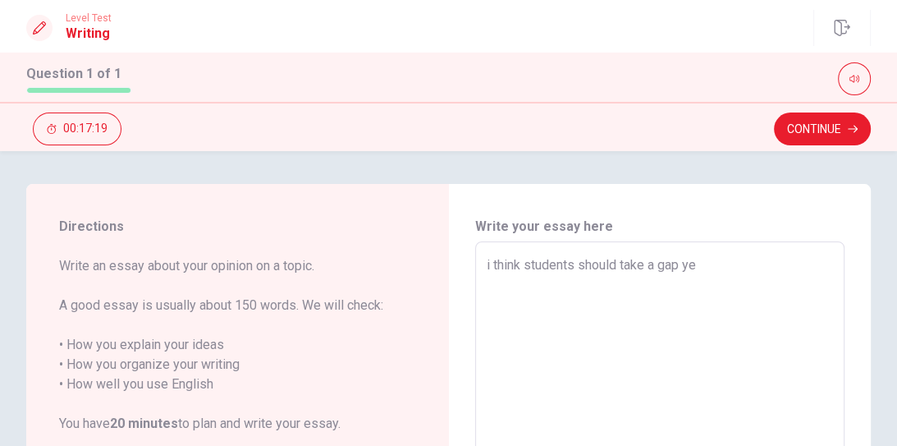
type textarea "i think students should take a gap yea"
type textarea "x"
type textarea "i think students should take a gap year"
type textarea "x"
type textarea "i think students should take a gap year."
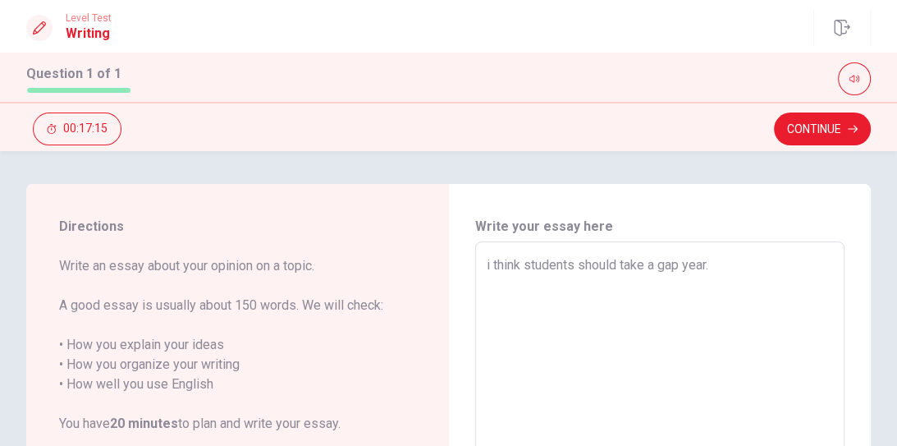
type textarea "x"
type textarea "think students should take a gap year."
type textarea "x"
type textarea "I think students should take a gap year."
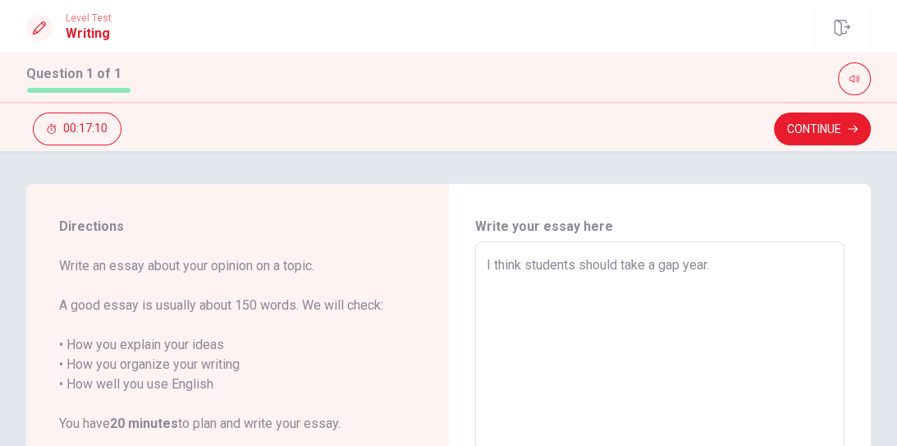
type textarea "x"
type textarea "I think students should take a gap year."
type textarea "x"
type textarea "I think students should take a gap year. B"
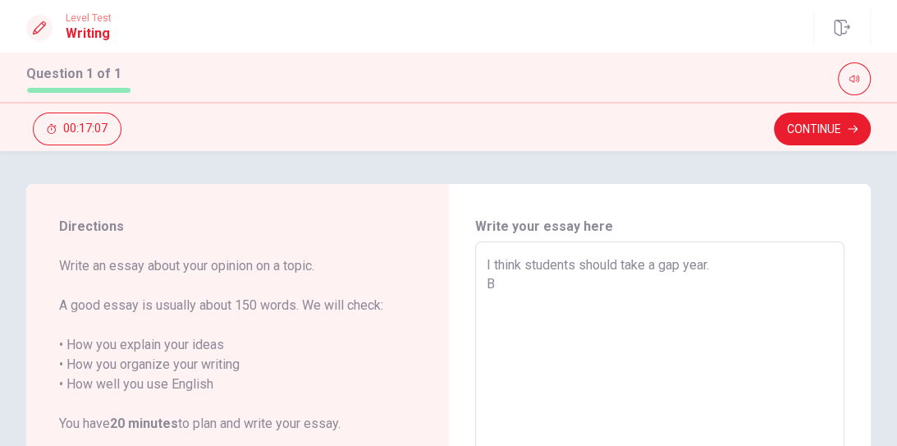
type textarea "x"
type textarea "I think students should take a gap year. Br"
type textarea "x"
type textarea "I think students should take a gap year. B"
type textarea "x"
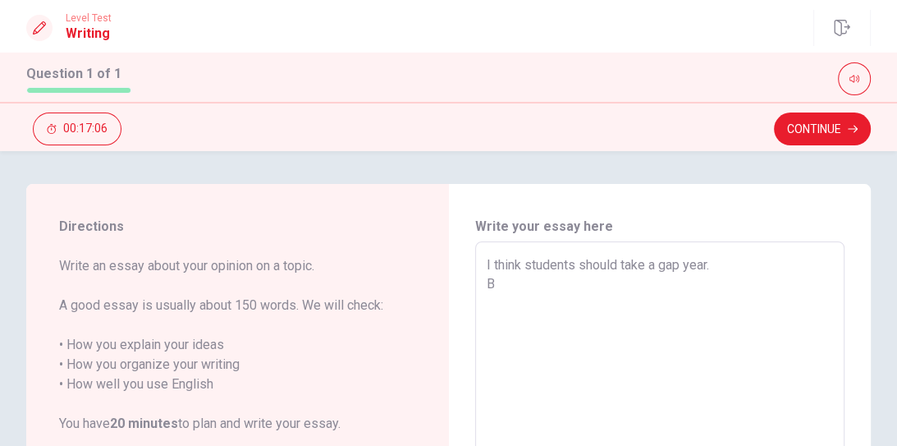
type textarea "I think students should take a gap year. Be"
type textarea "x"
type textarea "I think students should take a gap year. Bec"
type textarea "x"
type textarea "I think students should take a gap year. [GEOGRAPHIC_DATA]"
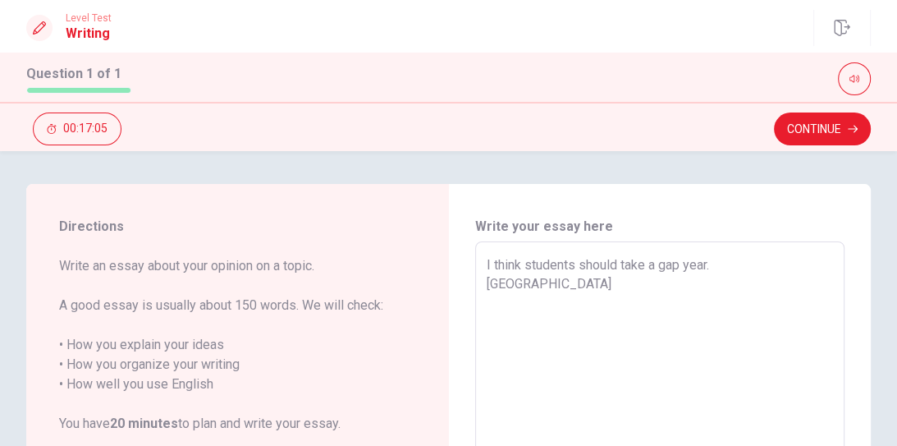
type textarea "x"
type textarea "I think students should take a gap year. [GEOGRAPHIC_DATA]"
type textarea "x"
type textarea "I think students should take a gap year. Becaus"
type textarea "x"
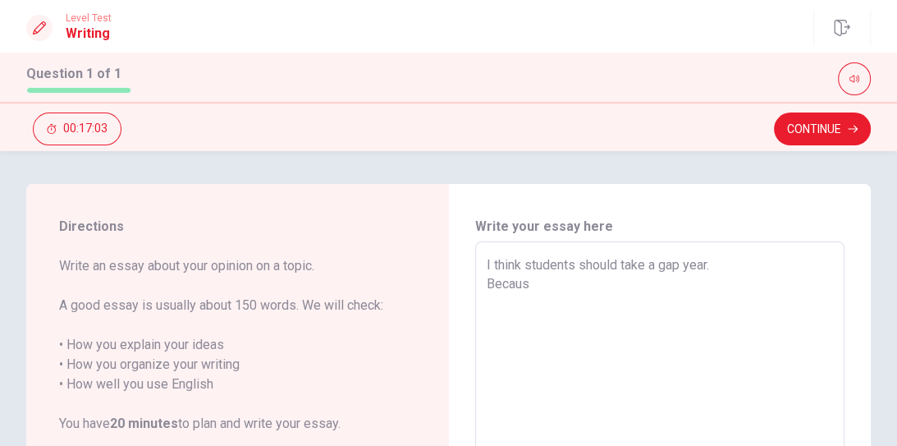
type textarea "I think students should take a gap year. Because"
type textarea "x"
type textarea "I think students should take a gap year. Because"
type textarea "x"
type textarea "I think students should take a gap year. Because i"
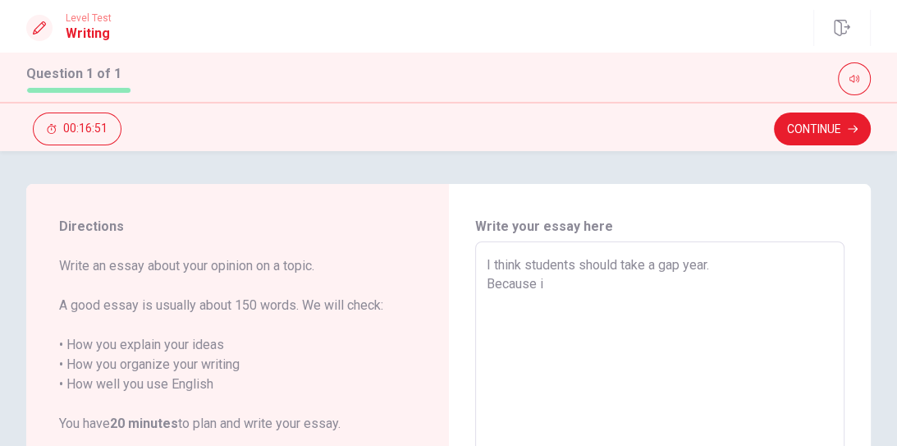
type textarea "x"
type textarea "I think students should take a gap year. Because it"
type textarea "x"
type textarea "I think students should take a gap year. Because it"
type textarea "x"
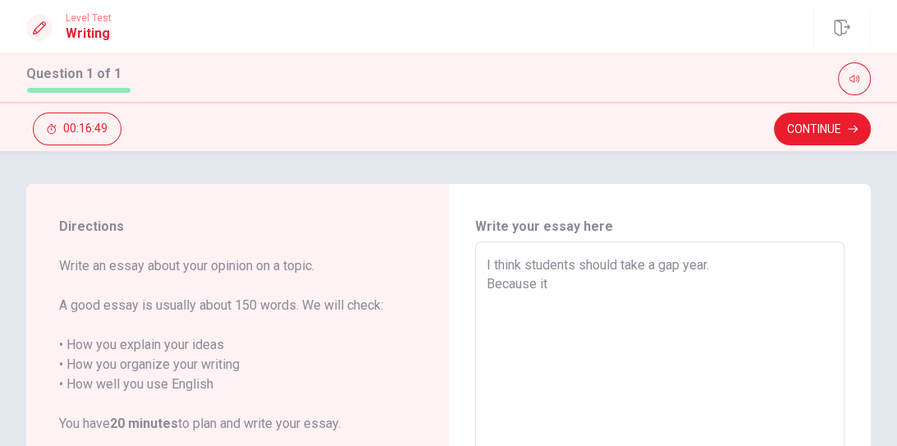
type textarea "I think students should take a gap year. Because it i"
type textarea "x"
type textarea "I think students should take a gap year. Because it in"
type textarea "x"
type textarea "I think students should take a gap year. Because it i"
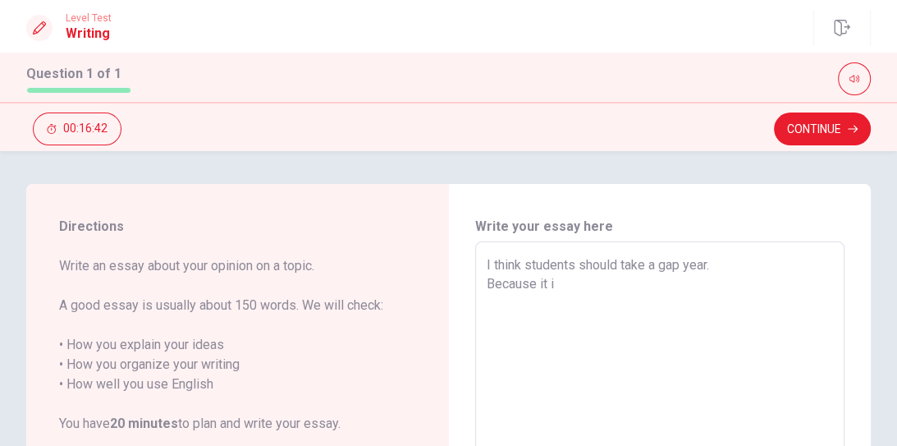
type textarea "x"
type textarea "I think students should take a gap year. Because it is"
type textarea "x"
type textarea "I think students should take a gap year. Because it is"
type textarea "x"
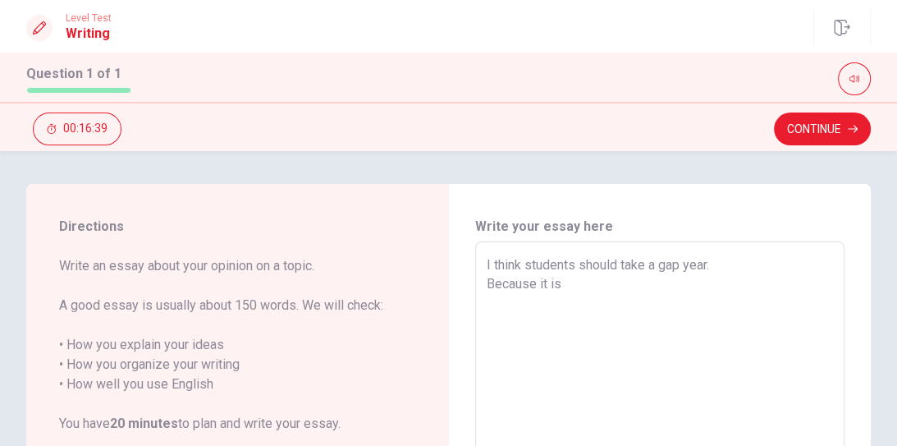
type textarea "I think students should take a gap year. Because it is e"
type textarea "x"
type textarea "I think students should take a gap year. Because it is eg"
type textarea "x"
type textarea "I think students should take a gap year. Because it is ege"
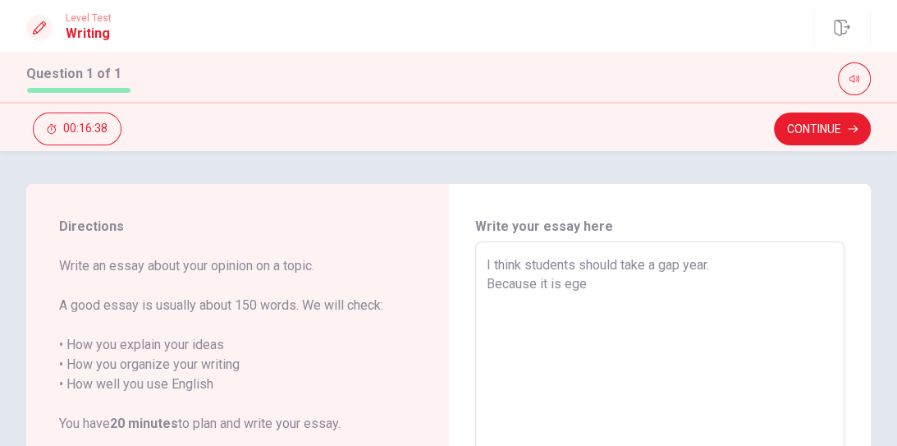
type textarea "x"
type textarea "I think students should take a gap year. Because it is egee"
type textarea "x"
type textarea "I think students should take a gap year. Because it is egeec"
type textarea "x"
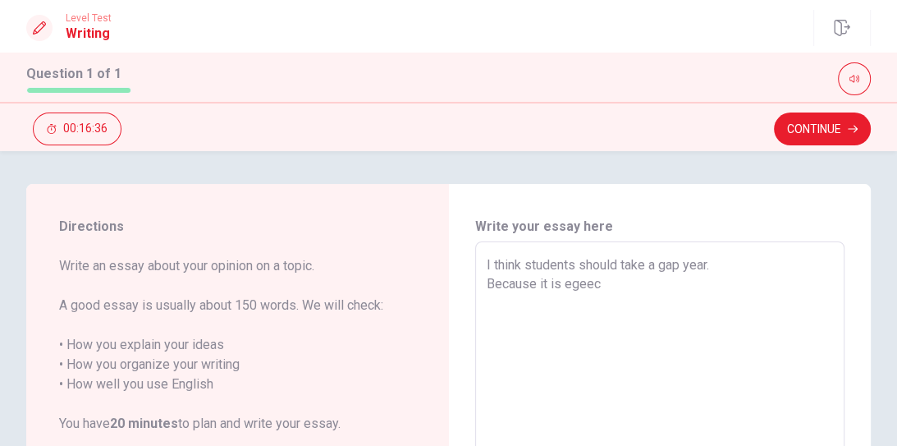
type textarea "I think students should take a gap year. Because it is egeect"
type textarea "x"
type textarea "I think students should take a gap year. Because it is egeecti"
type textarea "x"
type textarea "I think students should take a gap year. Because it is egeectiv"
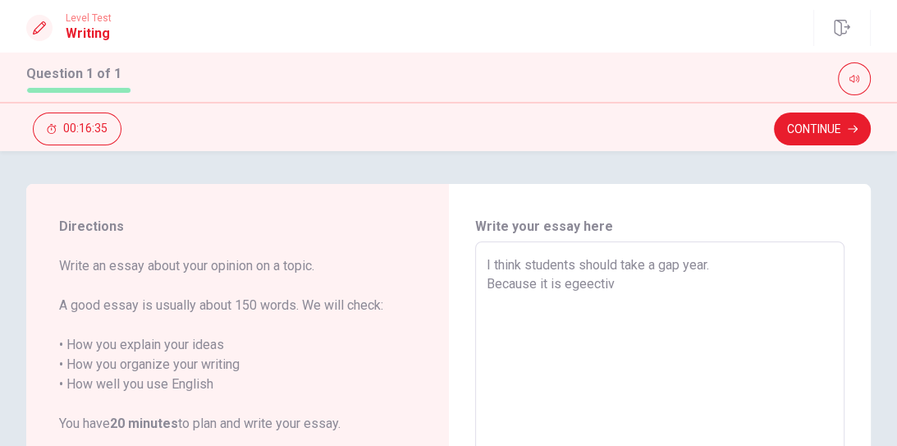
type textarea "x"
type textarea "I think students should take a gap year. Because it is egeective"
type textarea "x"
type textarea "I think students should take a gap year. Because it is egeectiv"
type textarea "x"
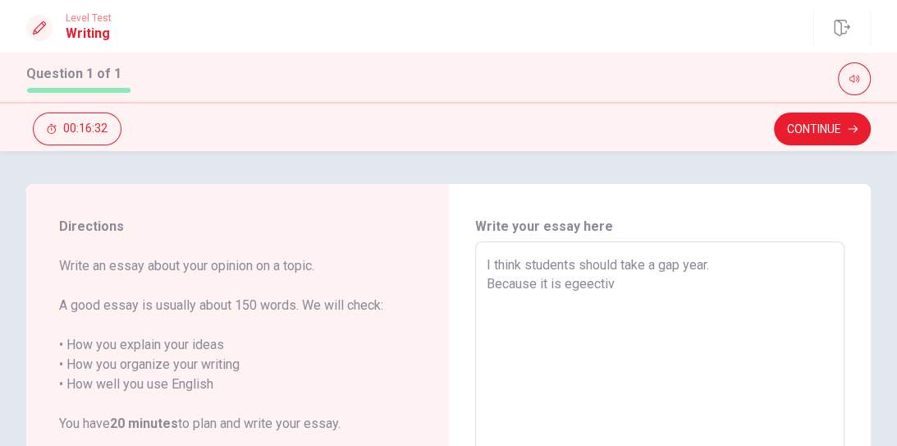
type textarea "I think students should take a gap year. Because it is egeecti"
type textarea "x"
type textarea "I think students should take a gap year. Because it is egeect"
type textarea "x"
type textarea "I think students should take a gap year. Because it is egeec"
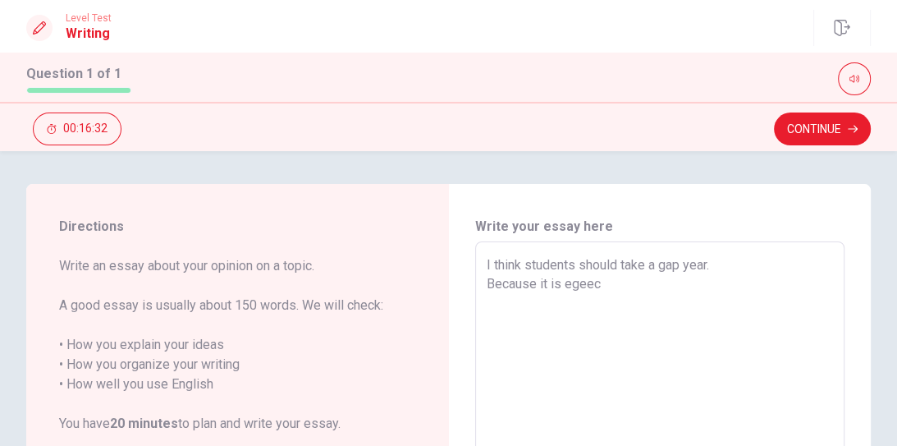
type textarea "x"
type textarea "I think students should take a gap year. Because it is egee"
type textarea "x"
type textarea "I think students should take a gap year. Because it is ege"
type textarea "x"
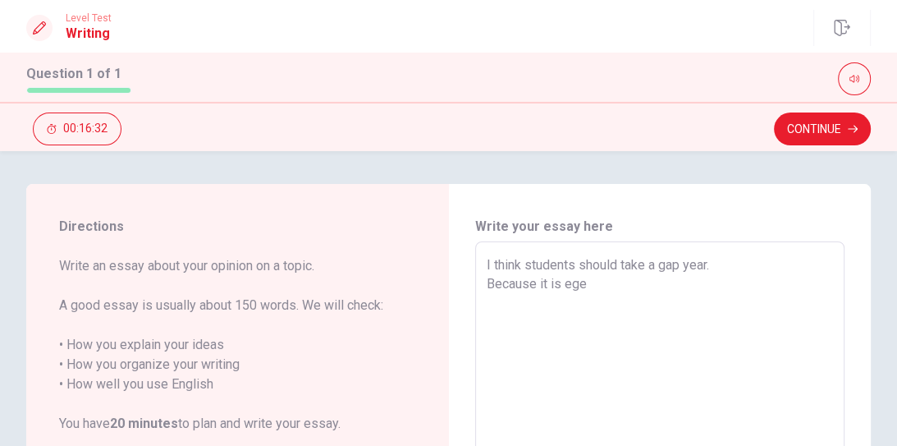
type textarea "I think students should take a gap year. Because it is eg"
type textarea "x"
type textarea "I think students should take a gap year. Because it is e"
type textarea "x"
type textarea "I think students should take a gap year. Because it is ef"
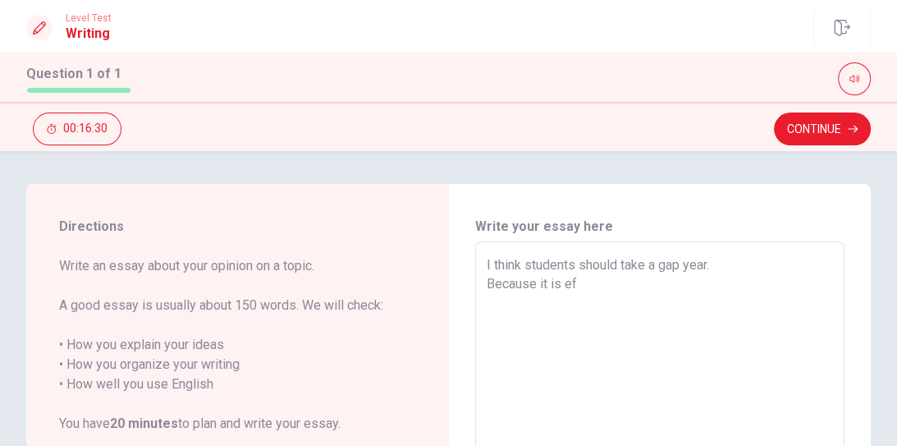
type textarea "x"
type textarea "I think students should take a gap year. Because it is efe"
type textarea "x"
type textarea "I think students should take a gap year. Because it is efee"
type textarea "x"
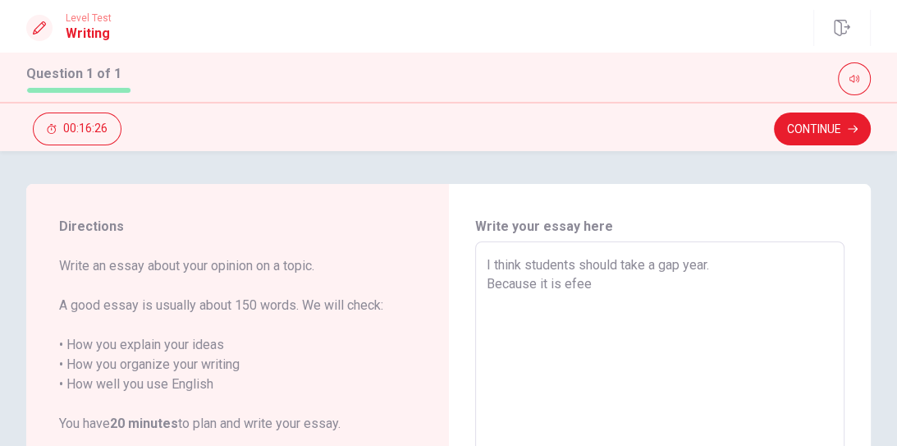
type textarea "I think students should take a gap year. Because it is efe"
type textarea "x"
type textarea "I think students should take a gap year. Because it is ef"
type textarea "x"
type textarea "I think students should take a gap year. Because it is eff"
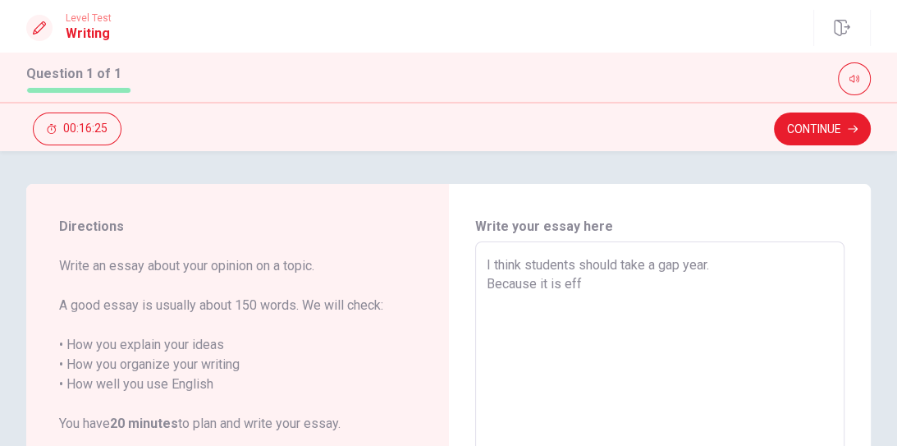
type textarea "x"
type textarea "I think students should take a gap year. Because it is effe"
type textarea "x"
type textarea "I think students should take a gap year. Because it is effec"
type textarea "x"
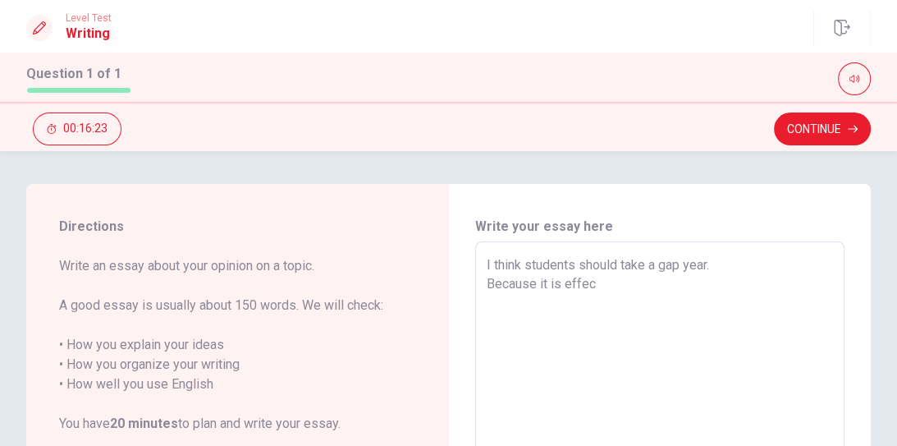
type textarea "I think students should take a gap year. Because it is effect"
type textarea "x"
type textarea "I think students should take a gap year. Because it is effecti"
type textarea "x"
type textarea "I think students should take a gap year. Because it is effectiv"
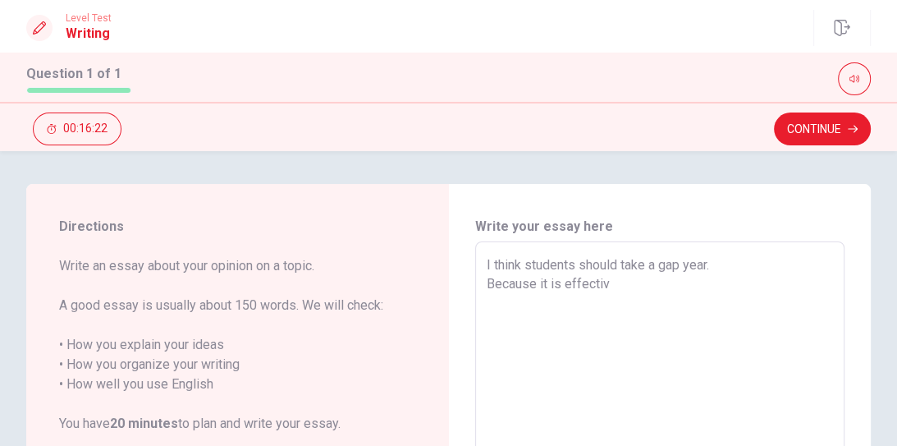
type textarea "x"
type textarea "I think students should take a gap year. Because it is effective"
type textarea "x"
type textarea "I think students should take a gap year. Because it is effective"
type textarea "x"
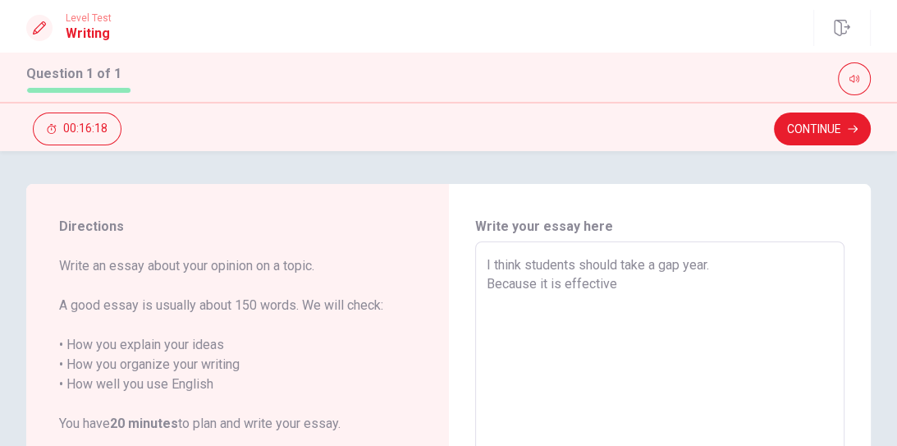
type textarea "I think students should take a gap year. Because it is effective e"
type textarea "x"
type textarea "I think students should take a gap year. Because it is effective eX"
type textarea "x"
type textarea "I think students should take a gap year. Because it is effective eXp"
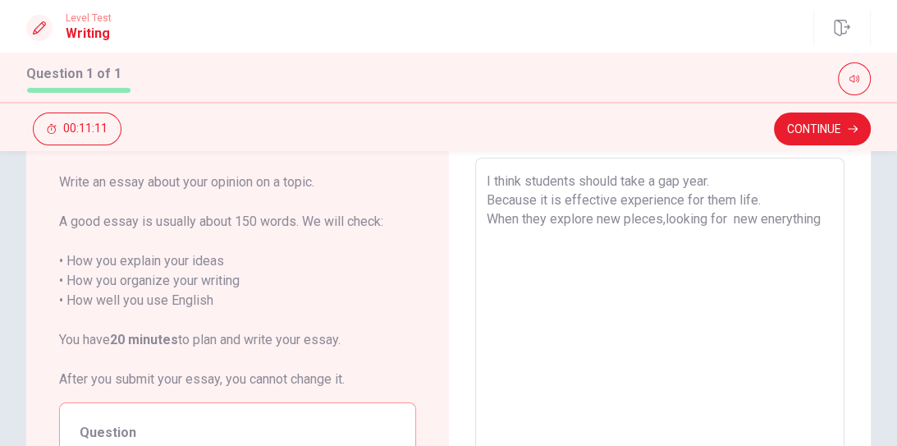
scroll to position [80, 0]
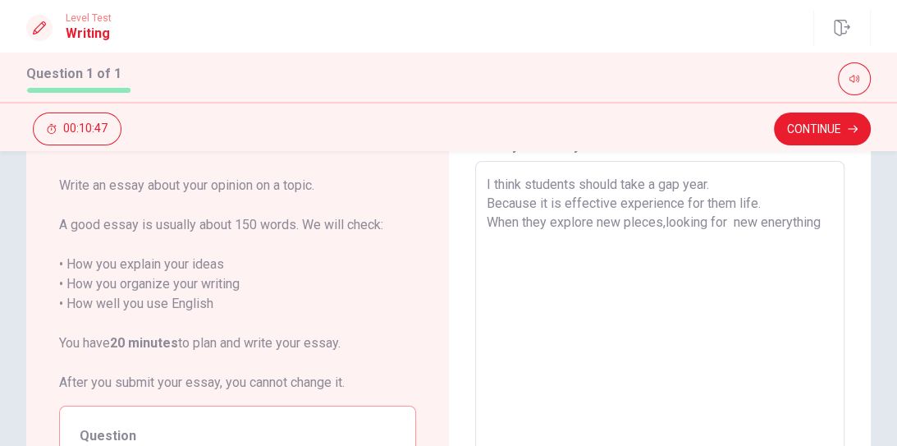
click at [703, 220] on textarea "I think students should take a gap year. Because it is effective experience for…" at bounding box center [660, 388] width 347 height 427
click at [660, 218] on textarea "I think students should take a gap year. Because it is effective experience for…" at bounding box center [660, 388] width 347 height 427
click at [662, 225] on textarea "I think students should take a gap year. Because it is effective experience for…" at bounding box center [660, 388] width 347 height 427
click at [658, 222] on textarea "I think students should take a gap year. Because it is effective experience for…" at bounding box center [660, 388] width 347 height 427
click at [660, 222] on textarea "I think students should take a gap year. Because it is effective experience for…" at bounding box center [660, 388] width 347 height 427
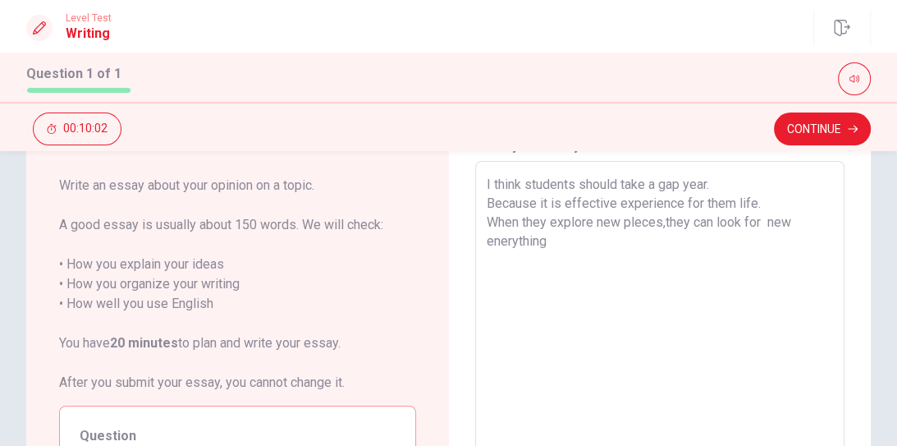
click at [660, 222] on textarea "I think students should take a gap year. Because it is effective experience for…" at bounding box center [660, 388] width 347 height 427
click at [604, 299] on textarea "I think students should take a gap year. Because it is effective experience for…" at bounding box center [660, 388] width 347 height 427
click at [543, 239] on textarea "I think students should take a gap year. Because it is effective experience for…" at bounding box center [660, 388] width 347 height 427
click at [542, 259] on textarea "I think students should take a gap year. Because it is effective experience for…" at bounding box center [660, 388] width 347 height 427
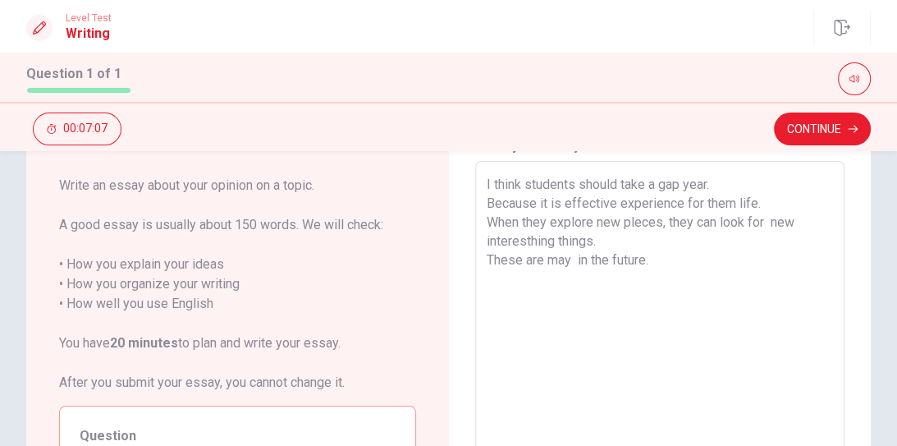
click at [538, 259] on textarea "I think students should take a gap year. Because it is effective experience for…" at bounding box center [660, 388] width 347 height 427
click at [553, 260] on textarea "I think students should take a gap year. Because it is effective experience for…" at bounding box center [660, 388] width 347 height 427
click at [519, 262] on textarea "I think students should take a gap year. Because it is effective experience for…" at bounding box center [660, 388] width 347 height 427
click at [548, 260] on textarea "I think students should take a gap year. Because it is effective experience for…" at bounding box center [660, 388] width 347 height 427
click at [548, 259] on textarea "I think students should take a gap year. Because it is effective experience for…" at bounding box center [660, 388] width 347 height 427
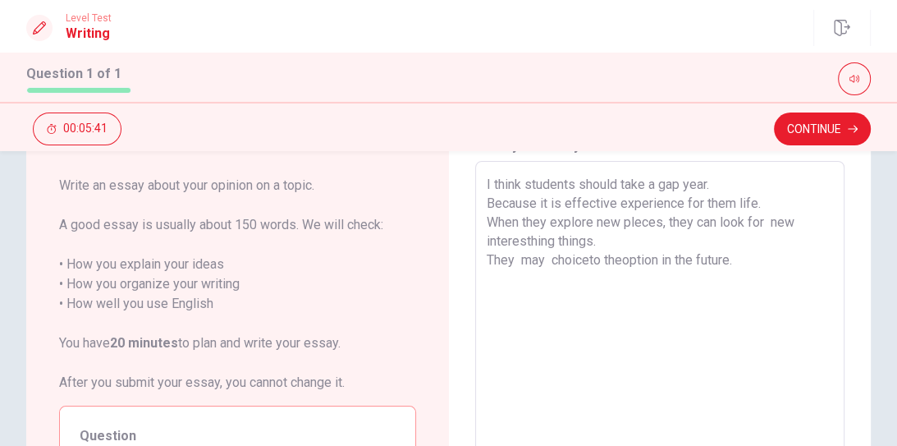
click at [546, 259] on textarea "I think students should take a gap year. Because it is effective experience for…" at bounding box center [660, 388] width 347 height 427
click at [633, 259] on textarea "I think students should take a gap year. Because it is effective experience for…" at bounding box center [660, 388] width 347 height 427
click at [597, 259] on textarea "I think students should take a gap year. Because it is effective experience for…" at bounding box center [660, 388] width 347 height 427
click at [676, 259] on textarea "I think students should take a gap year. Because it is effective experience for…" at bounding box center [660, 388] width 347 height 427
click at [682, 259] on textarea "I think students should take a gap year. Because it is effective experience for…" at bounding box center [660, 388] width 347 height 427
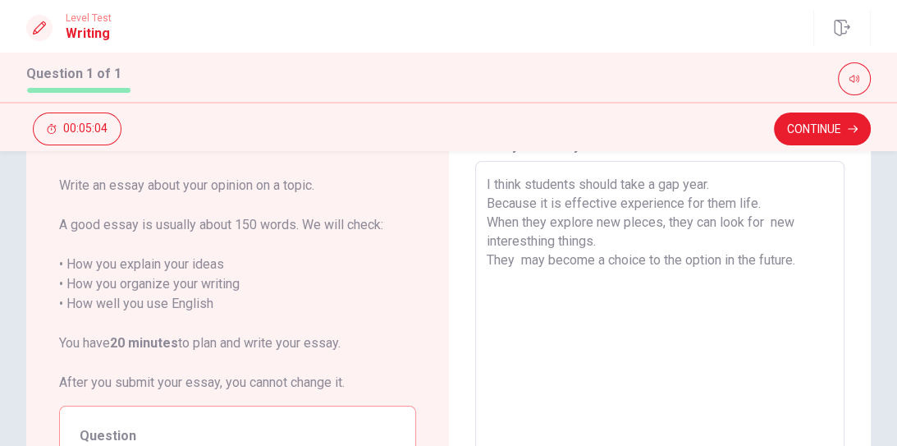
click at [518, 258] on textarea "I think students should take a gap year. Because it is effective experience for…" at bounding box center [660, 388] width 347 height 427
click at [730, 259] on textarea "I think students should take a gap year. Because it is effective experience for…" at bounding box center [660, 388] width 347 height 427
click at [603, 259] on textarea "I think students should take a gap year. Because it is effective experience for…" at bounding box center [660, 388] width 347 height 427
click at [598, 259] on textarea "I think students should take a gap year. Because it is effective experience for…" at bounding box center [660, 388] width 347 height 427
click at [749, 262] on textarea "I think students should take a gap year. Because it is effective experience for…" at bounding box center [660, 388] width 347 height 427
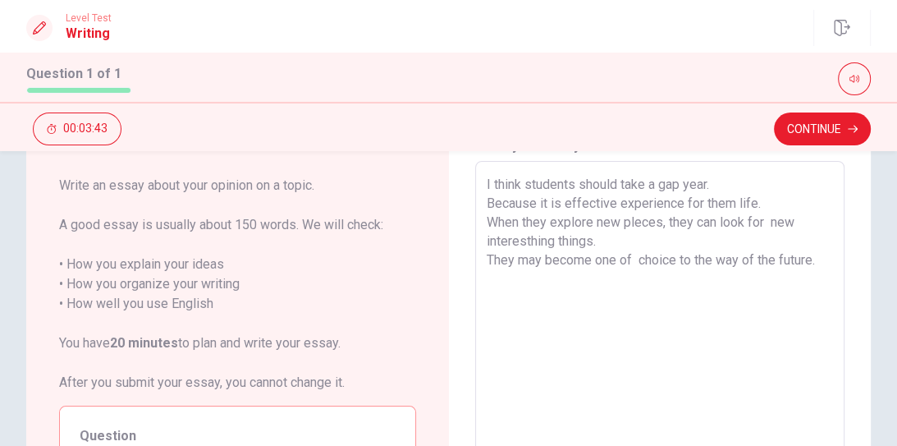
click at [687, 261] on textarea "I think students should take a gap year. Because it is effective experience for…" at bounding box center [660, 388] width 347 height 427
click at [644, 259] on textarea "I think students should take a gap year. Because it is effective experience for…" at bounding box center [660, 388] width 347 height 427
click at [704, 259] on textarea "I think students should take a gap year. Because it is effective experience for…" at bounding box center [660, 388] width 347 height 427
click at [611, 262] on textarea "I think students should take a gap year. Because it is effective experience for…" at bounding box center [660, 388] width 347 height 427
click at [614, 261] on textarea "I think students should take a gap year. Because it is effective experience for…" at bounding box center [660, 388] width 347 height 427
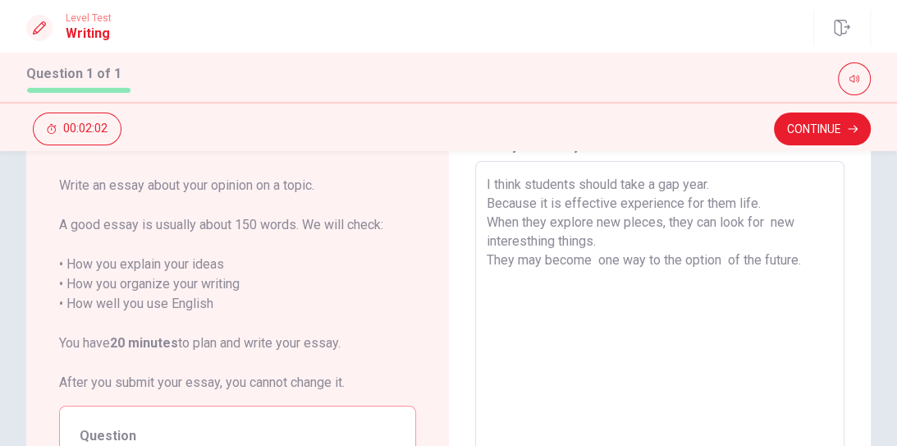
click at [592, 259] on textarea "I think students should take a gap year. Because it is effective experience for…" at bounding box center [660, 388] width 347 height 427
click at [584, 305] on textarea "I think students should take a gap year. Because it is effective experience for…" at bounding box center [660, 388] width 347 height 427
click at [688, 261] on textarea "I think students should take a gap year. Because it is effective experience for…" at bounding box center [660, 388] width 347 height 427
click at [766, 259] on textarea "I think students should take a gap year. Because it is effective experience for…" at bounding box center [660, 388] width 347 height 427
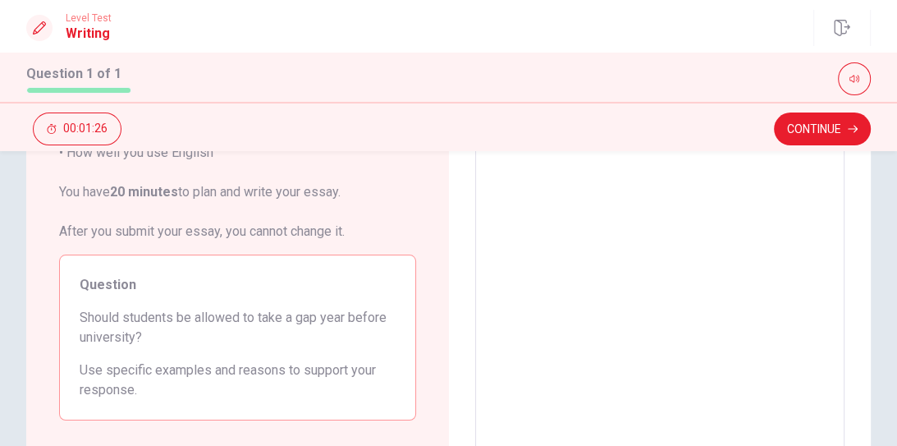
scroll to position [0, 0]
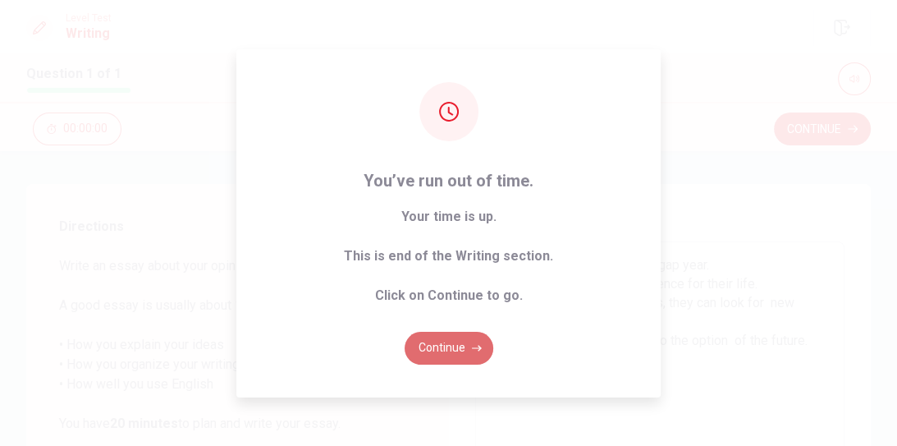
click at [453, 344] on button "Continue" at bounding box center [449, 348] width 89 height 33
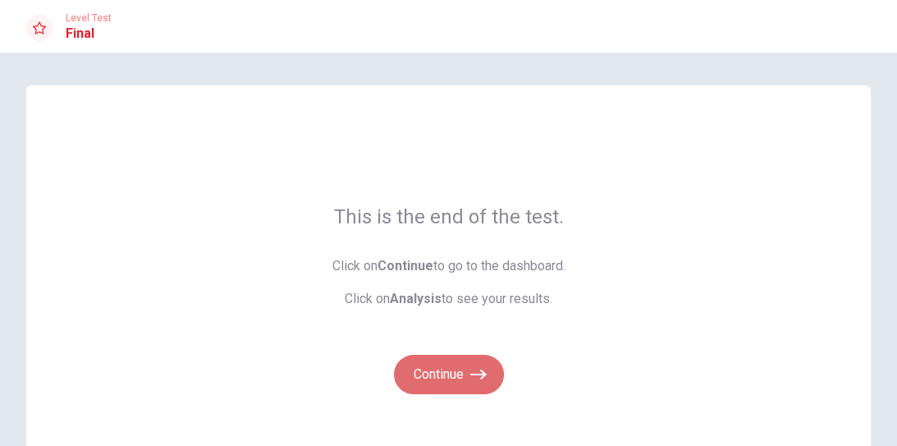
click at [452, 364] on button "Continue" at bounding box center [449, 374] width 110 height 39
